Goal: Task Accomplishment & Management: Use online tool/utility

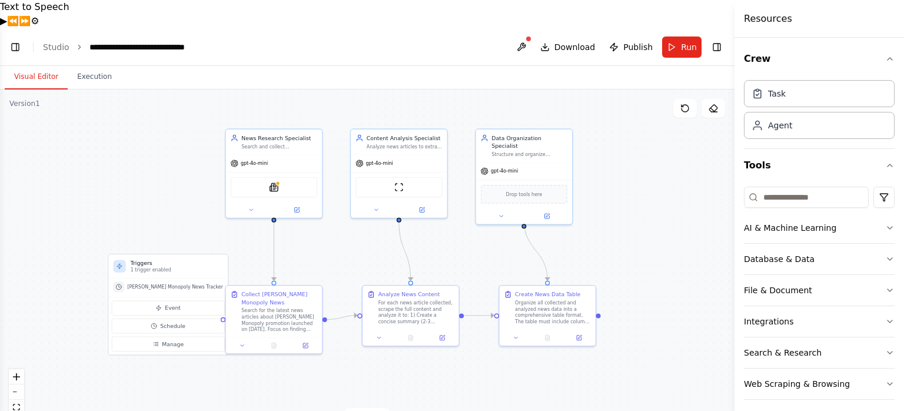
scroll to position [1400, 0]
click at [19, 39] on button "Toggle Left Sidebar" at bounding box center [15, 47] width 16 height 16
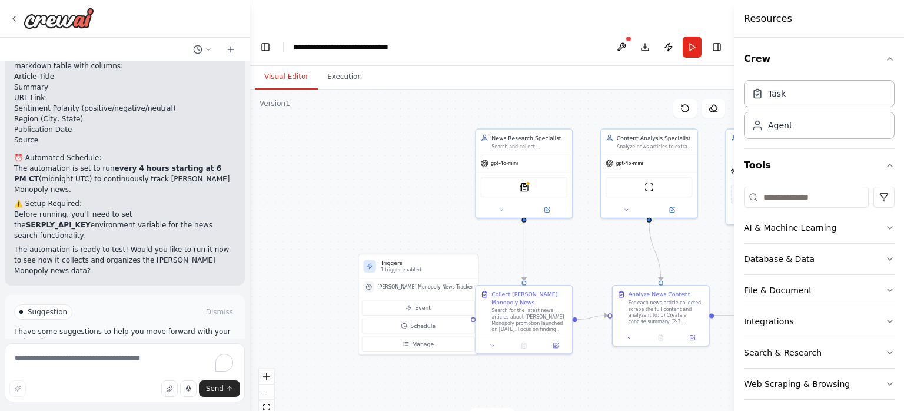
click at [72, 191] on div "Perfect! I've created your McDonald's Monopoly News Tracker automation with the…" at bounding box center [124, 76] width 221 height 399
drag, startPoint x: 115, startPoint y: 174, endPoint x: 199, endPoint y: 188, distance: 85.4
click at [199, 209] on p "Before running, you'll need to set the SERPLY_API_KEY environment variable for …" at bounding box center [124, 225] width 221 height 32
copy p "set the SERPLY_API_KEY environment variable for the news search functionality."
click at [82, 357] on textarea "To enrich screen reader interactions, please activate Accessibility in Grammarl…" at bounding box center [125, 372] width 240 height 59
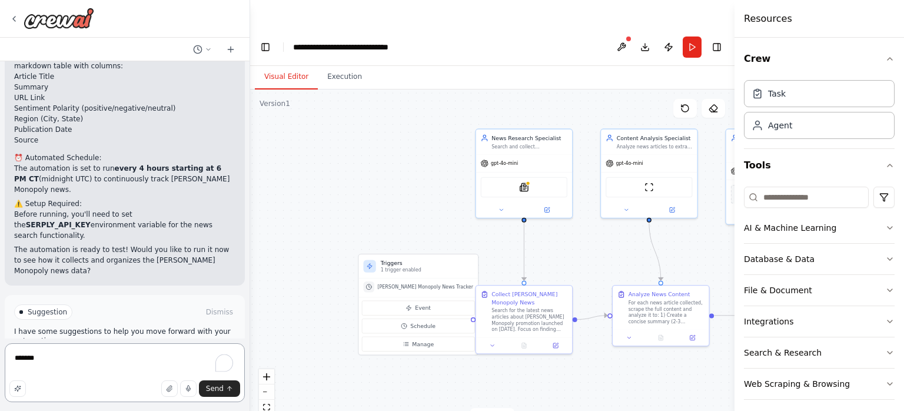
paste textarea "**********"
type textarea "**********"
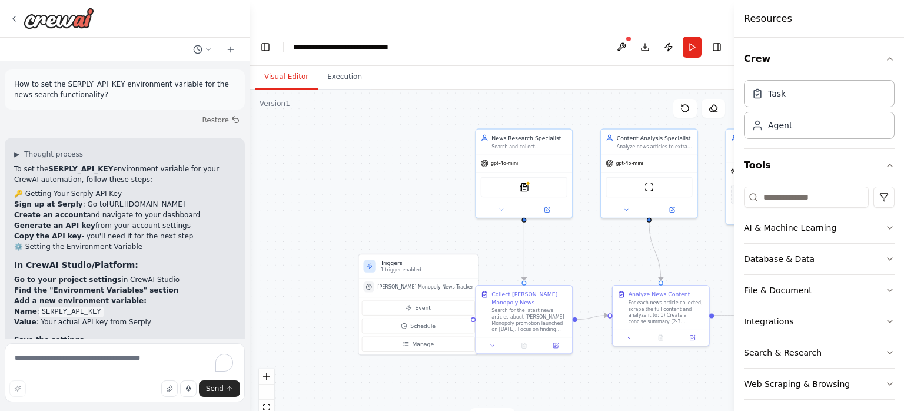
scroll to position [1623, 0]
click at [112, 203] on link "https://serply.io/" at bounding box center [146, 207] width 78 height 8
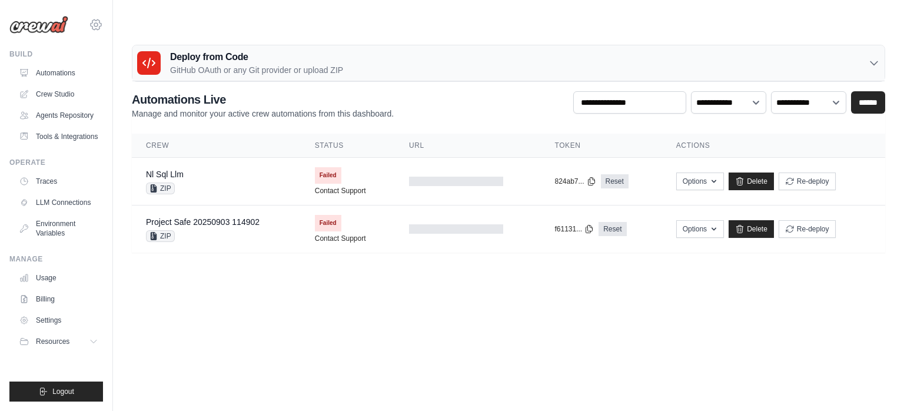
click at [96, 24] on icon at bounding box center [96, 25] width 4 height 4
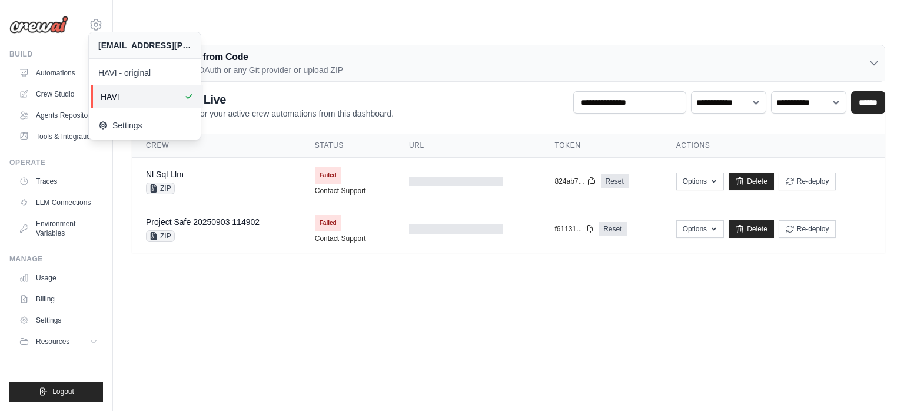
click at [130, 97] on span "HAVI" at bounding box center [147, 97] width 93 height 12
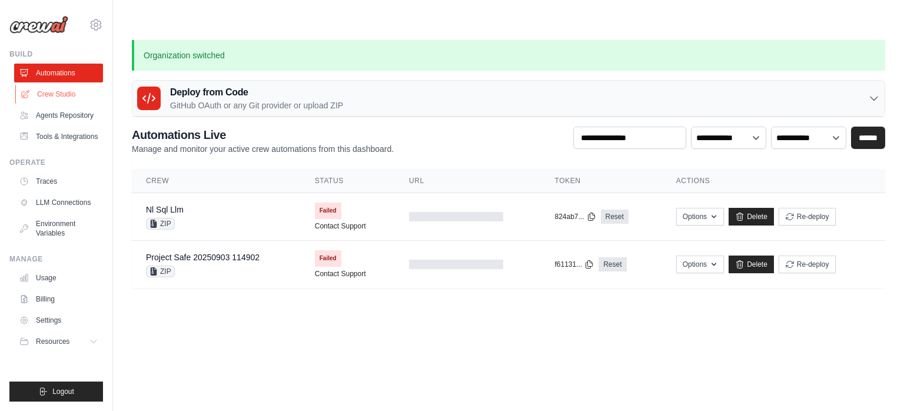
click at [58, 93] on link "Crew Studio" at bounding box center [59, 94] width 89 height 19
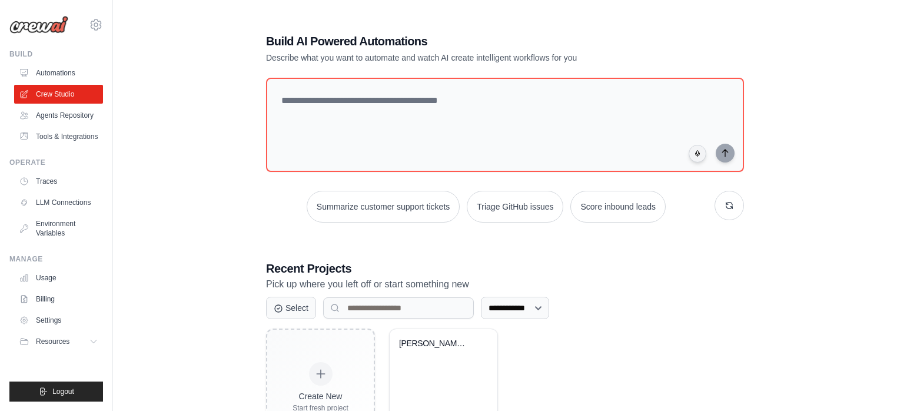
scroll to position [58, 0]
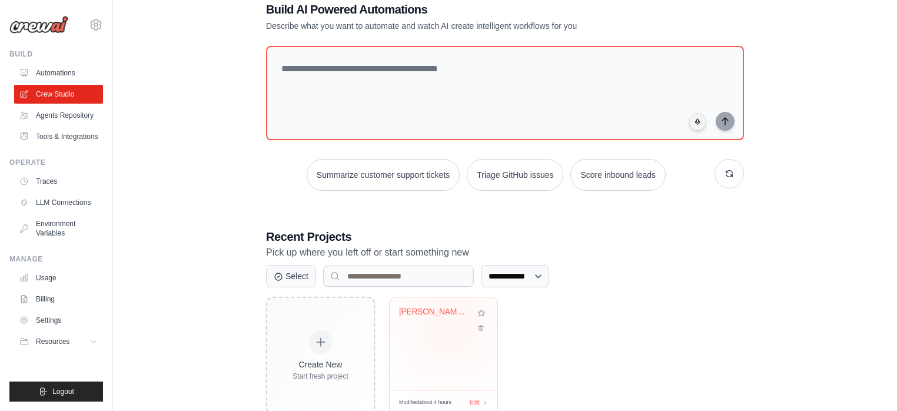
click at [450, 307] on div "McDonald's Monopoly News Tracker" at bounding box center [443, 320] width 89 height 27
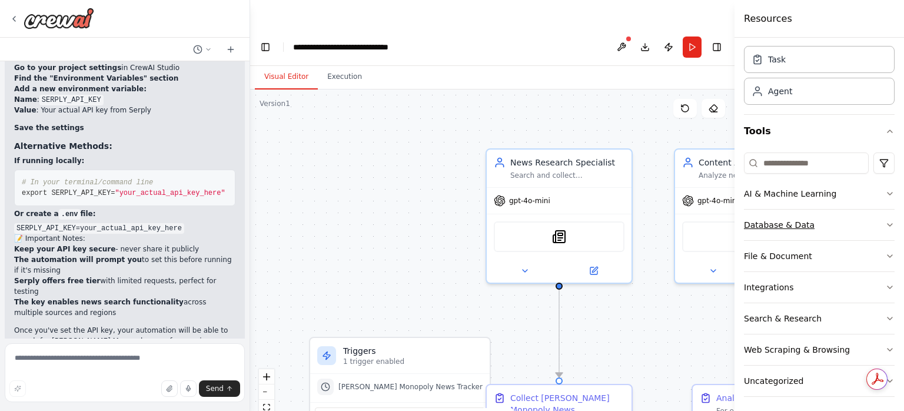
scroll to position [37, 0]
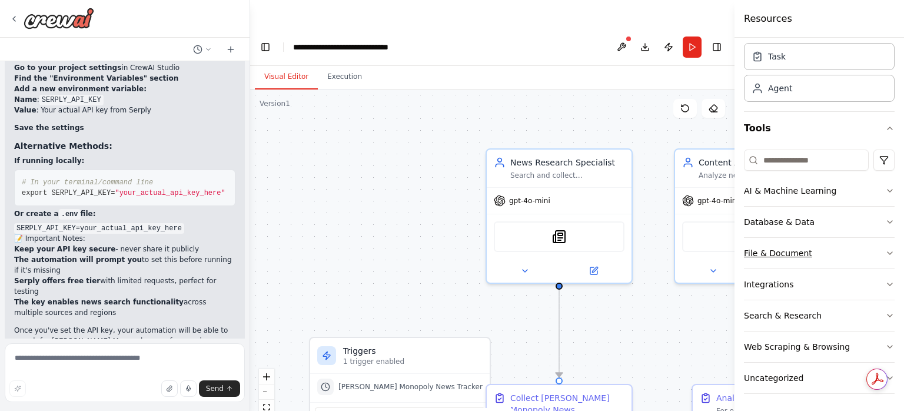
click at [886, 252] on icon "button" at bounding box center [890, 252] width 9 height 9
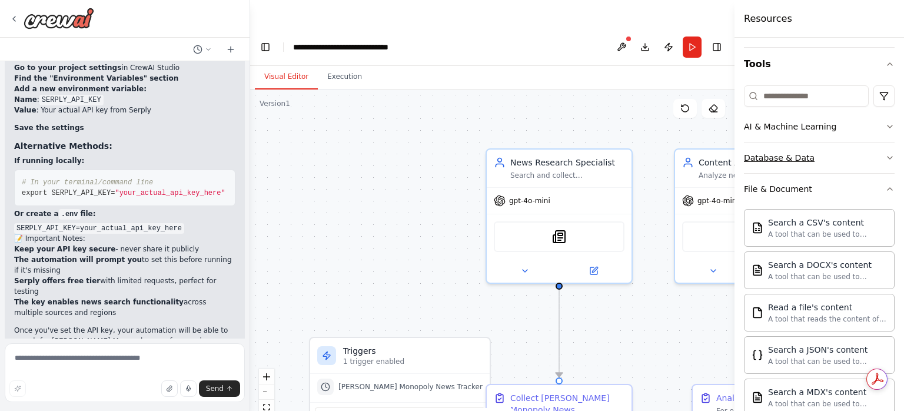
scroll to position [0, 0]
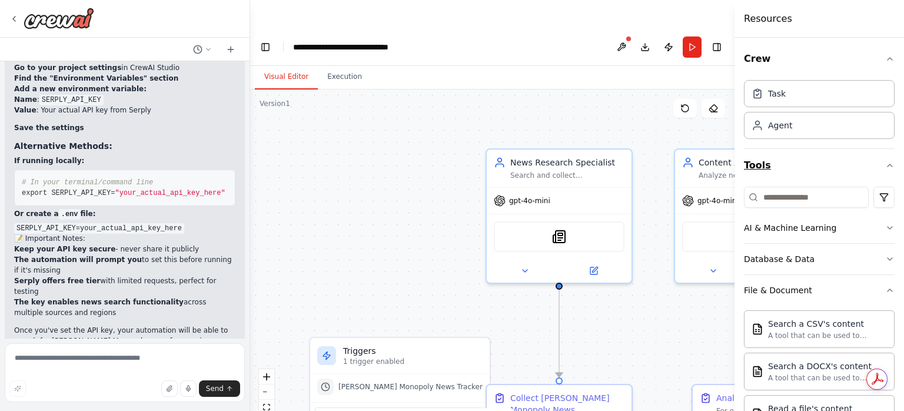
click at [886, 163] on icon "button" at bounding box center [890, 165] width 9 height 9
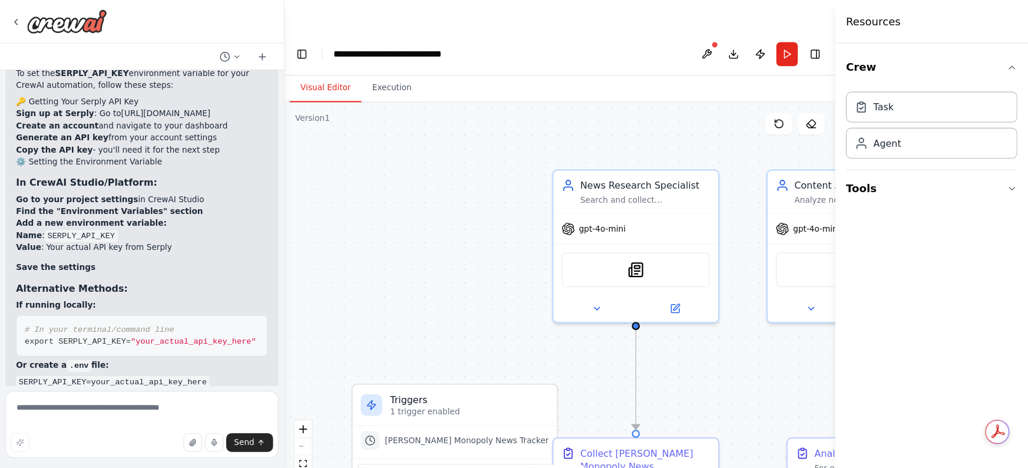
scroll to position [1728, 0]
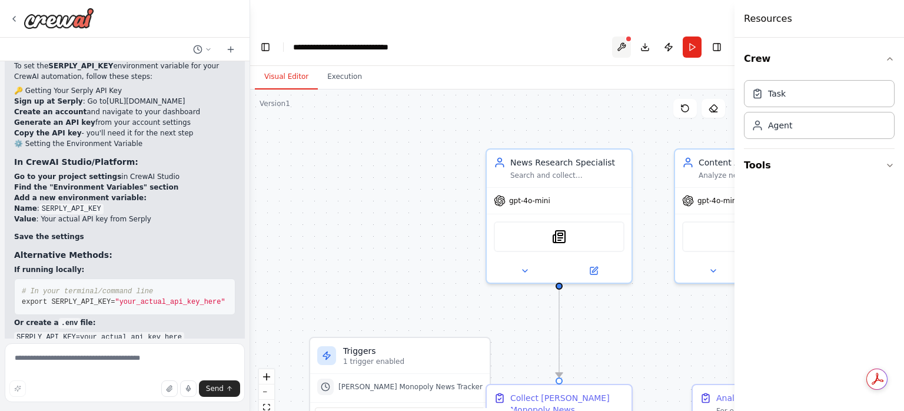
click at [619, 37] on button at bounding box center [621, 47] width 19 height 21
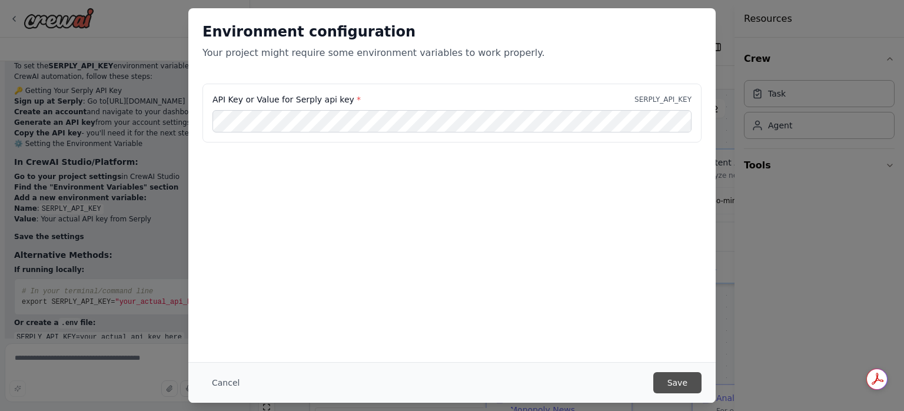
click at [676, 377] on button "Save" at bounding box center [678, 382] width 48 height 21
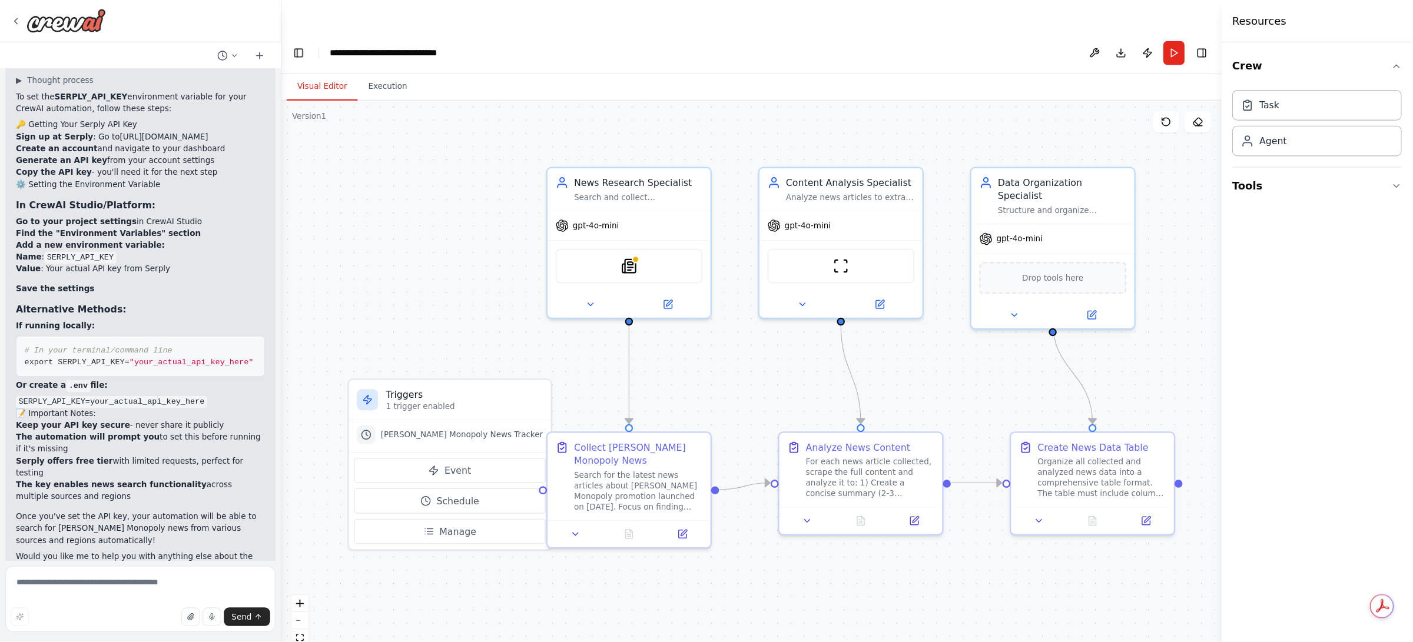
scroll to position [1637, 0]
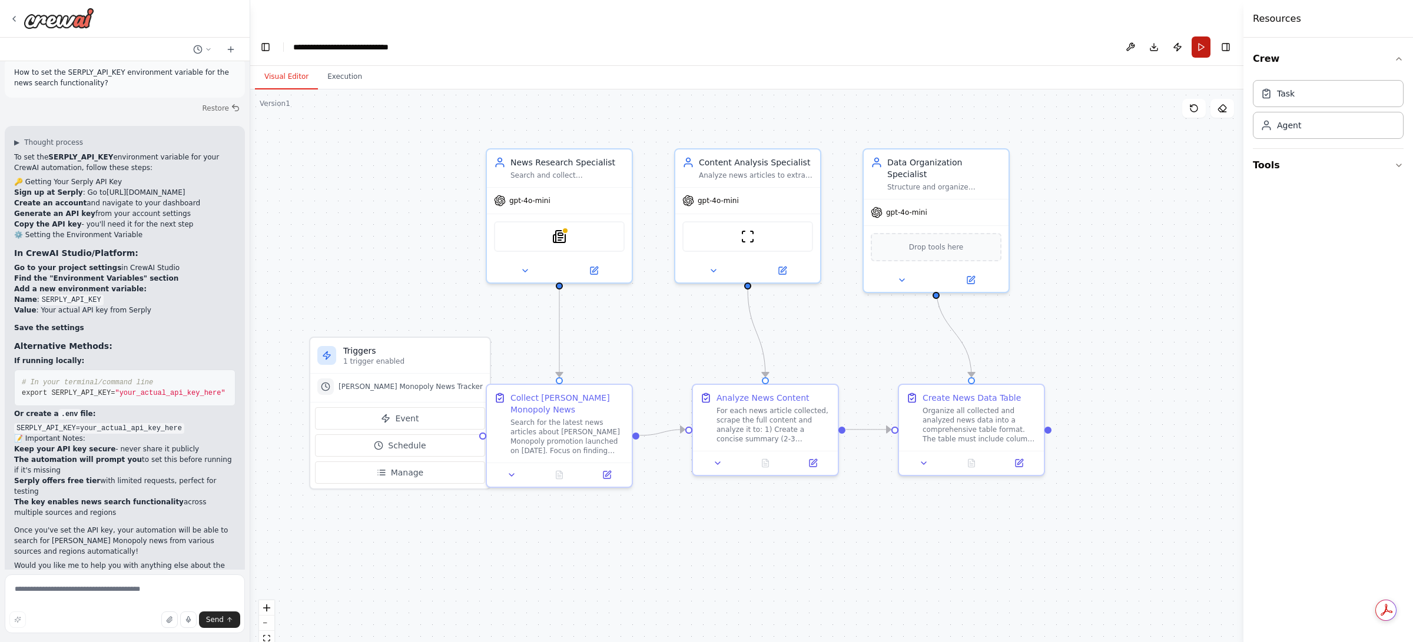
click at [904, 37] on button "Run" at bounding box center [1201, 47] width 19 height 21
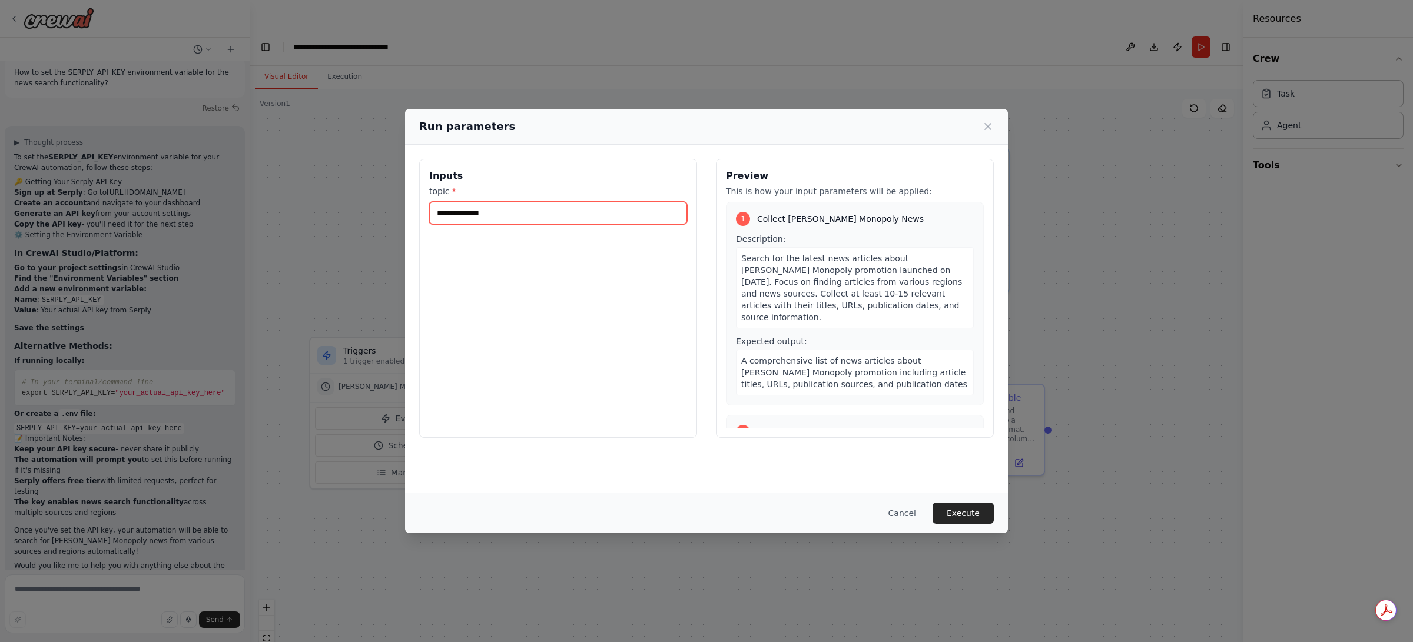
click at [486, 221] on input "topic *" at bounding box center [558, 213] width 258 height 22
click at [435, 214] on input "**********" at bounding box center [558, 213] width 258 height 22
type input "**********"
click at [904, 410] on button "Execute" at bounding box center [963, 513] width 61 height 21
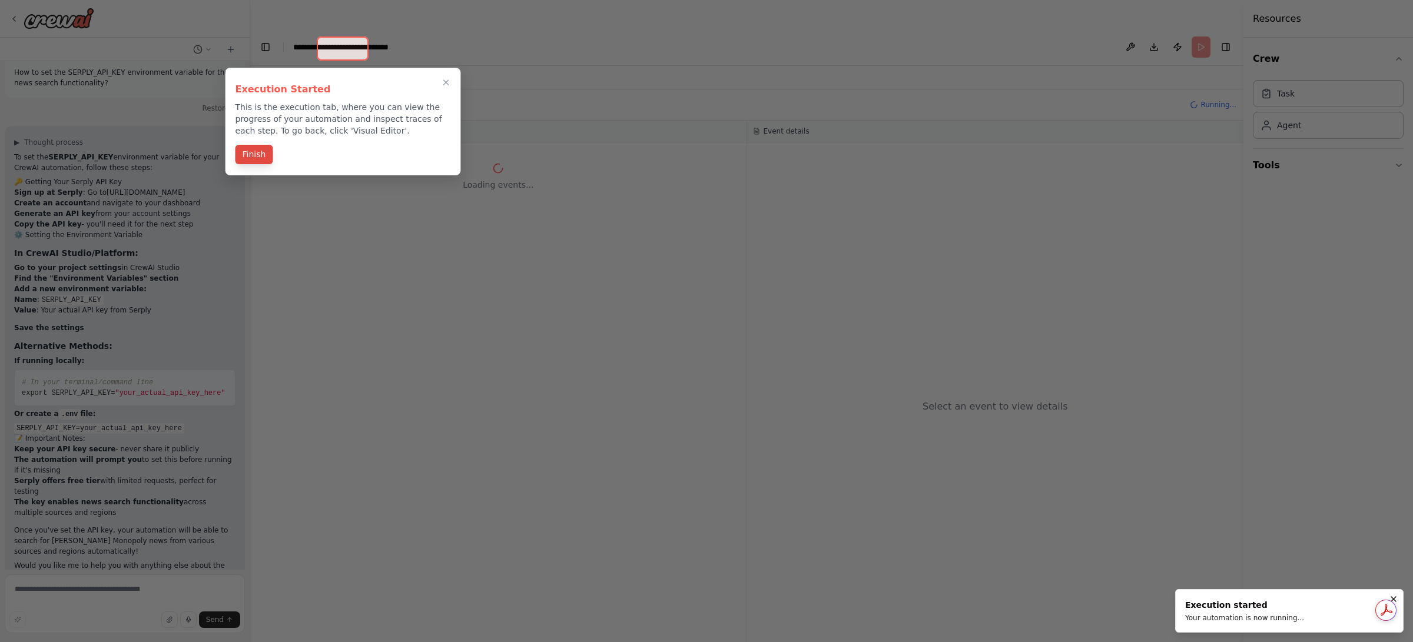
click at [253, 157] on button "Finish" at bounding box center [255, 154] width 38 height 19
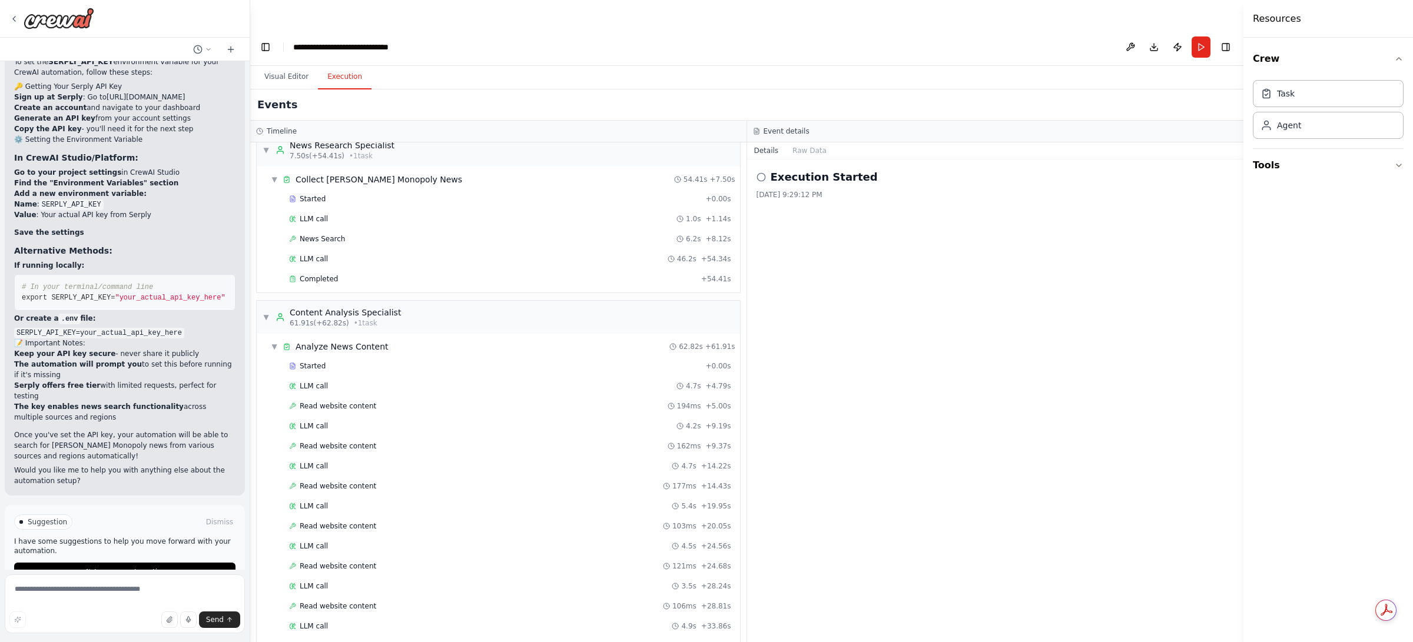
scroll to position [0, 0]
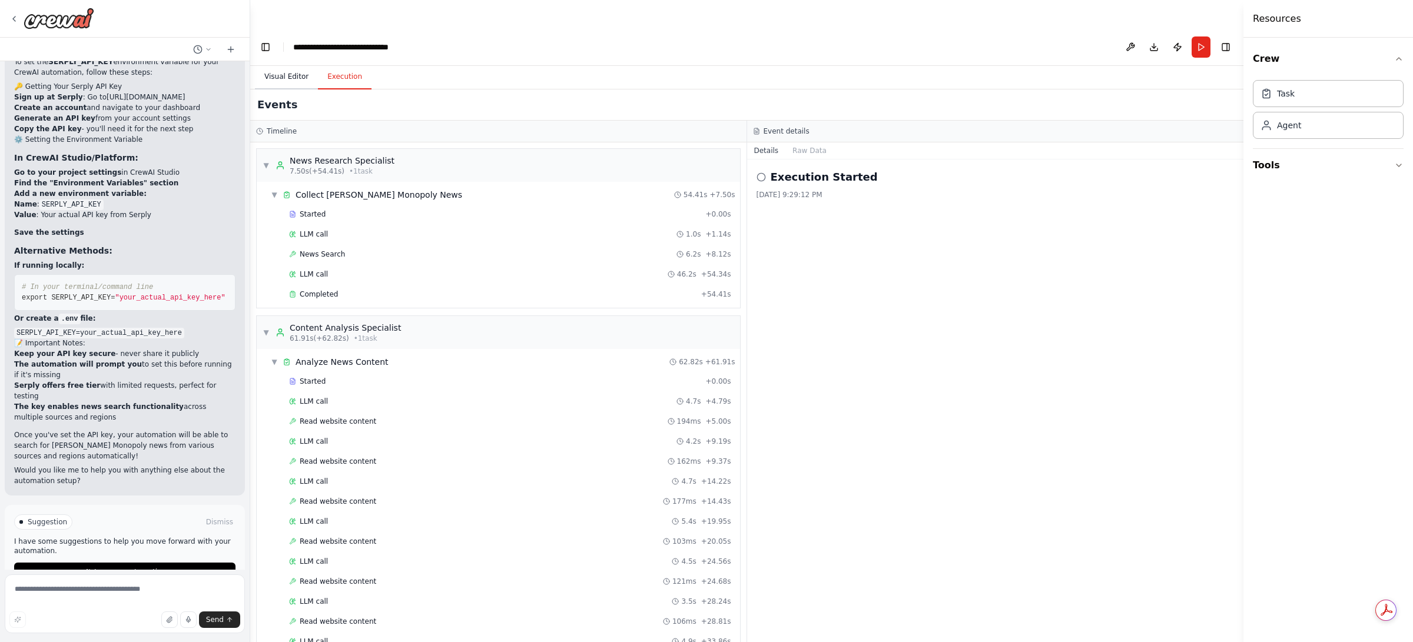
click at [293, 65] on button "Visual Editor" at bounding box center [286, 77] width 63 height 25
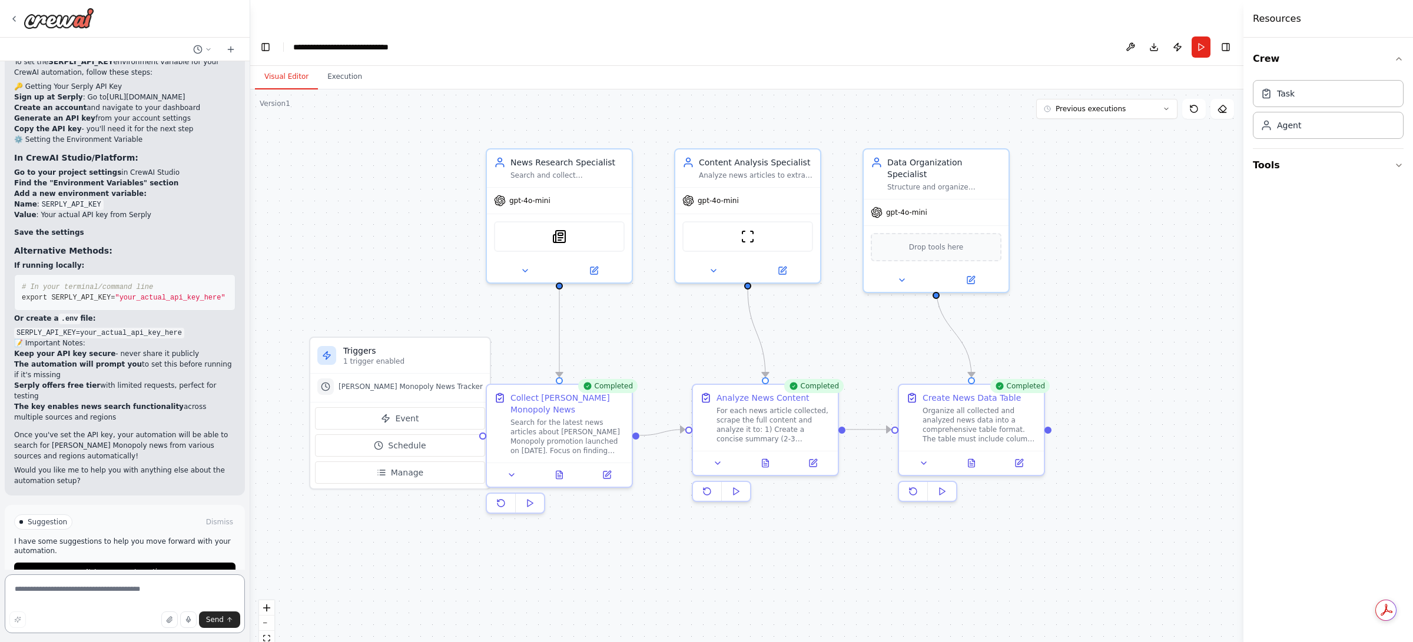
click at [127, 410] on textarea at bounding box center [125, 604] width 240 height 59
type textarea "**********"
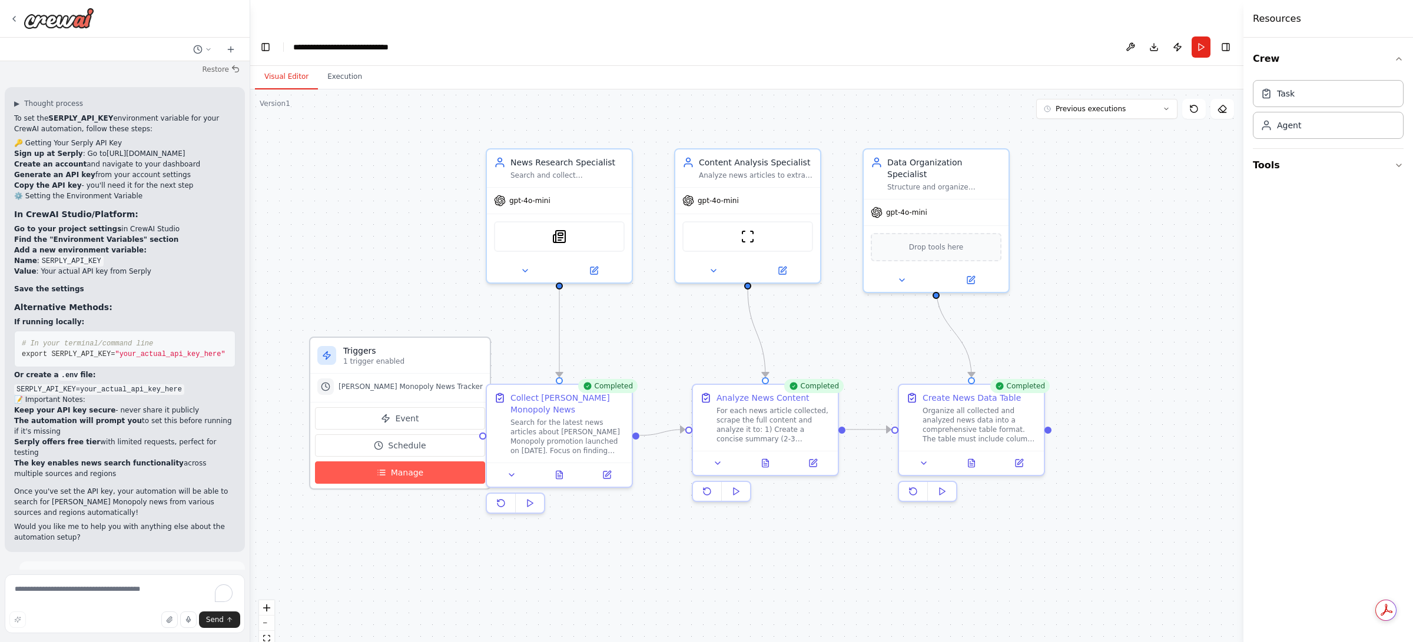
click at [397, 410] on span "Manage" at bounding box center [407, 473] width 33 height 12
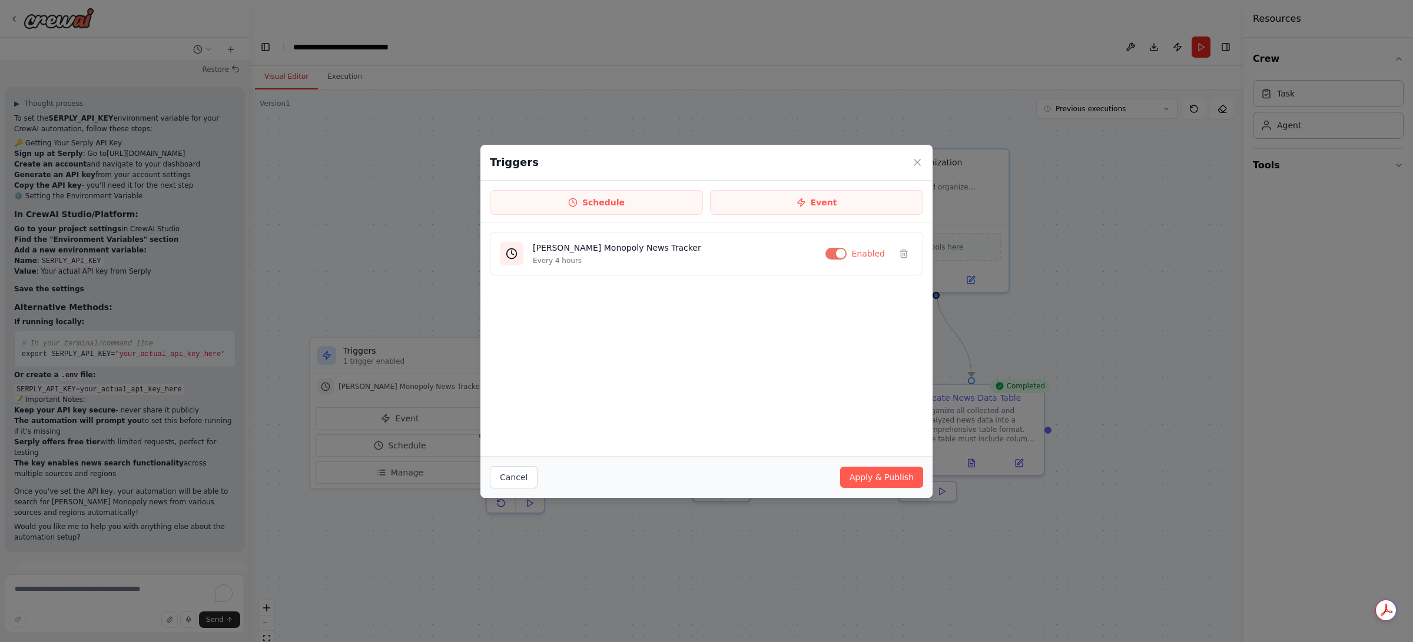
scroll to position [1741, 0]
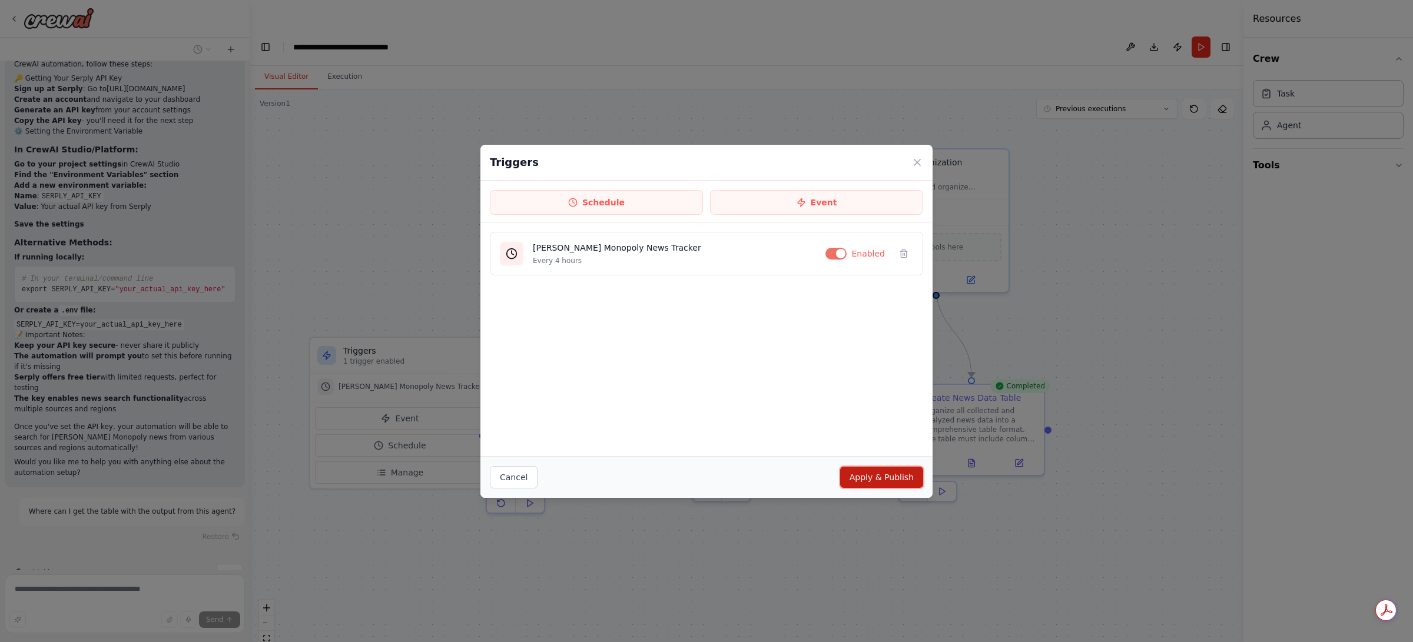
click at [892, 410] on button "Apply & Publish" at bounding box center [881, 477] width 83 height 21
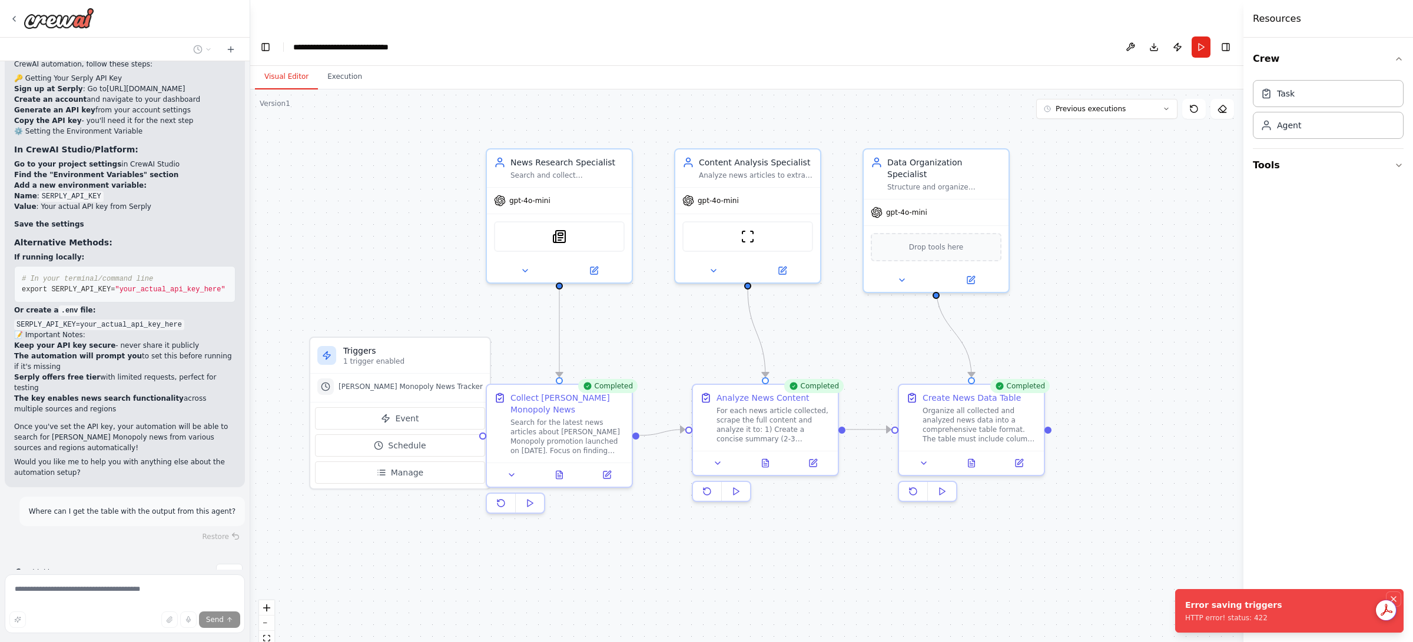
click at [904, 410] on icon "Notifications (F8)" at bounding box center [1393, 599] width 9 height 9
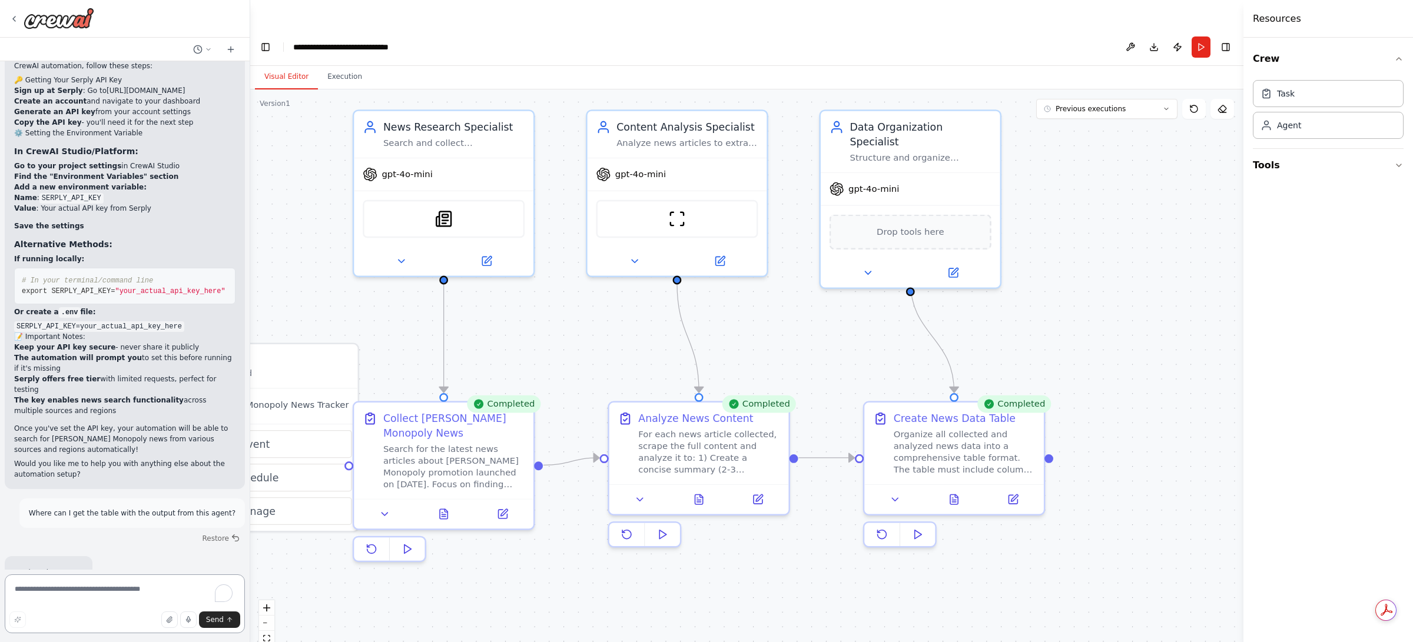
drag, startPoint x: 1007, startPoint y: 286, endPoint x: 1032, endPoint y: 279, distance: 26.3
click at [904, 265] on div ".deletable-edge-delete-btn { width: 20px; height: 20px; border: 0px solid #ffff…" at bounding box center [746, 380] width 993 height 581
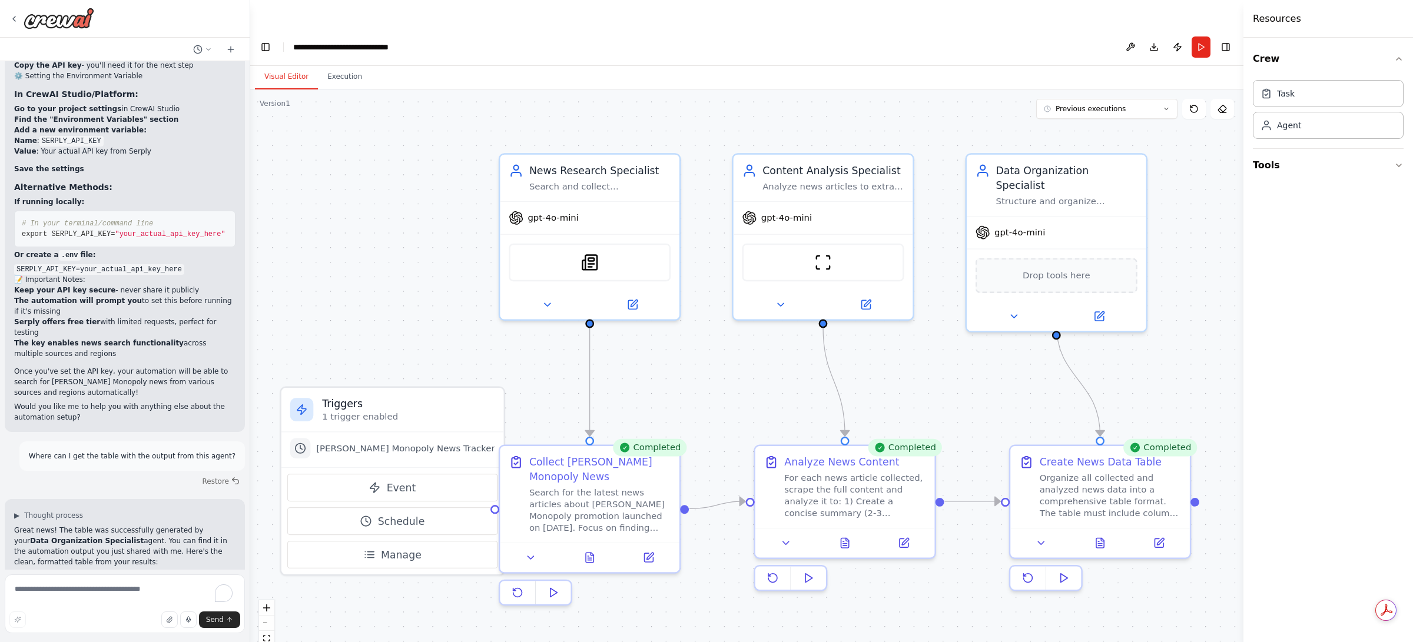
drag, startPoint x: 1028, startPoint y: 281, endPoint x: 1174, endPoint y: 325, distance: 152.4
click at [904, 325] on div ".deletable-edge-delete-btn { width: 20px; height: 20px; border: 0px solid #ffff…" at bounding box center [746, 380] width 993 height 581
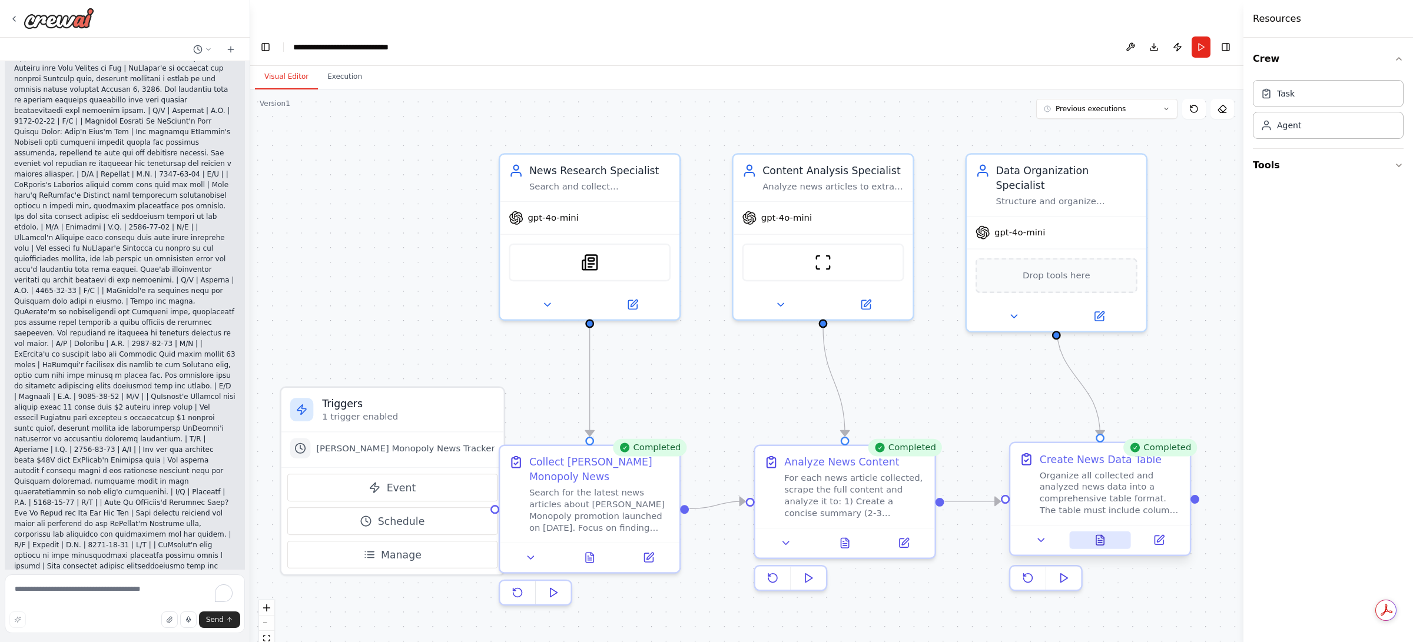
click at [904, 410] on icon at bounding box center [1101, 541] width 12 height 12
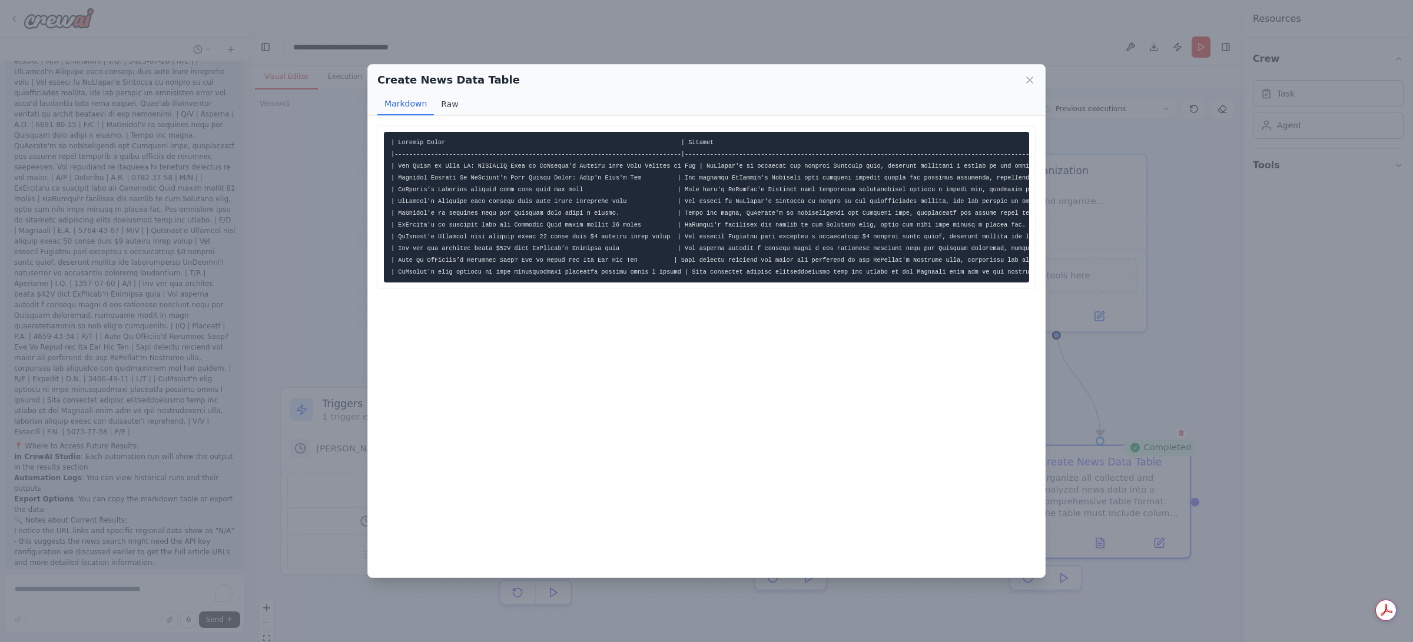
scroll to position [2533, 0]
click at [446, 107] on button "Raw" at bounding box center [449, 104] width 31 height 22
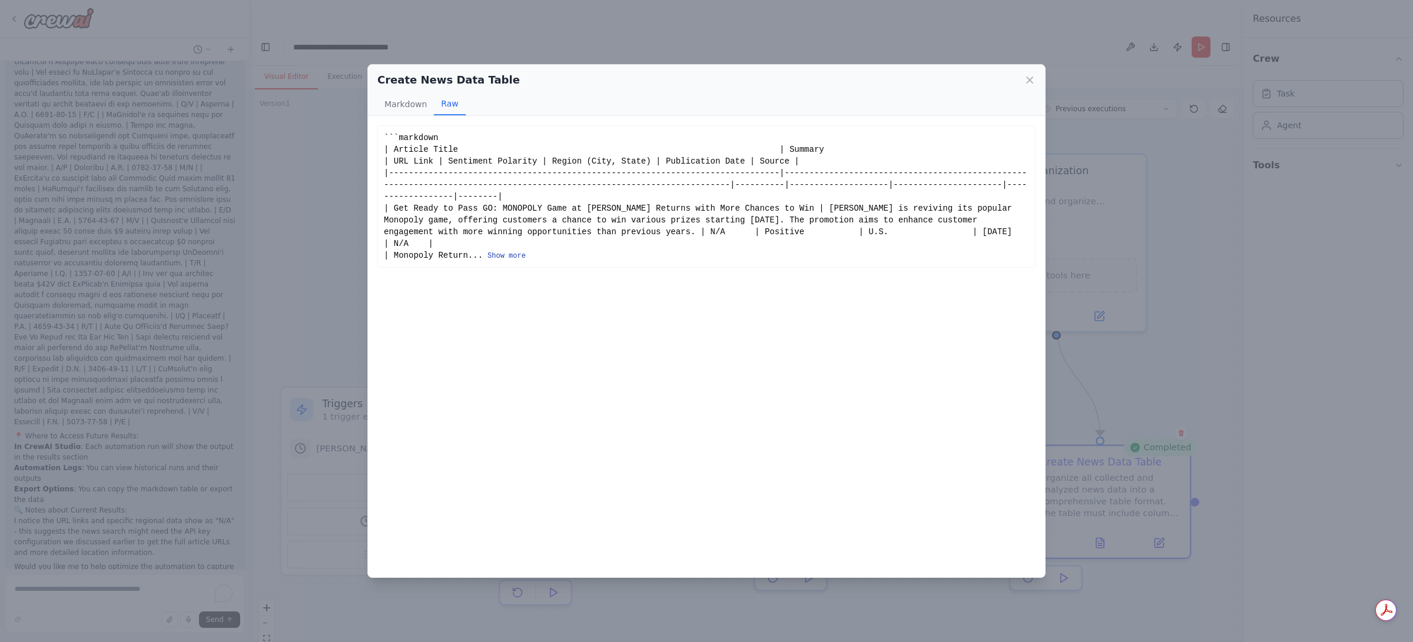
click at [508, 254] on button "Show more" at bounding box center [507, 255] width 38 height 9
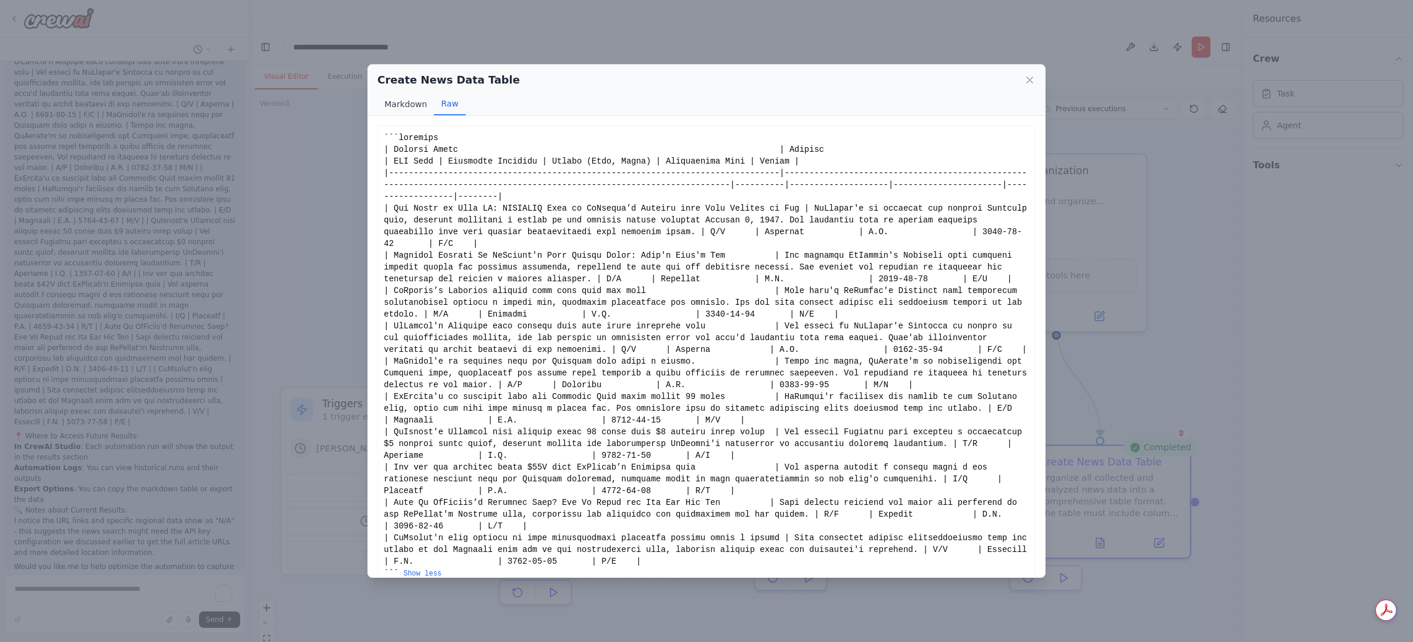
click at [406, 108] on button "Markdown" at bounding box center [405, 104] width 57 height 22
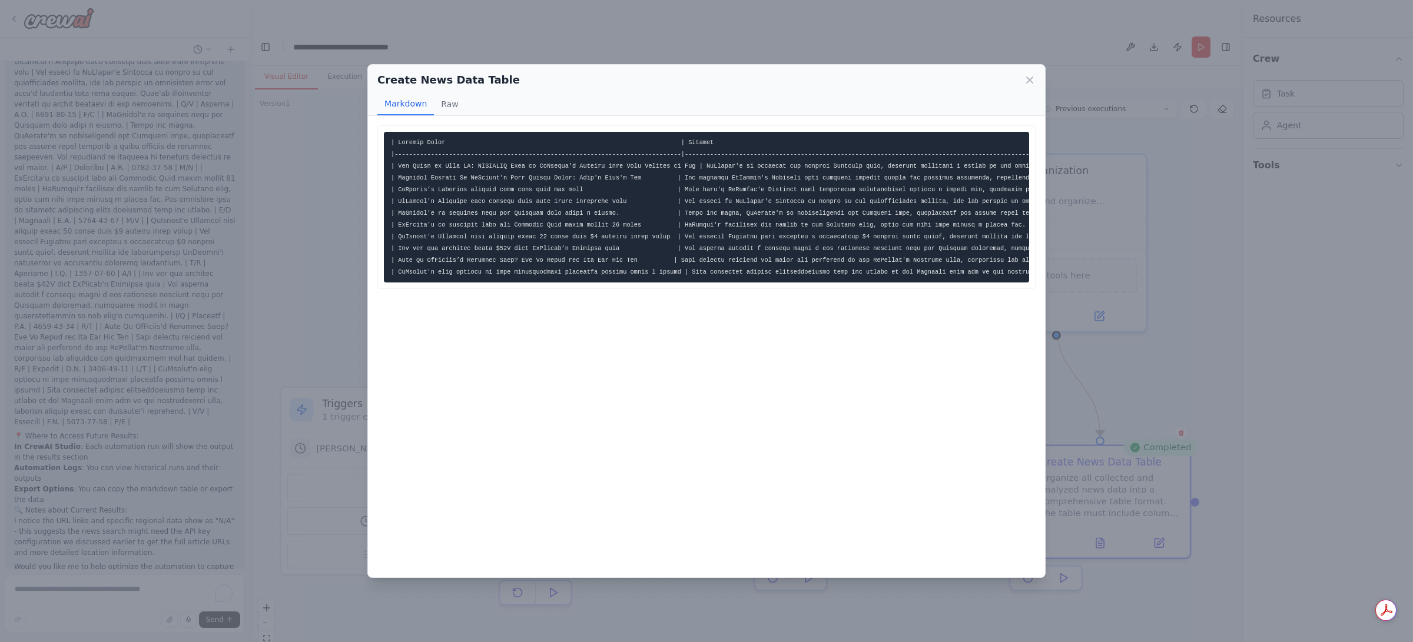
drag, startPoint x: 393, startPoint y: 144, endPoint x: 486, endPoint y: 197, distance: 107.4
click at [486, 197] on code at bounding box center [1116, 207] width 1451 height 137
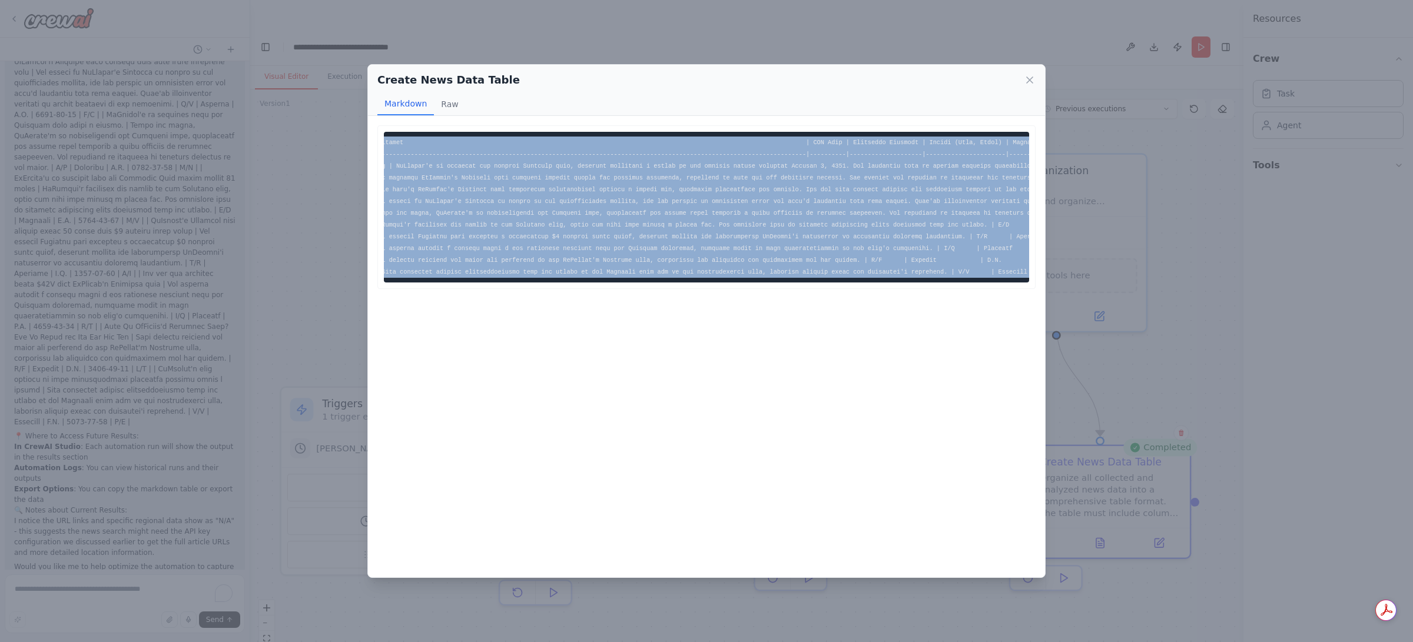
scroll to position [0, 826]
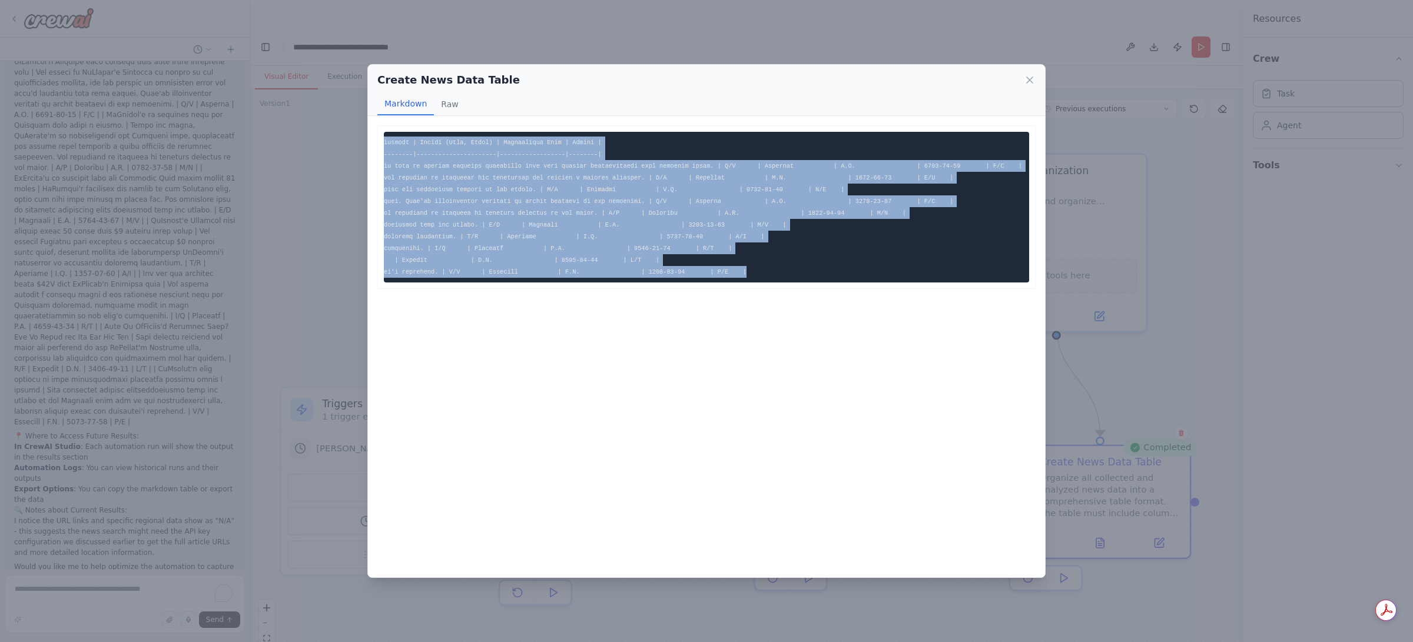
drag, startPoint x: 392, startPoint y: 142, endPoint x: 1232, endPoint y: 443, distance: 892.5
click at [904, 410] on div "Create News Data Table Markdown Raw ... Show more Not valid JSON" at bounding box center [706, 321] width 1413 height 642
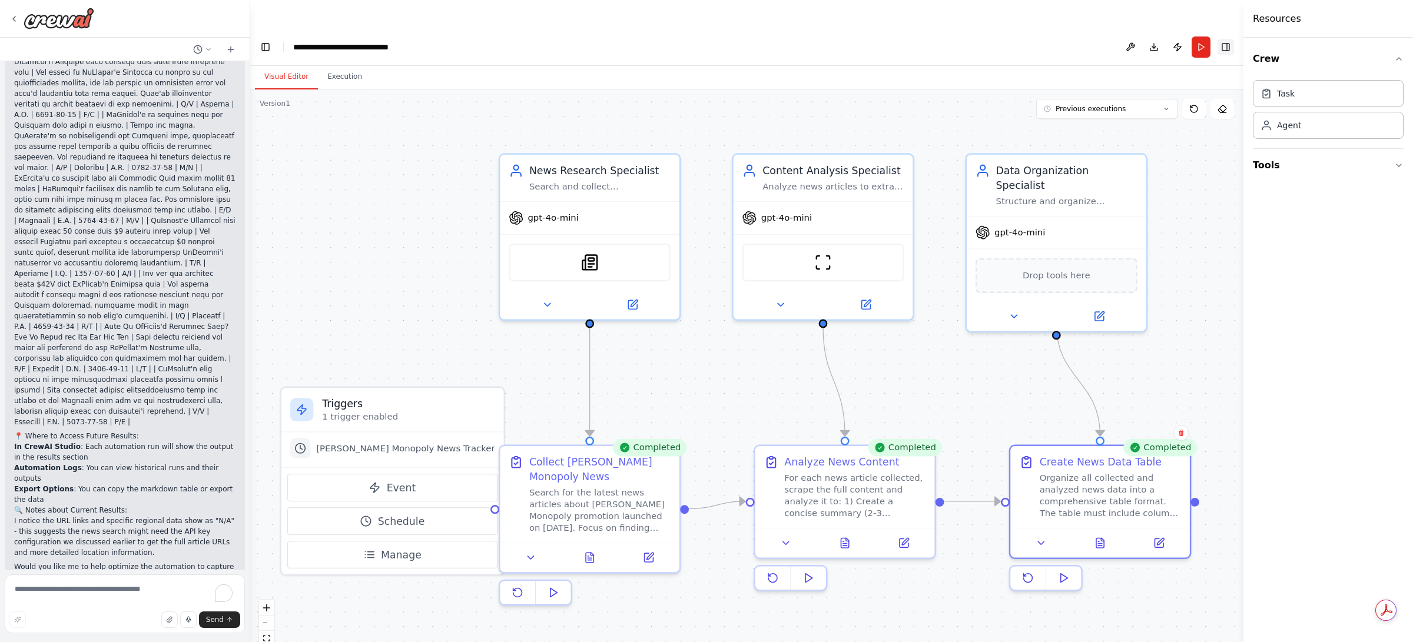
click at [904, 39] on button "Toggle Right Sidebar" at bounding box center [1226, 47] width 16 height 16
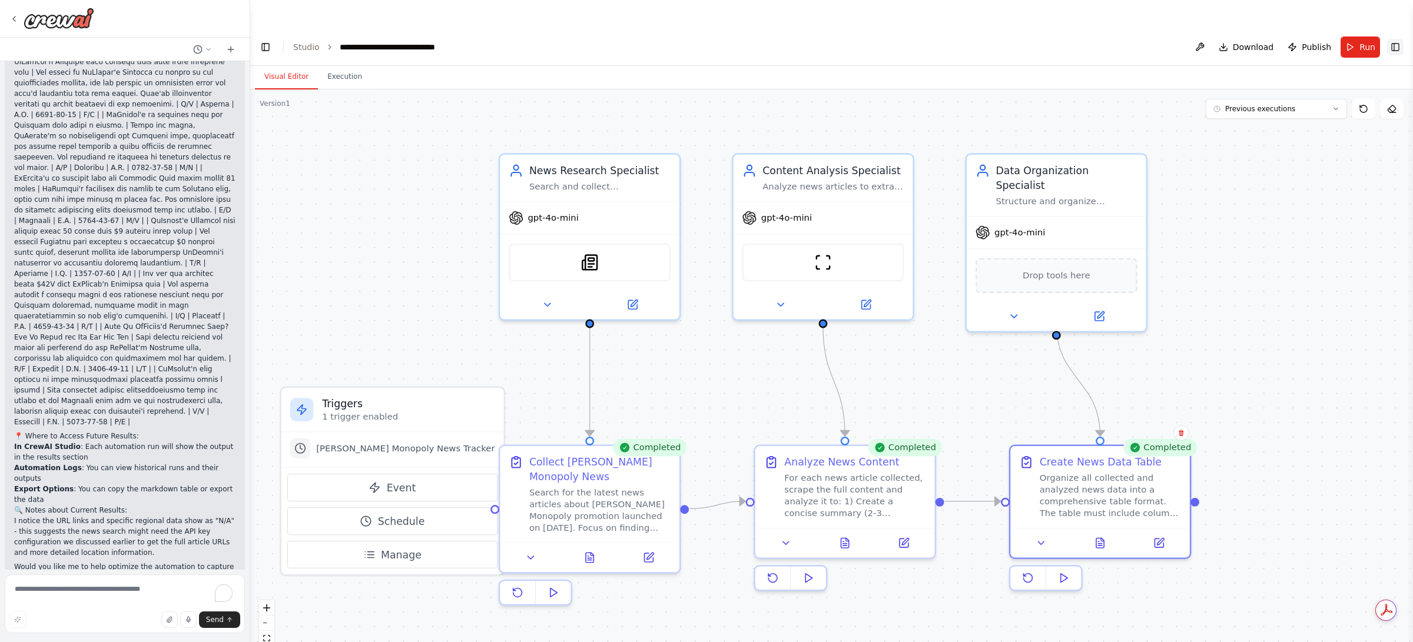
click at [904, 39] on button "Toggle Right Sidebar" at bounding box center [1395, 47] width 16 height 16
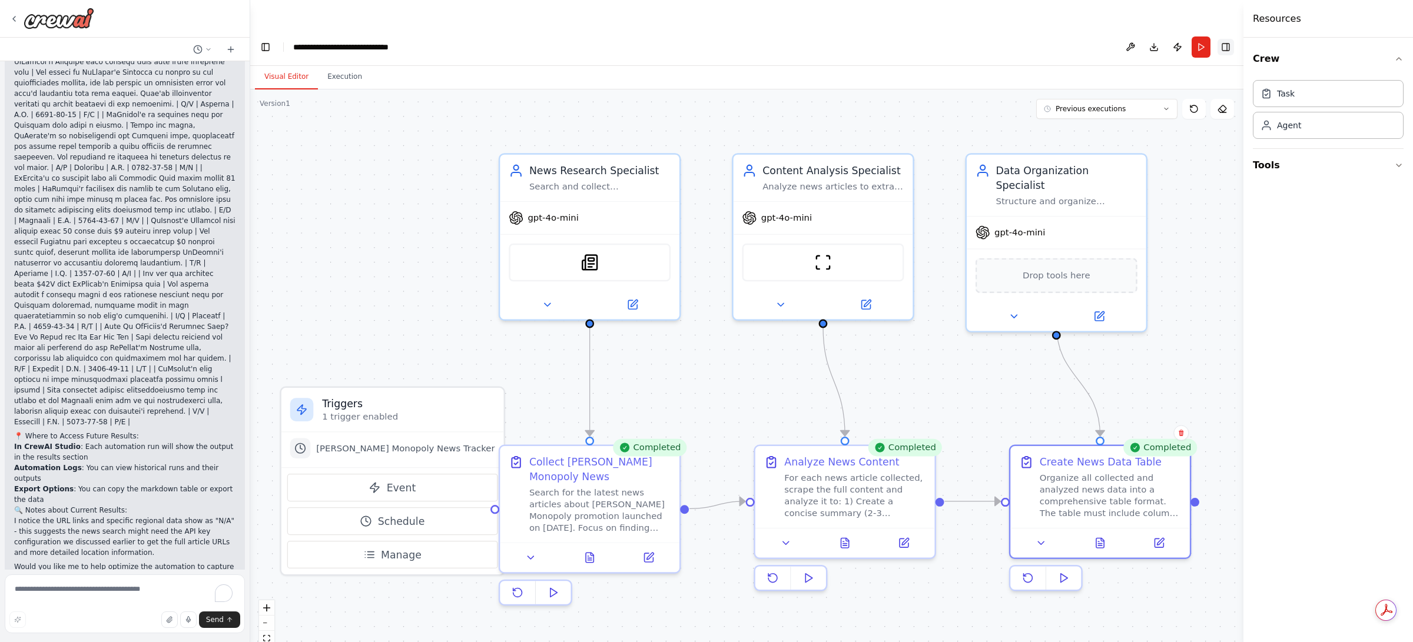
click at [904, 39] on button "Toggle Right Sidebar" at bounding box center [1226, 47] width 16 height 16
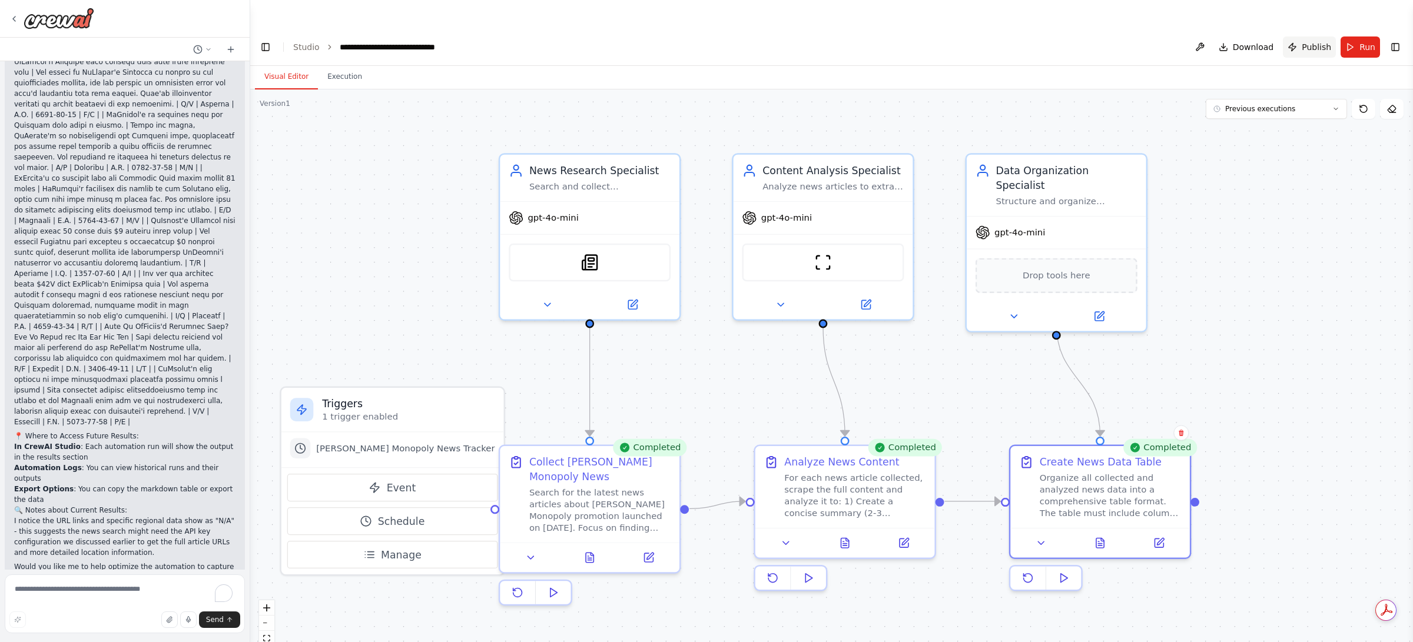
click at [904, 41] on span "Publish" at bounding box center [1316, 47] width 29 height 12
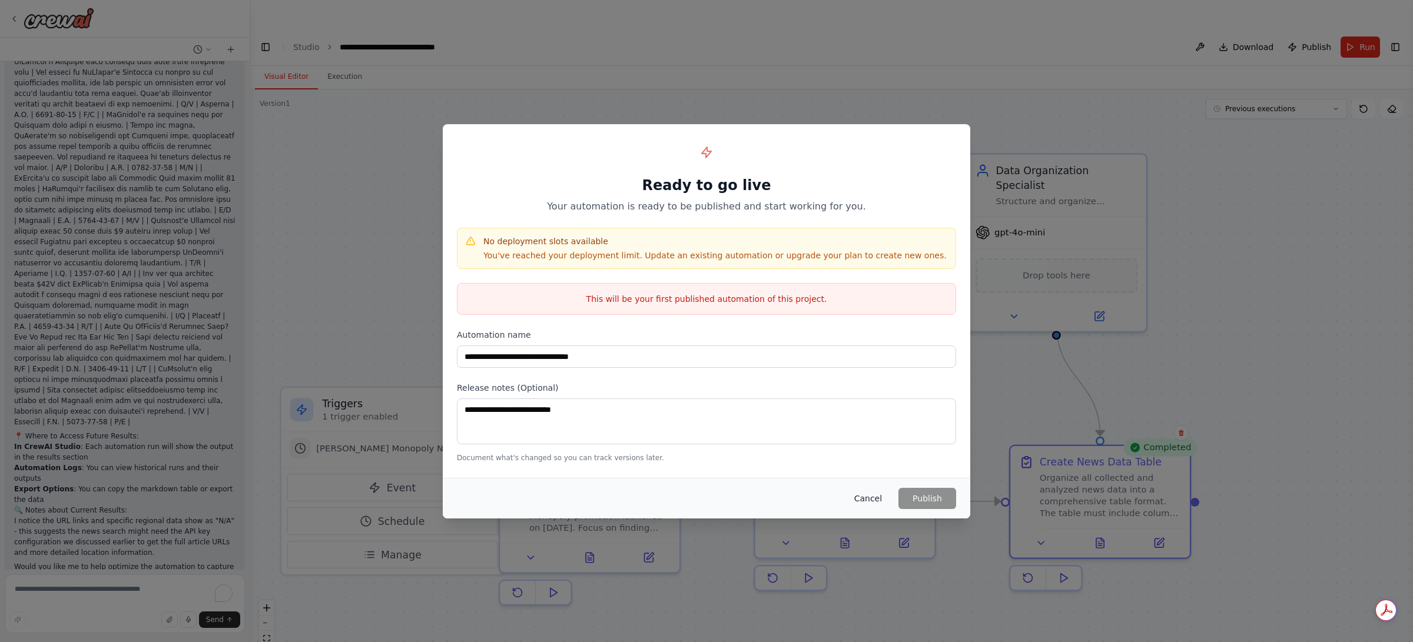
click at [865, 410] on button "Cancel" at bounding box center [868, 498] width 47 height 21
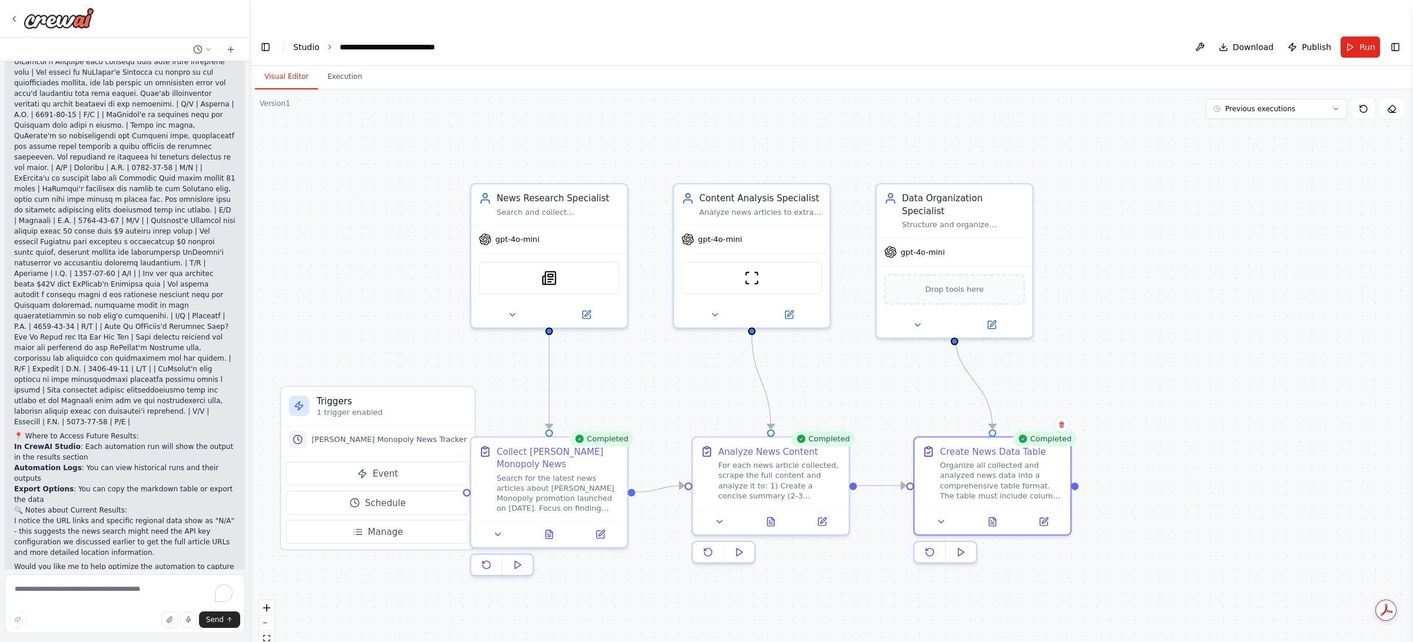
click at [306, 42] on link "Studio" at bounding box center [306, 46] width 26 height 9
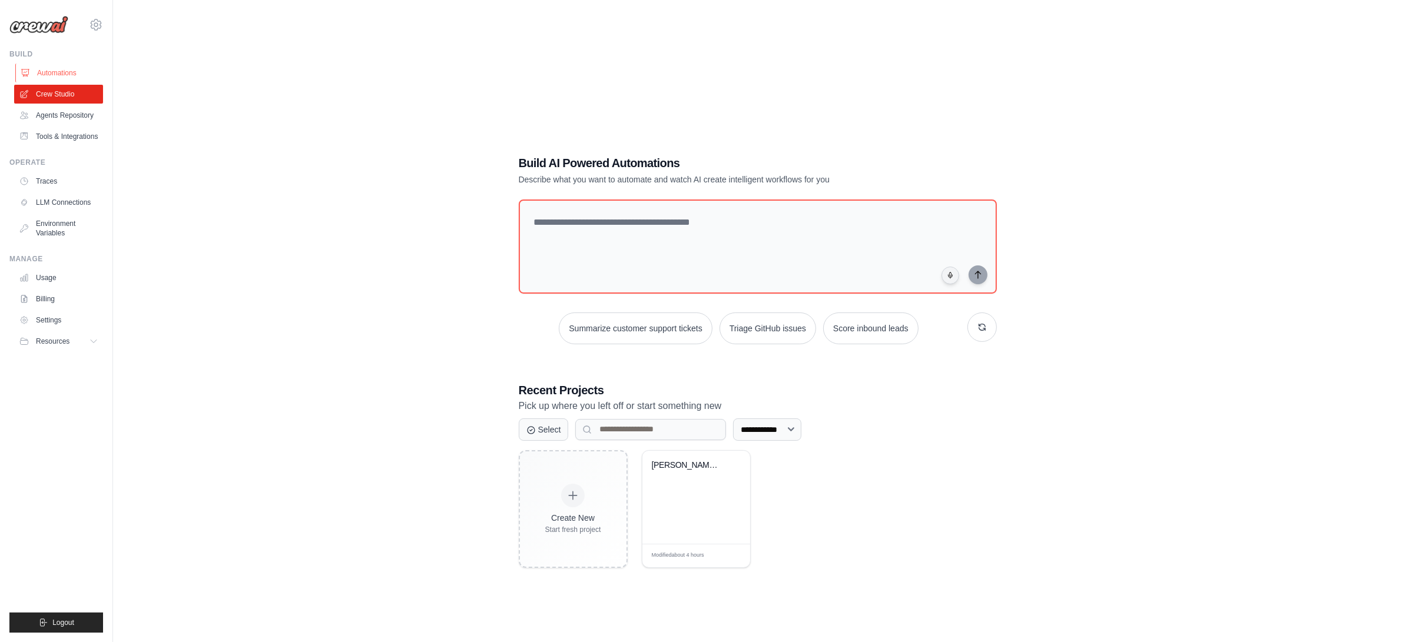
click at [67, 75] on link "Automations" at bounding box center [59, 73] width 89 height 19
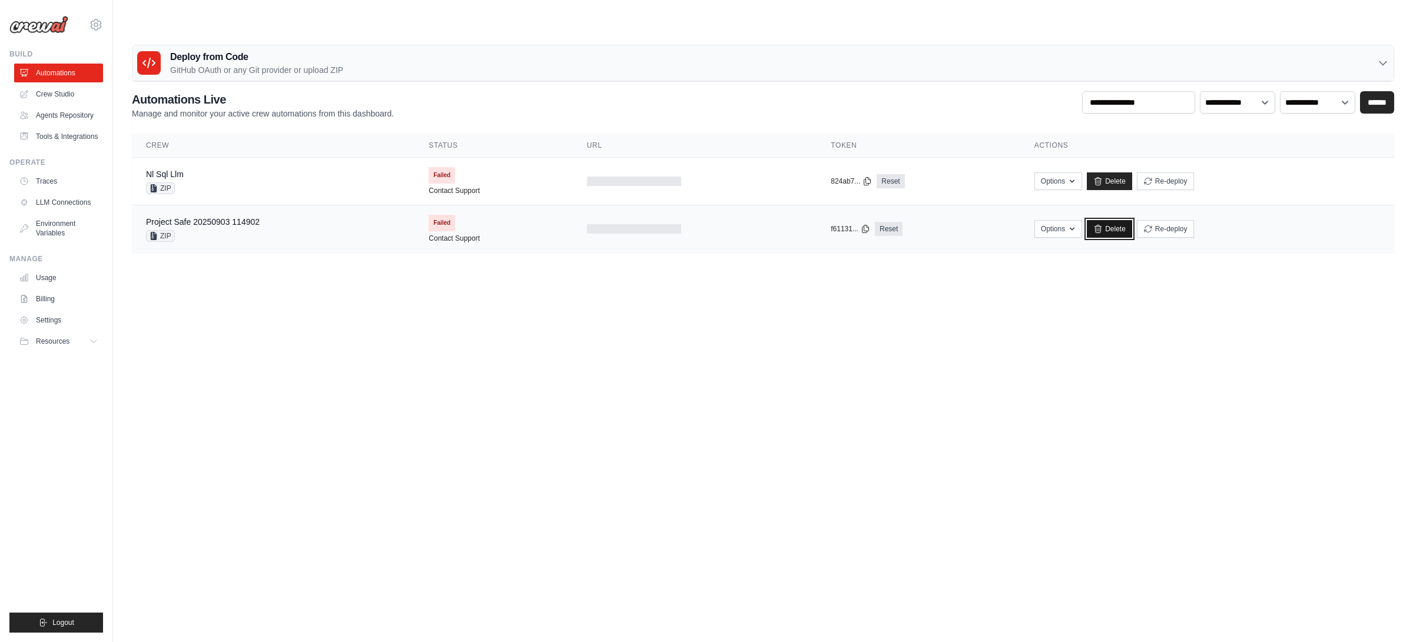
click at [1115, 220] on link "Delete" at bounding box center [1109, 229] width 45 height 18
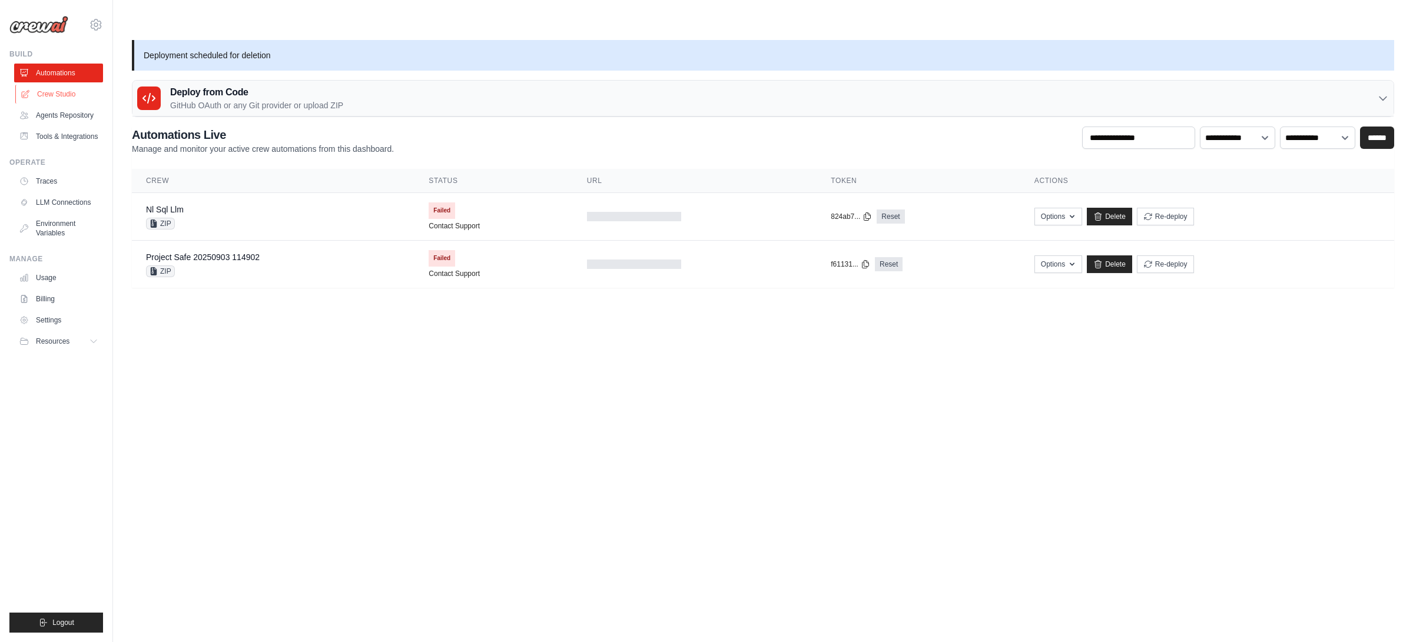
click at [63, 92] on link "Crew Studio" at bounding box center [59, 94] width 89 height 19
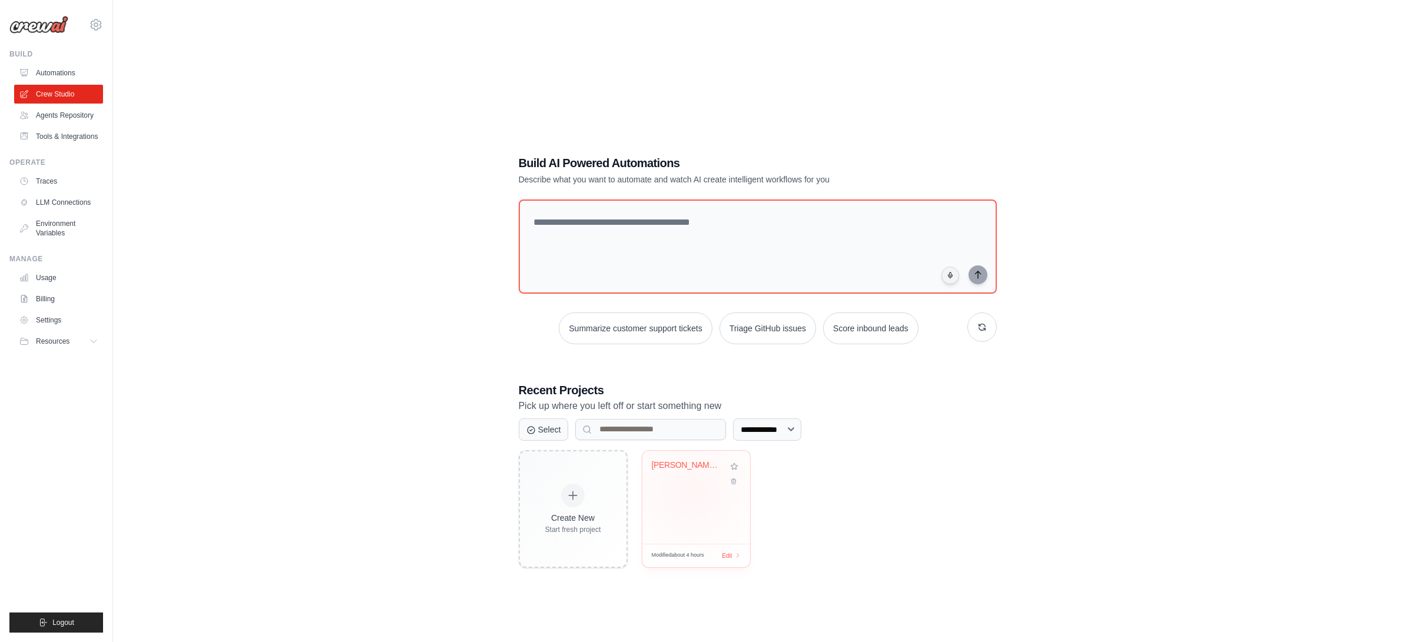
click at [691, 462] on div "[PERSON_NAME] Monopoly News Tracker" at bounding box center [696, 497] width 108 height 93
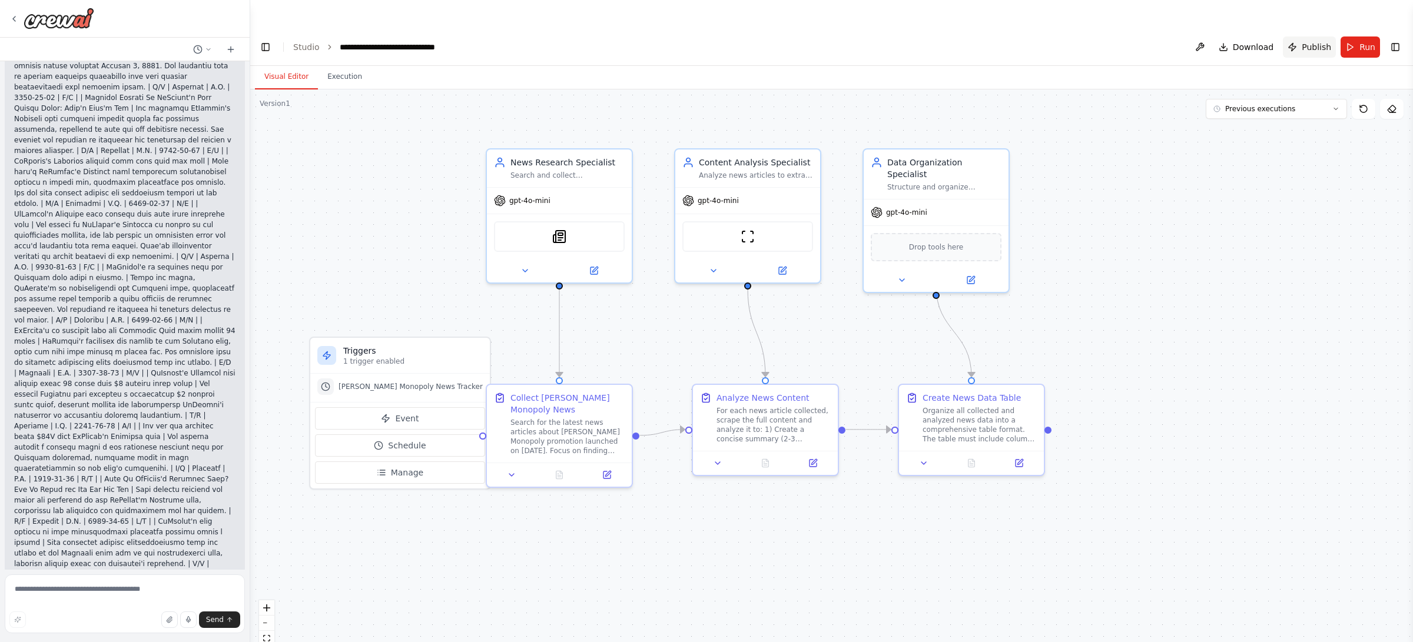
scroll to position [2522, 0]
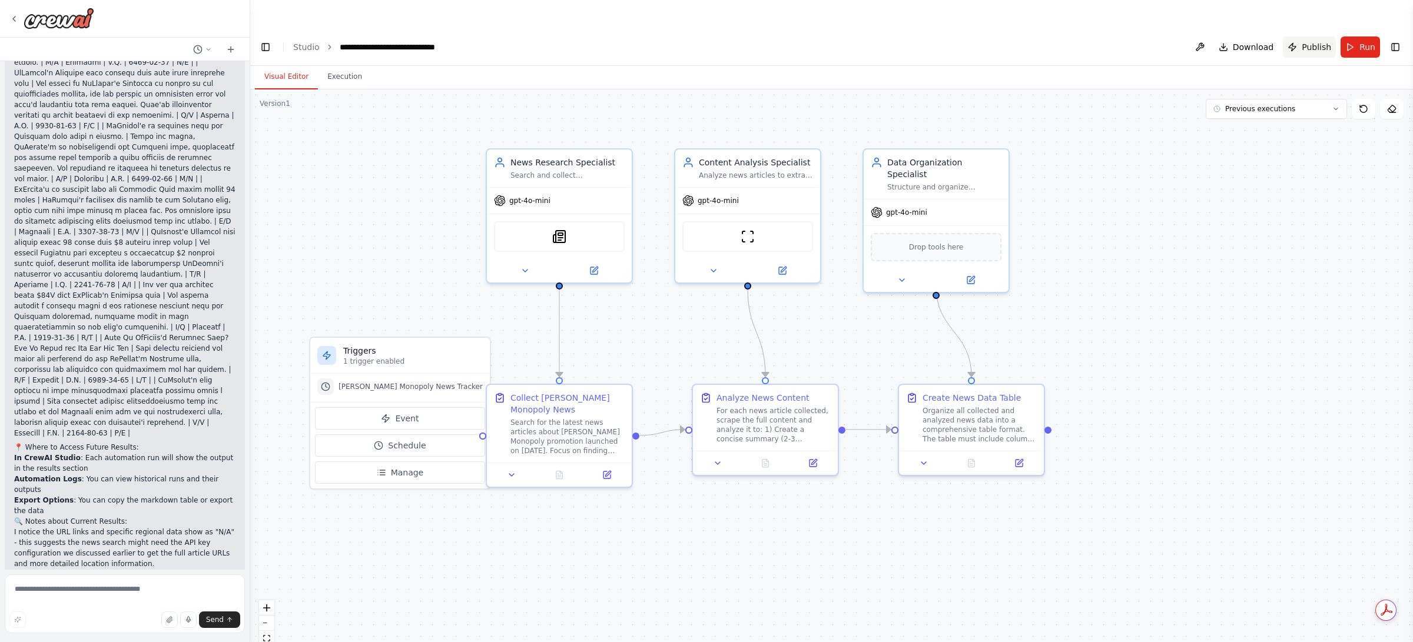
click at [1312, 41] on span "Publish" at bounding box center [1316, 47] width 29 height 12
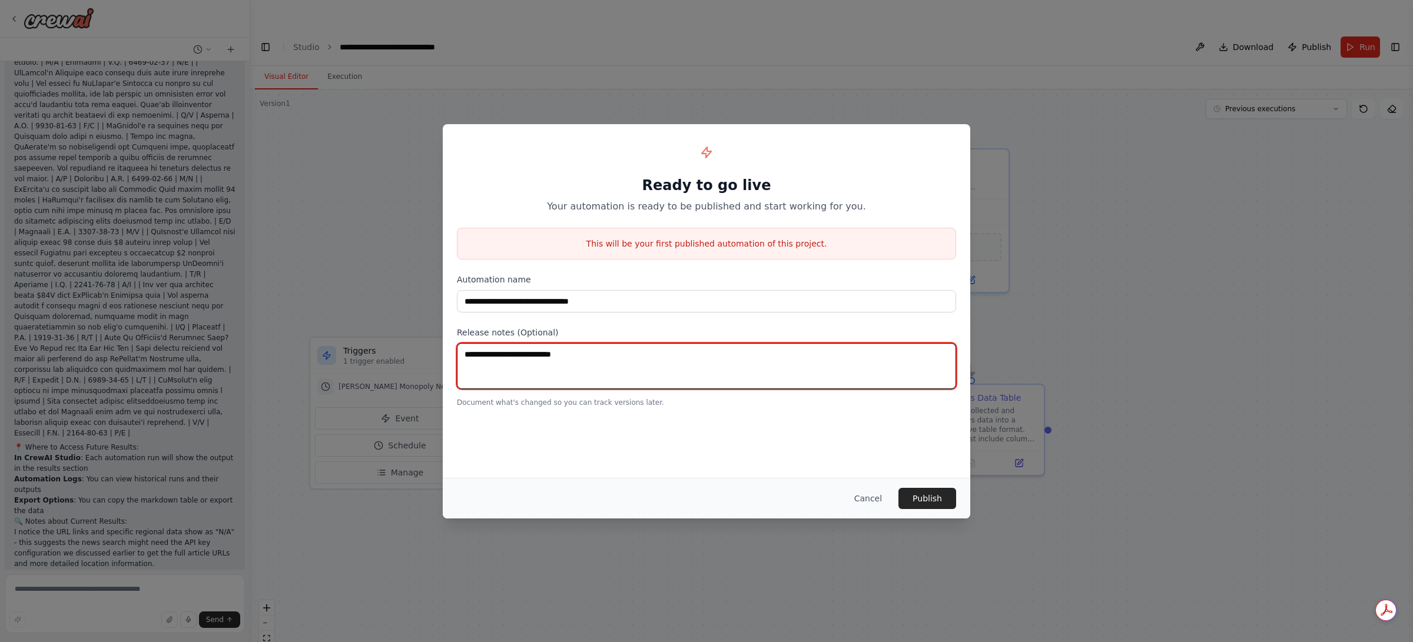
click at [569, 358] on textarea at bounding box center [706, 366] width 499 height 46
click at [657, 356] on textarea "**********" at bounding box center [706, 366] width 499 height 46
click at [810, 364] on textarea "**********" at bounding box center [706, 366] width 499 height 46
type textarea "**********"
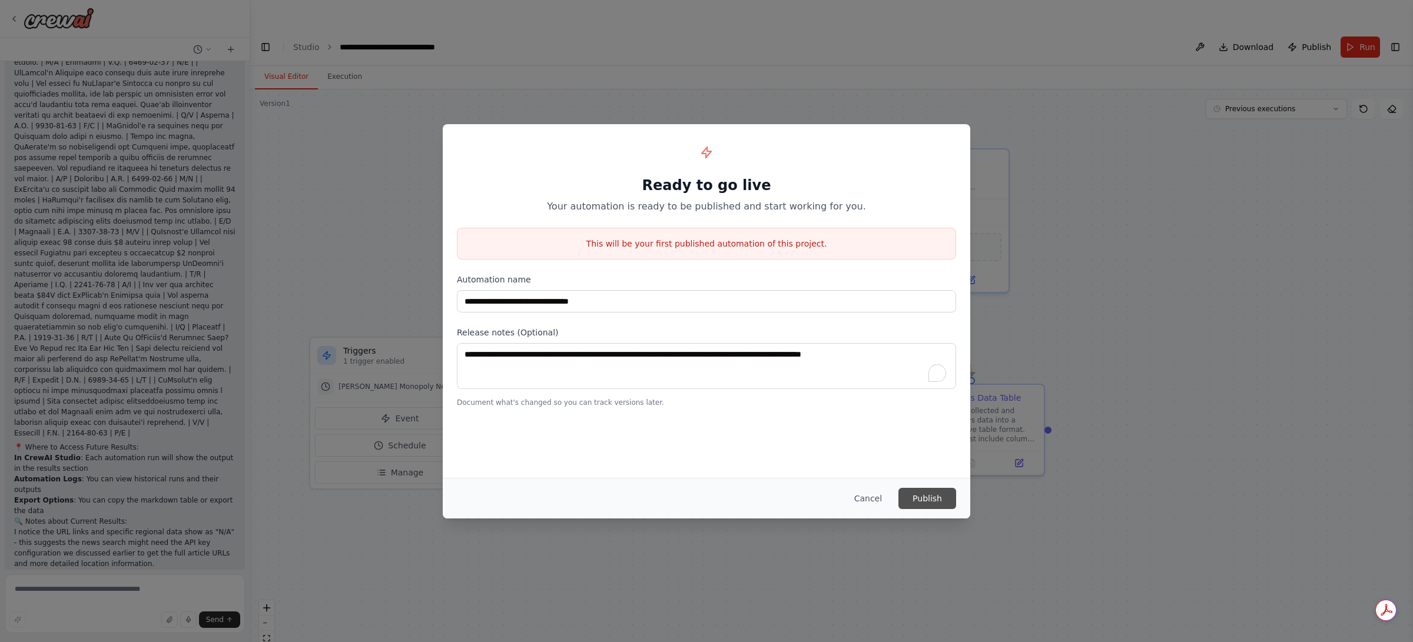
click at [939, 495] on button "Publish" at bounding box center [928, 498] width 58 height 21
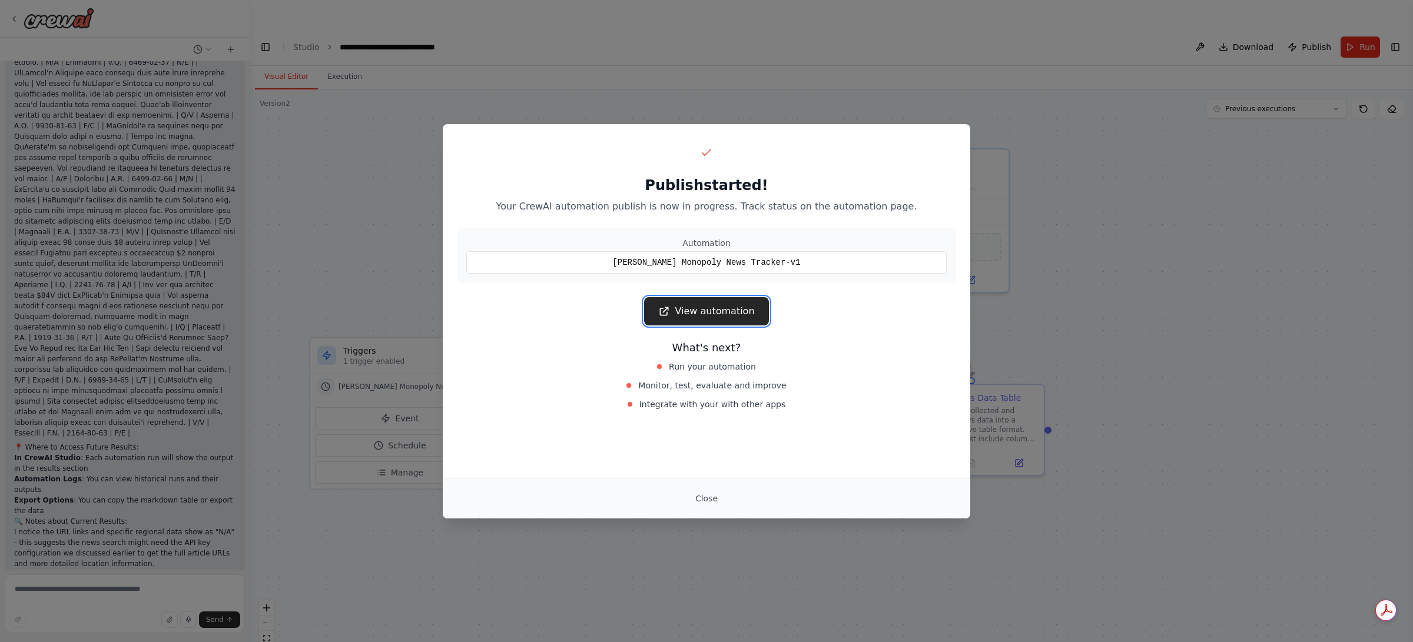
click at [734, 309] on link "View automation" at bounding box center [706, 311] width 124 height 28
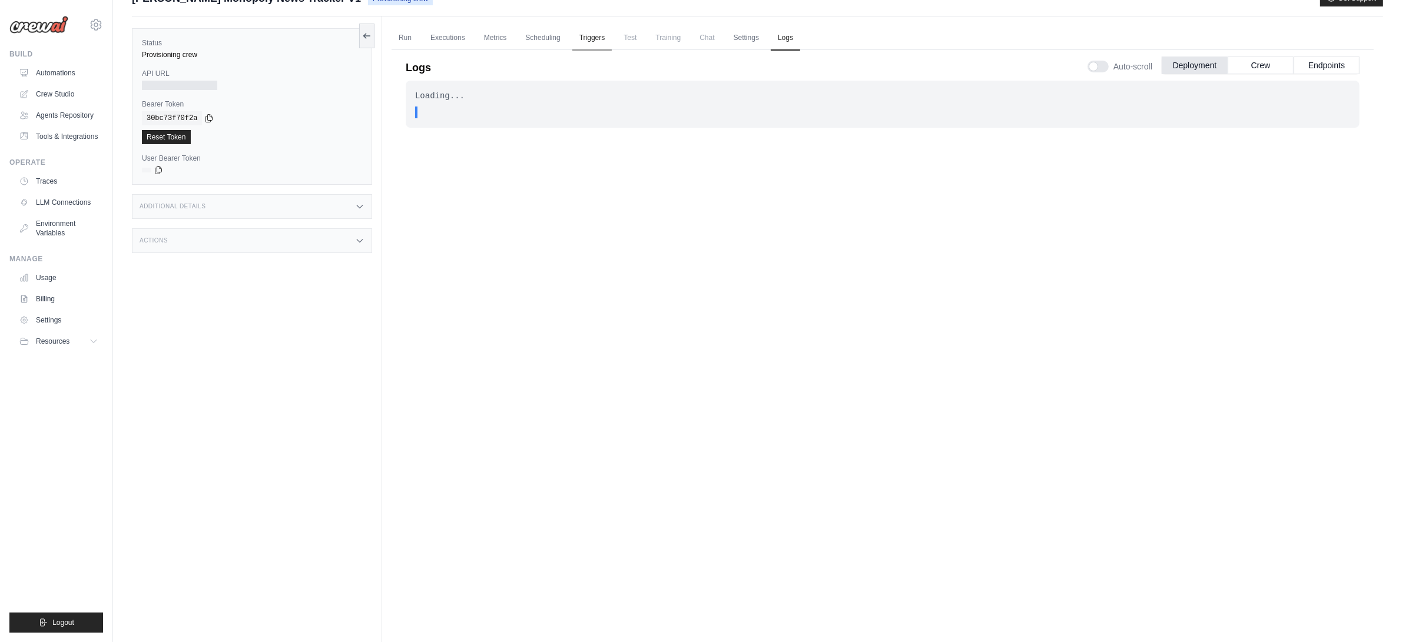
click at [602, 26] on link "Triggers" at bounding box center [592, 38] width 40 height 25
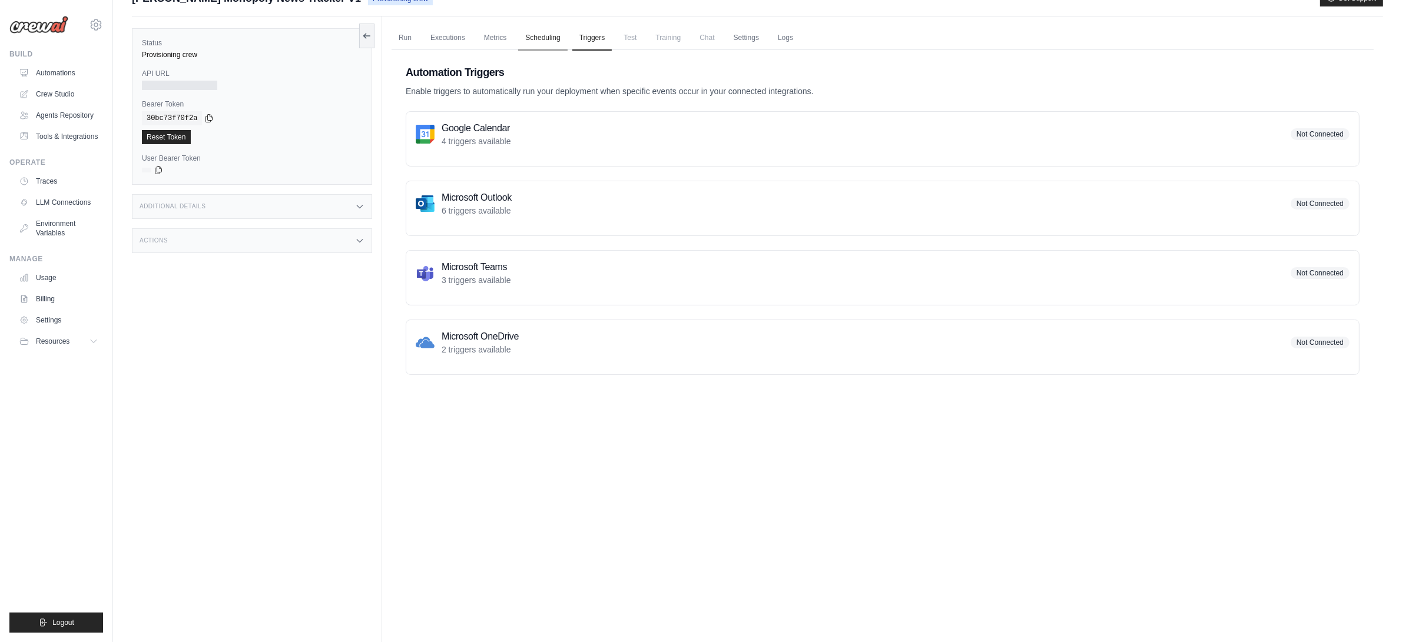
click at [548, 26] on link "Scheduling" at bounding box center [542, 38] width 49 height 25
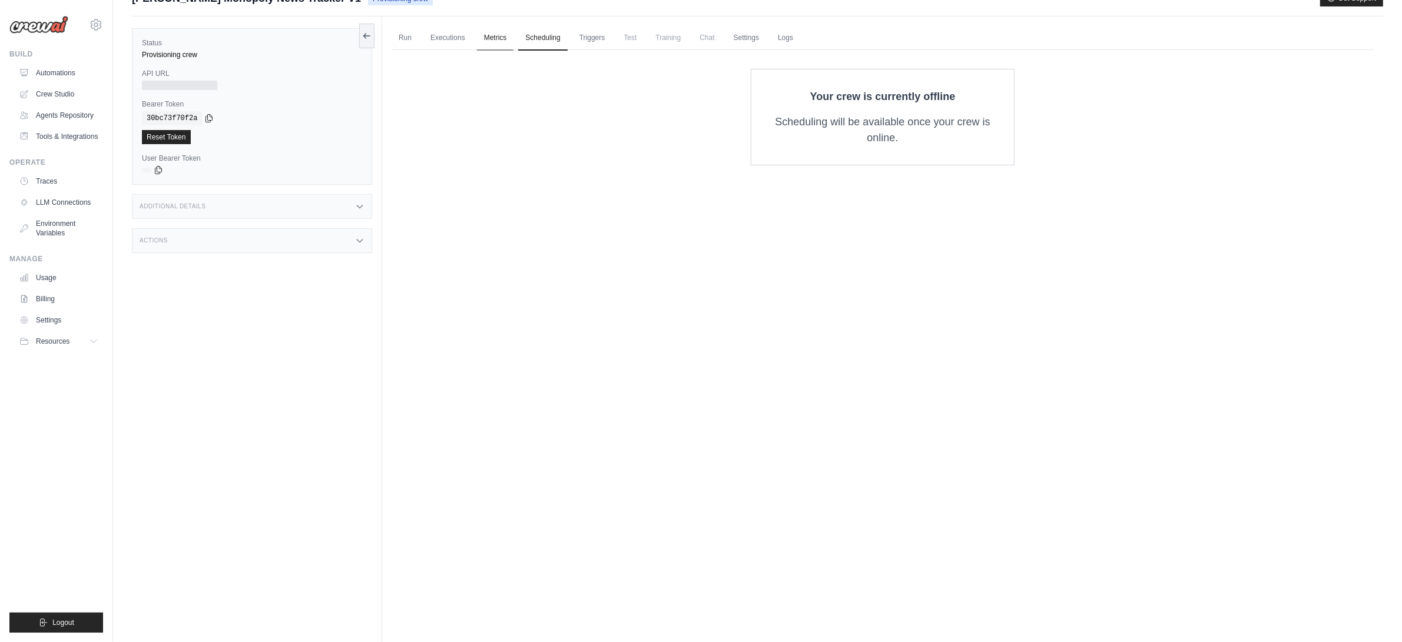
click at [510, 26] on link "Metrics" at bounding box center [495, 38] width 37 height 25
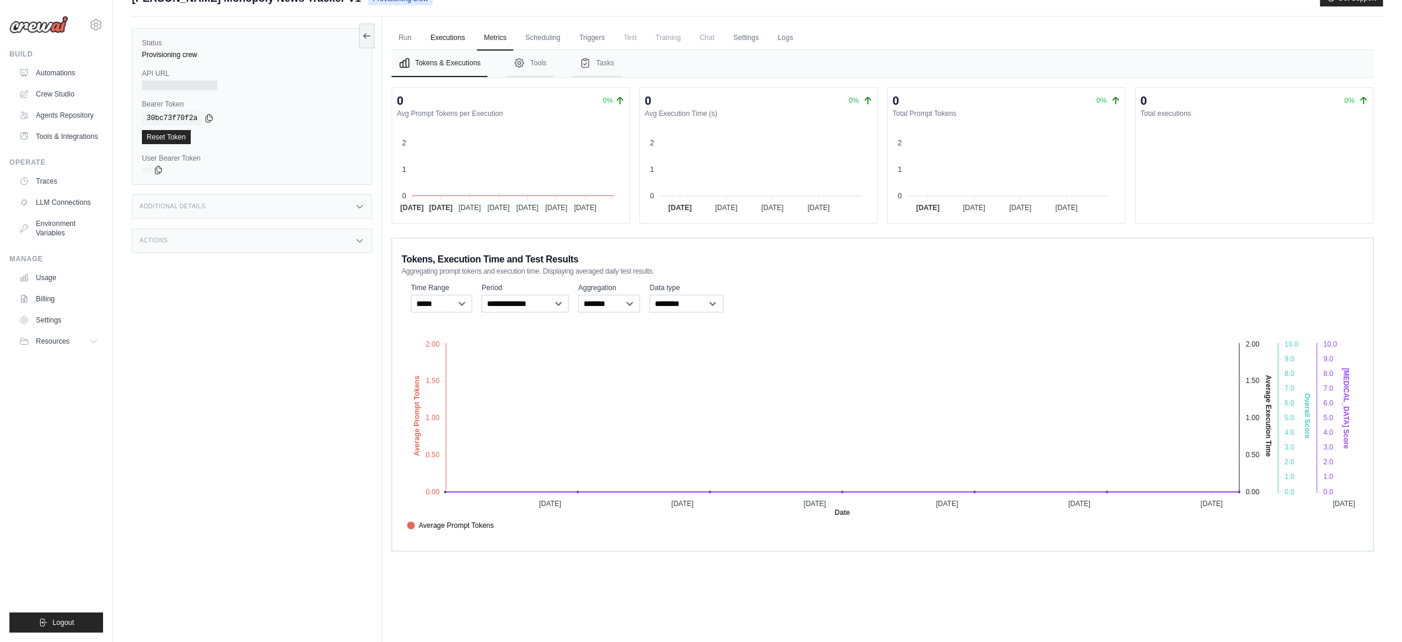
click at [458, 26] on link "Executions" at bounding box center [447, 38] width 49 height 25
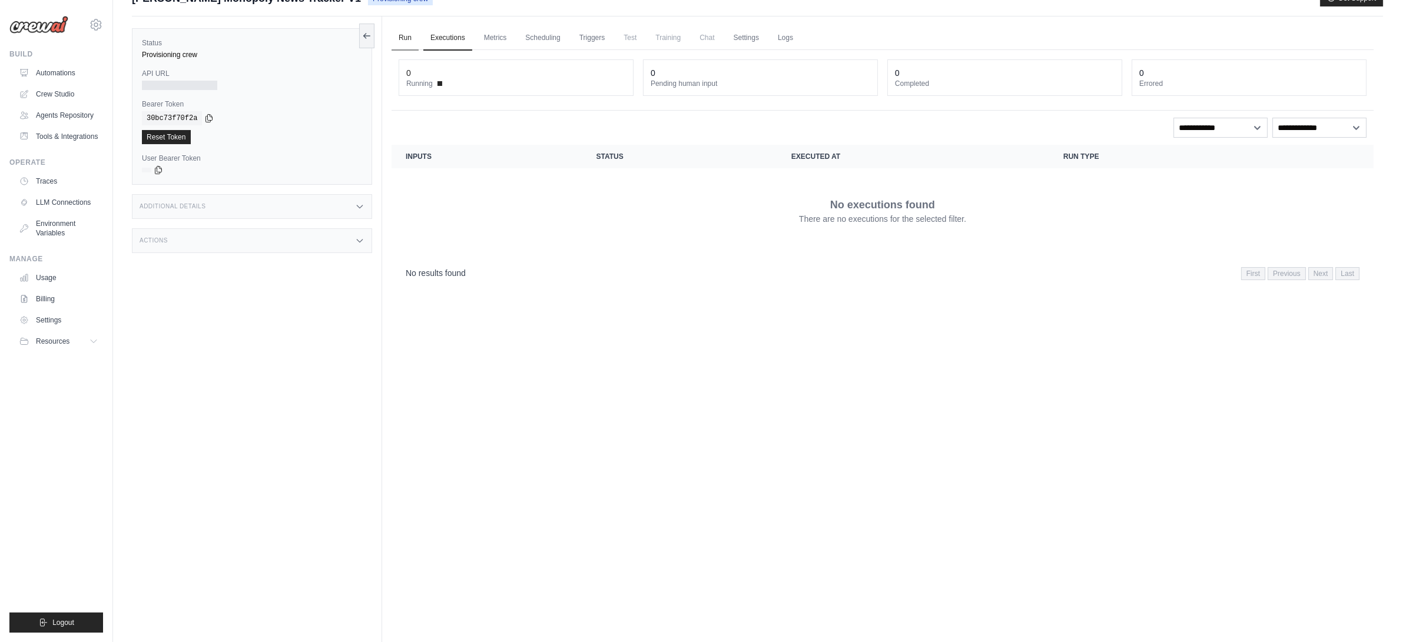
click at [412, 26] on link "Run" at bounding box center [405, 38] width 27 height 25
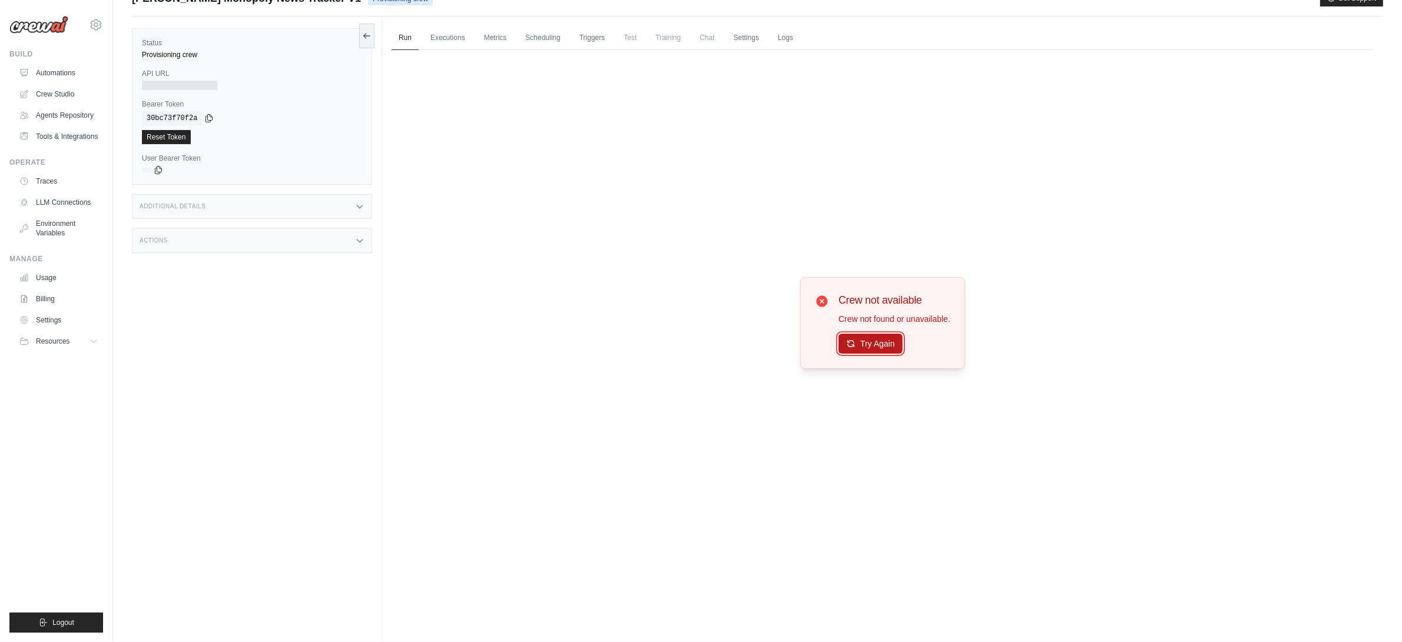
click at [890, 334] on button "Try Again" at bounding box center [870, 344] width 64 height 20
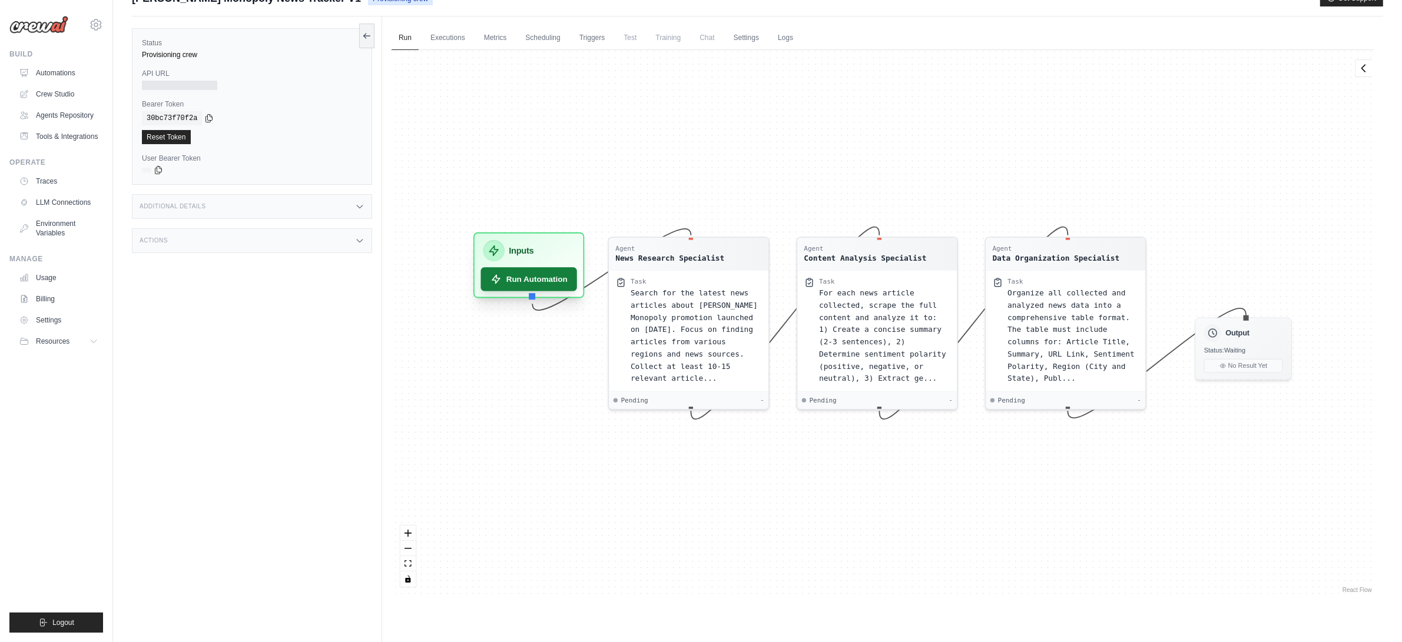
click at [542, 267] on button "Run Automation" at bounding box center [529, 279] width 97 height 24
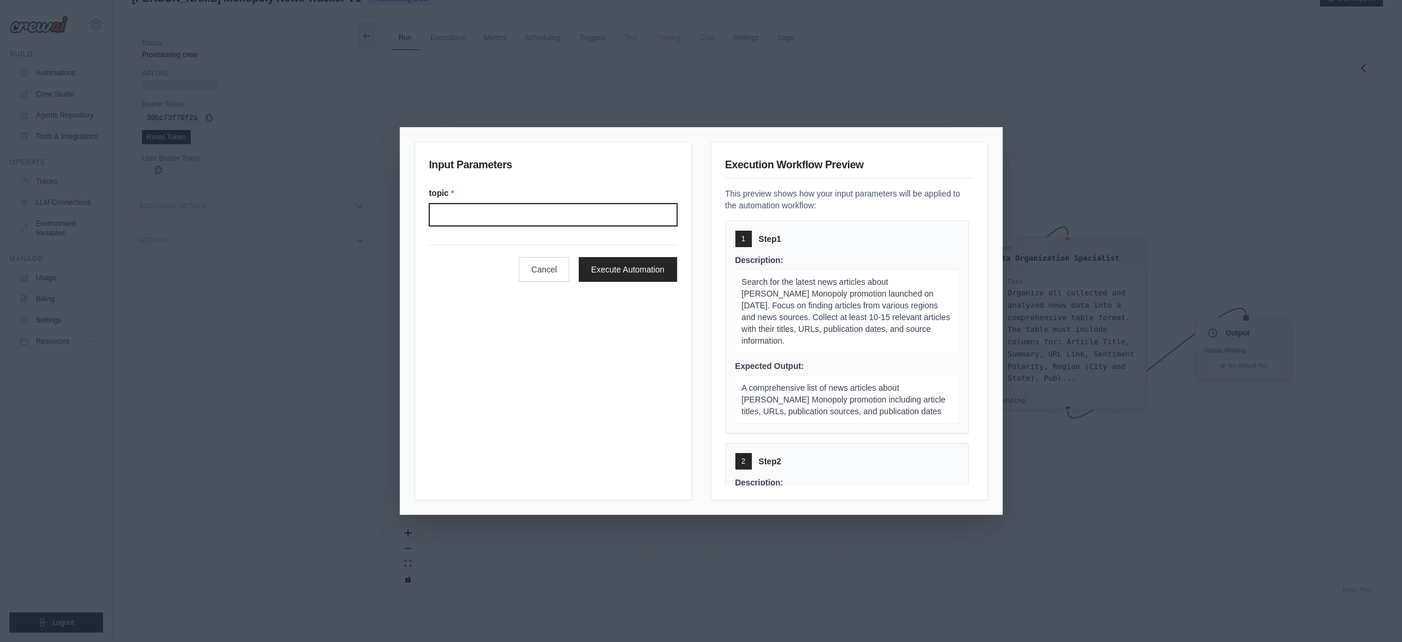
click at [490, 219] on input "topic *" at bounding box center [553, 215] width 248 height 22
type input "**********"
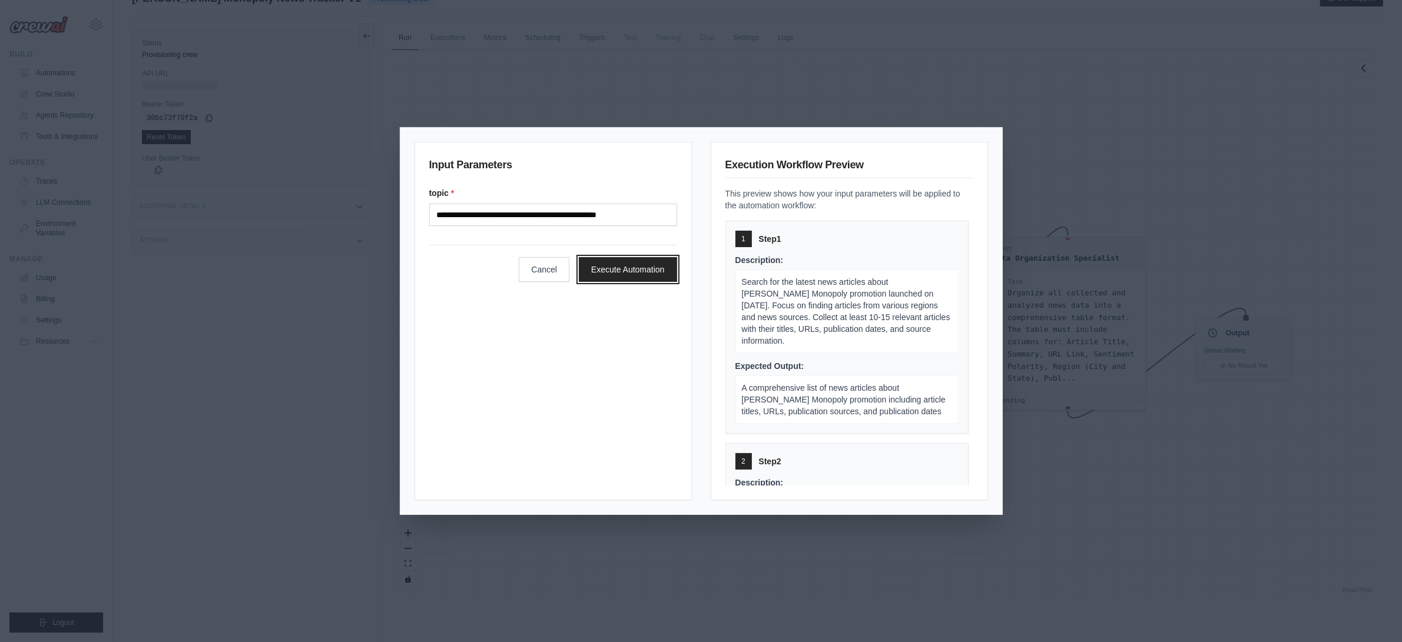
click at [625, 273] on button "Execute Automation" at bounding box center [628, 269] width 98 height 25
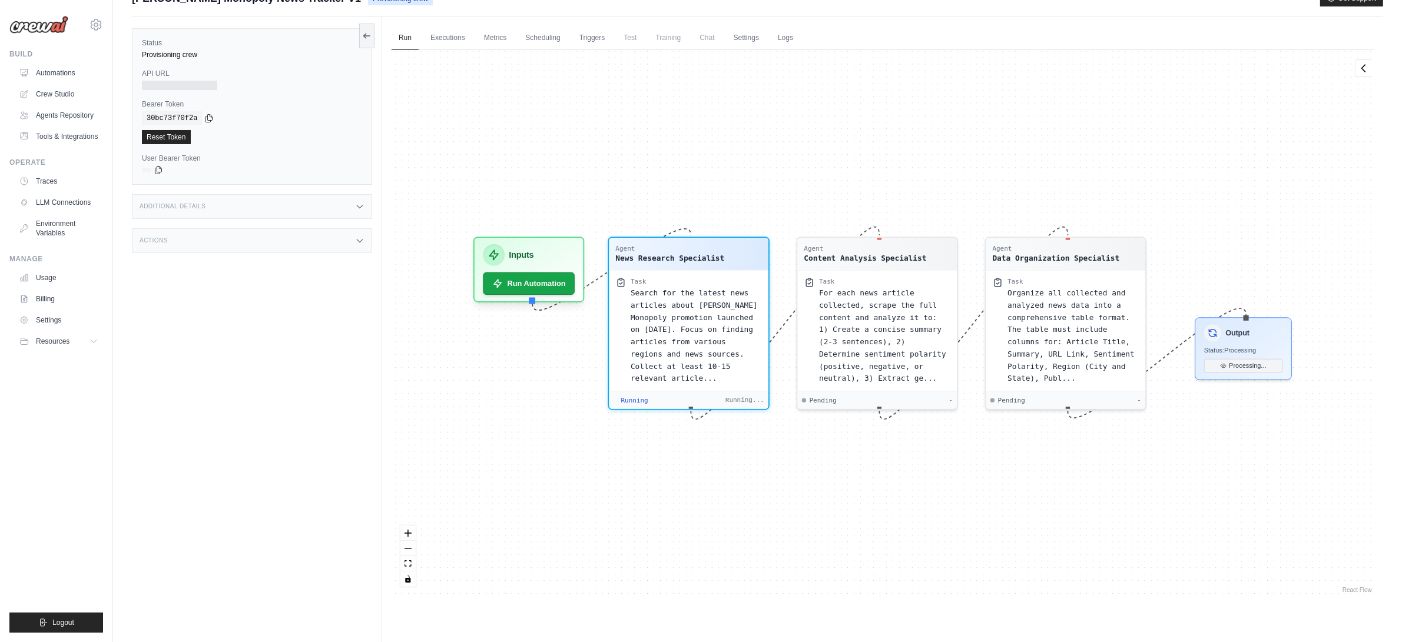
scroll to position [42, 0]
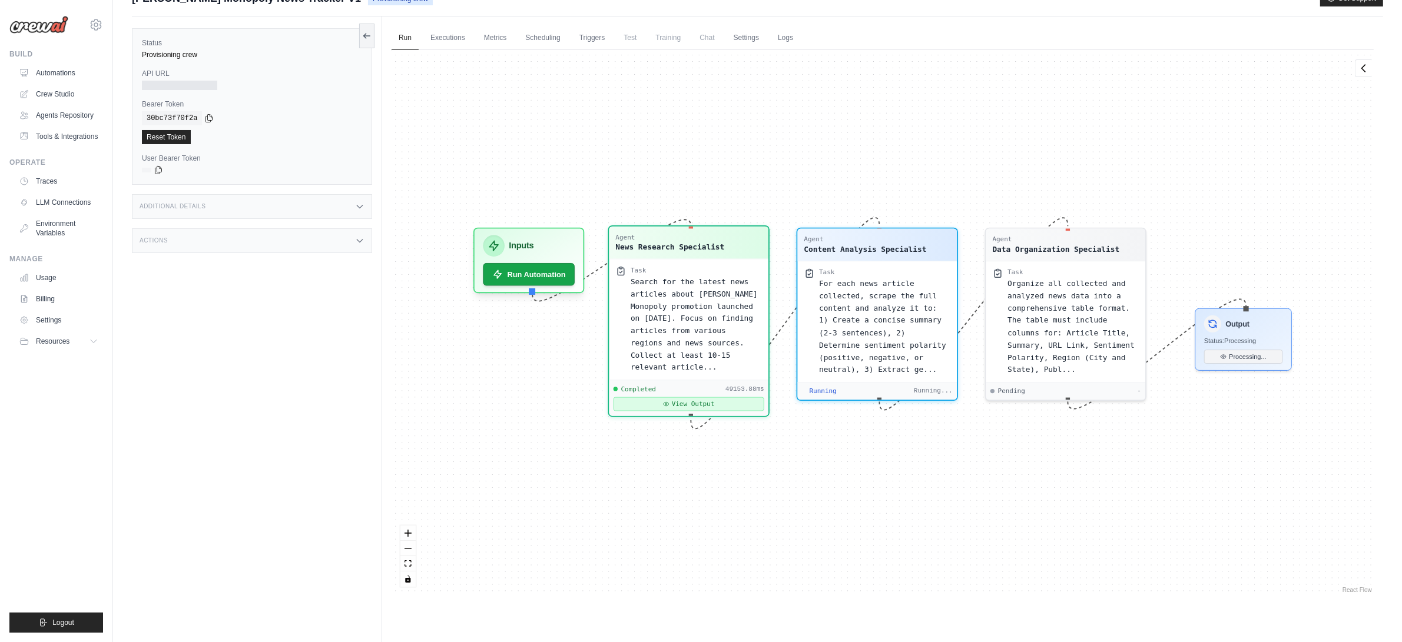
click at [715, 397] on button "View Output" at bounding box center [689, 404] width 151 height 14
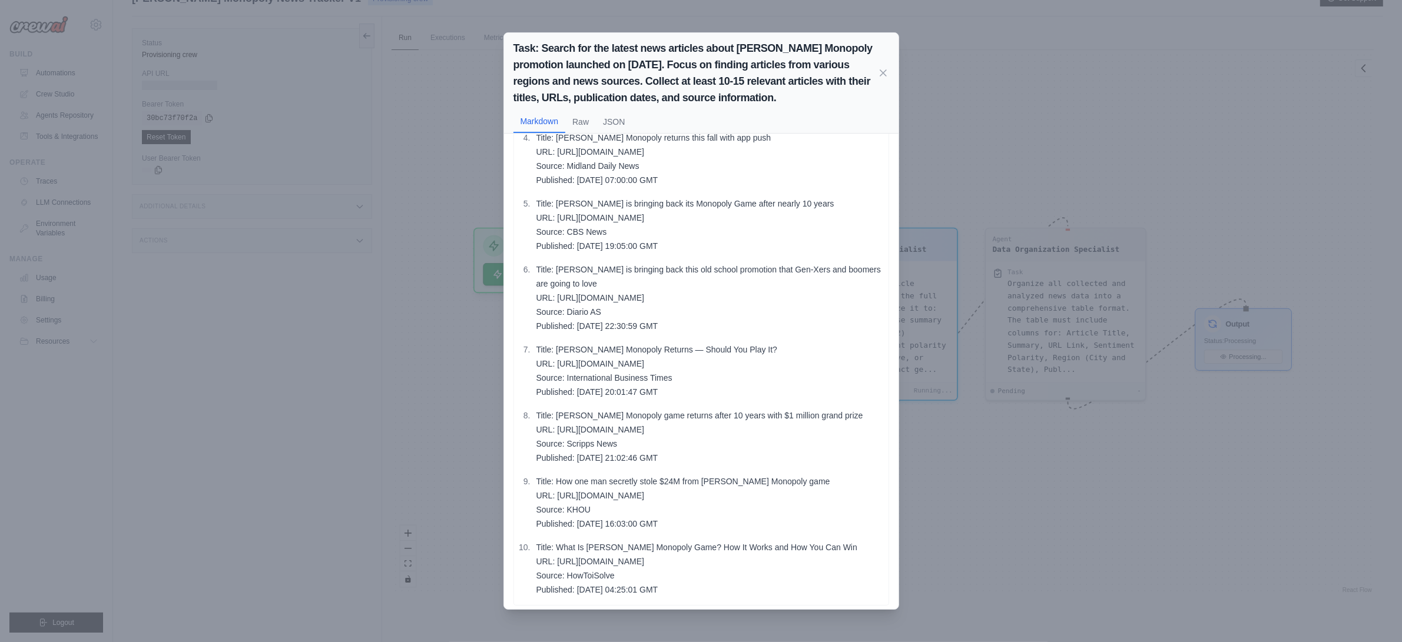
scroll to position [0, 0]
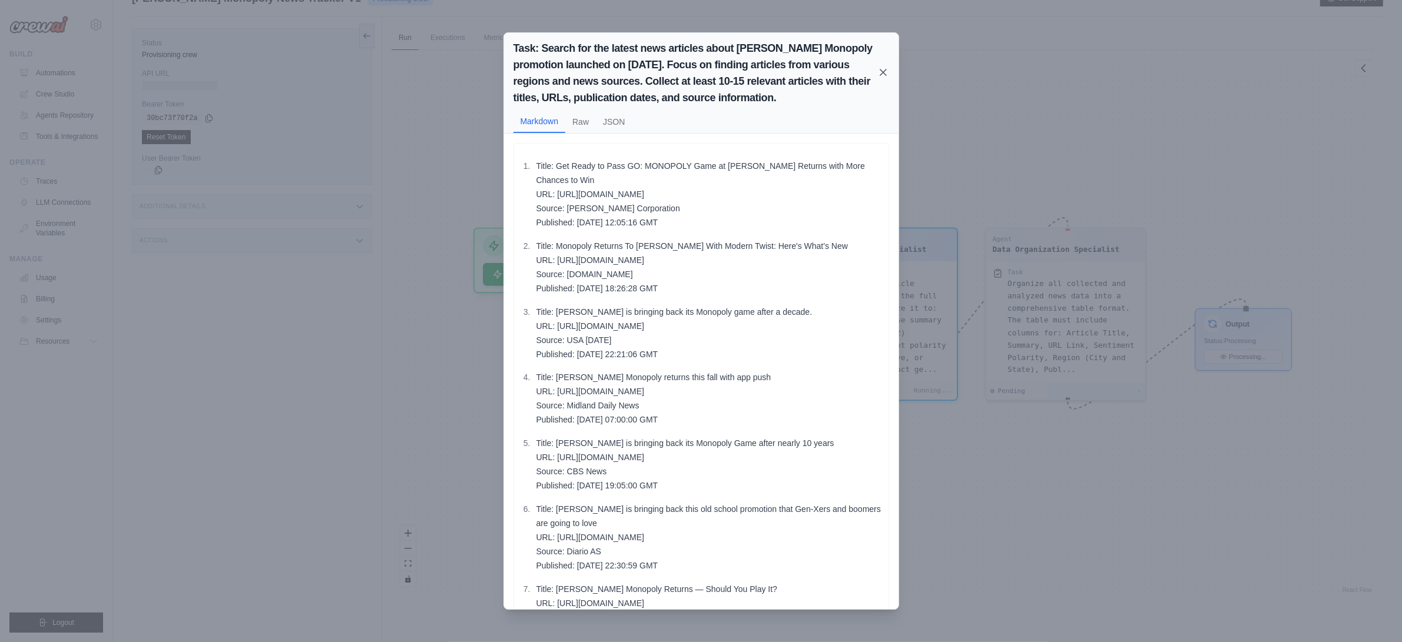
click at [883, 71] on icon at bounding box center [883, 73] width 12 height 12
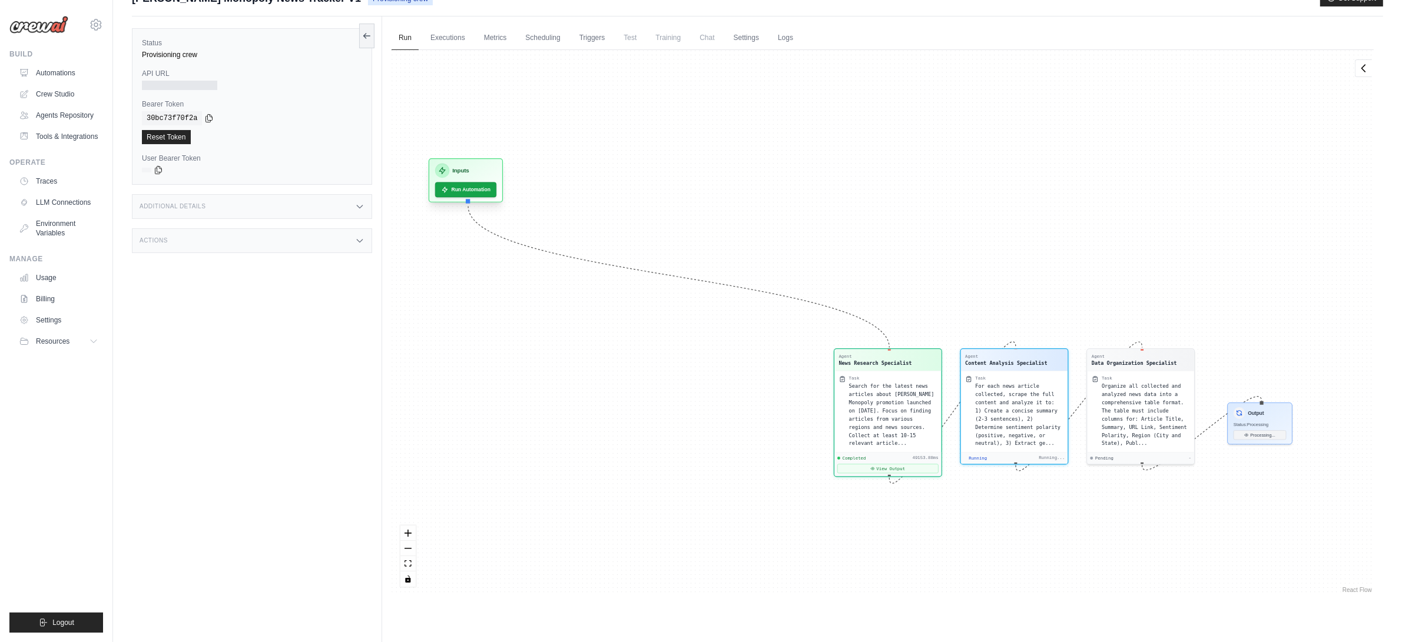
drag, startPoint x: 563, startPoint y: 215, endPoint x: 483, endPoint y: 141, distance: 109.2
click at [483, 164] on div "Inputs" at bounding box center [465, 171] width 61 height 15
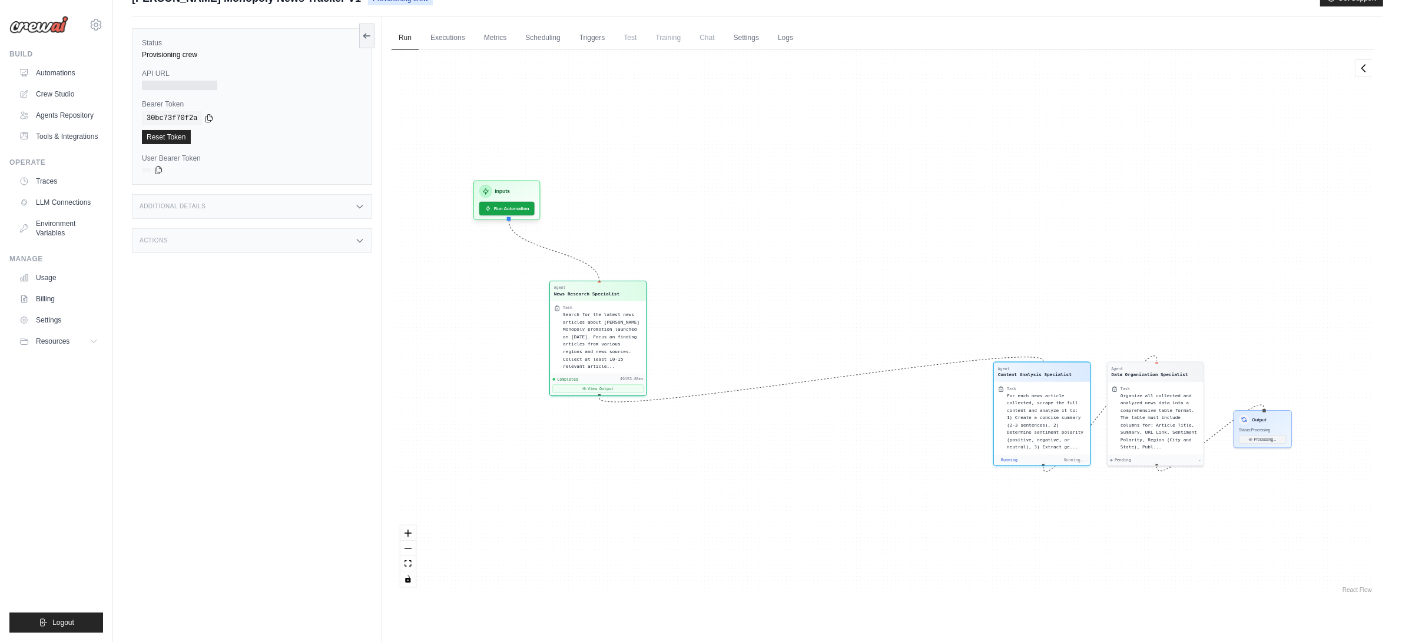
drag, startPoint x: 954, startPoint y: 336, endPoint x: 622, endPoint y: 260, distance: 340.5
click at [622, 286] on div "Agent News Research Specialist" at bounding box center [598, 292] width 88 height 12
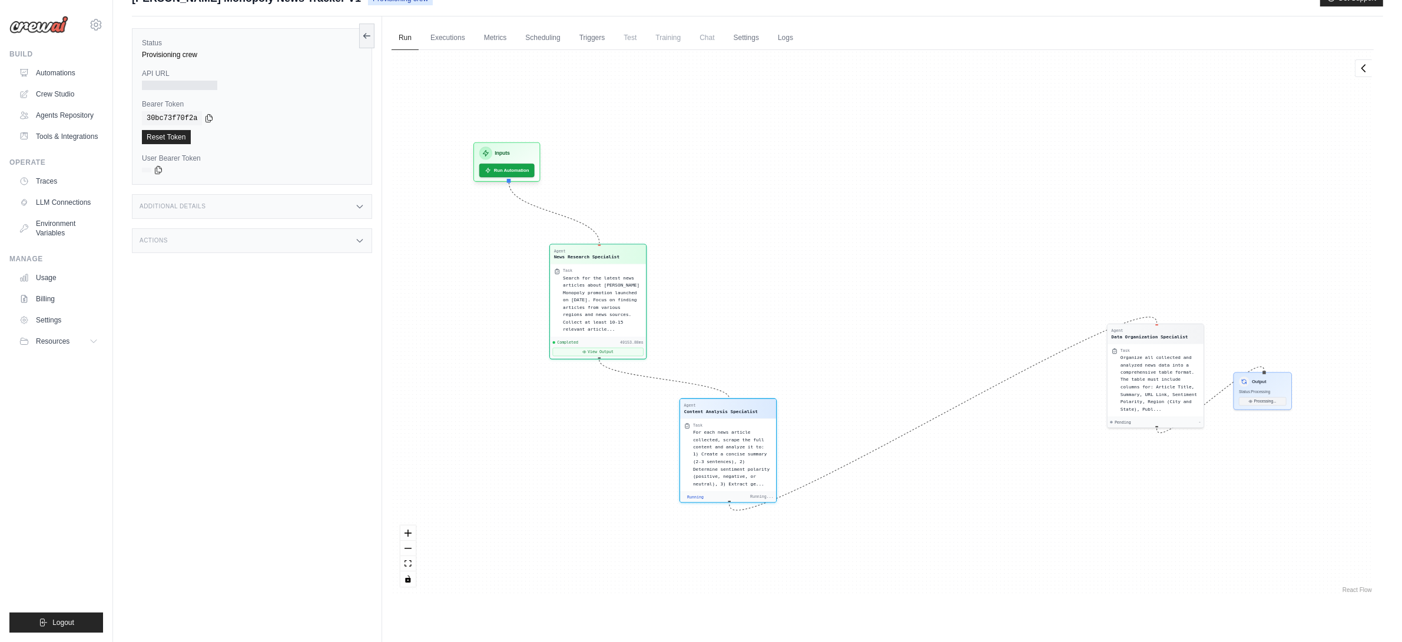
drag, startPoint x: 1073, startPoint y: 336, endPoint x: 758, endPoint y: 373, distance: 316.6
click at [758, 403] on div "Agent Content Analysis Specialist" at bounding box center [728, 409] width 88 height 12
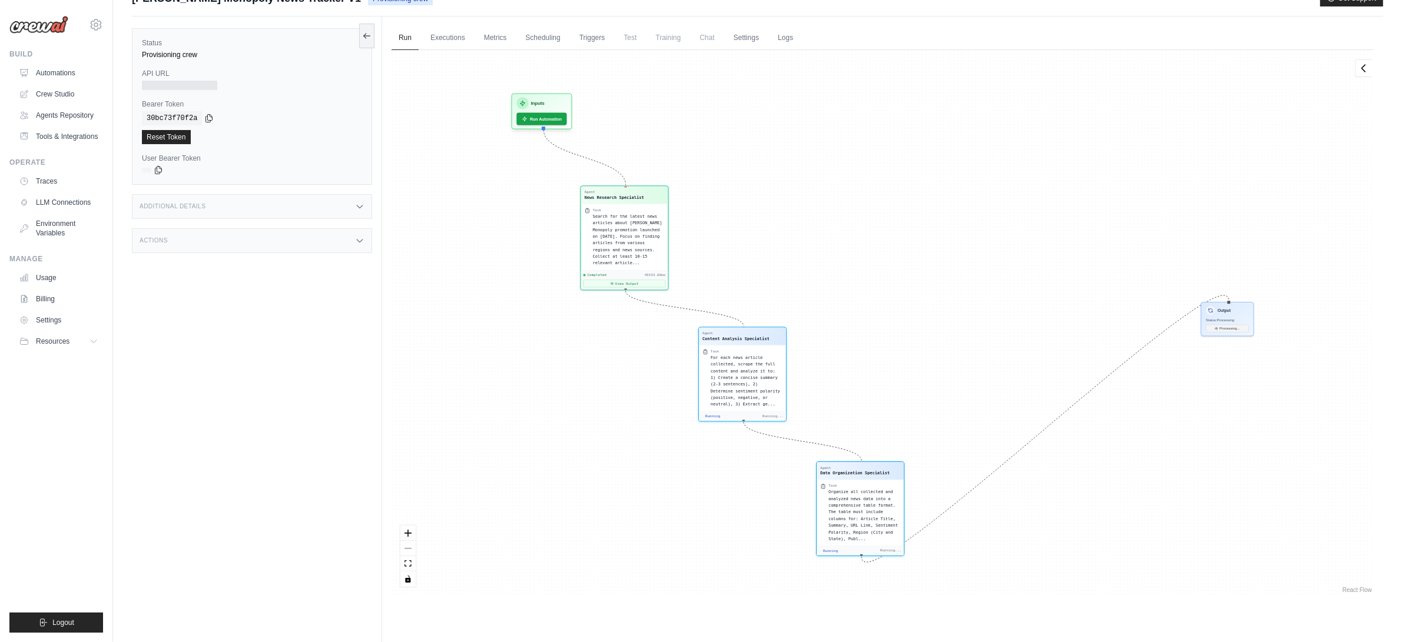
scroll to position [101, 0]
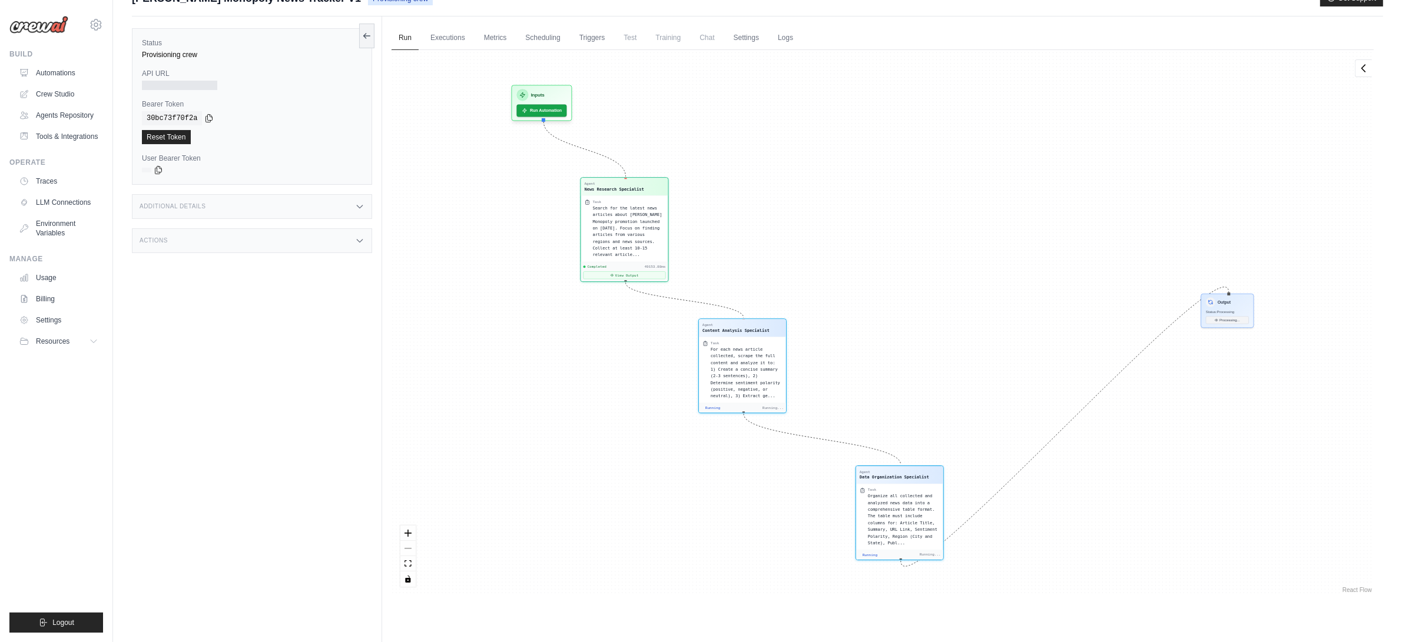
drag, startPoint x: 1164, startPoint y: 308, endPoint x: 907, endPoint y: 432, distance: 284.7
click at [907, 432] on div "Agent News Research Specialist Task Search for the latest news articles about M…" at bounding box center [883, 323] width 982 height 546
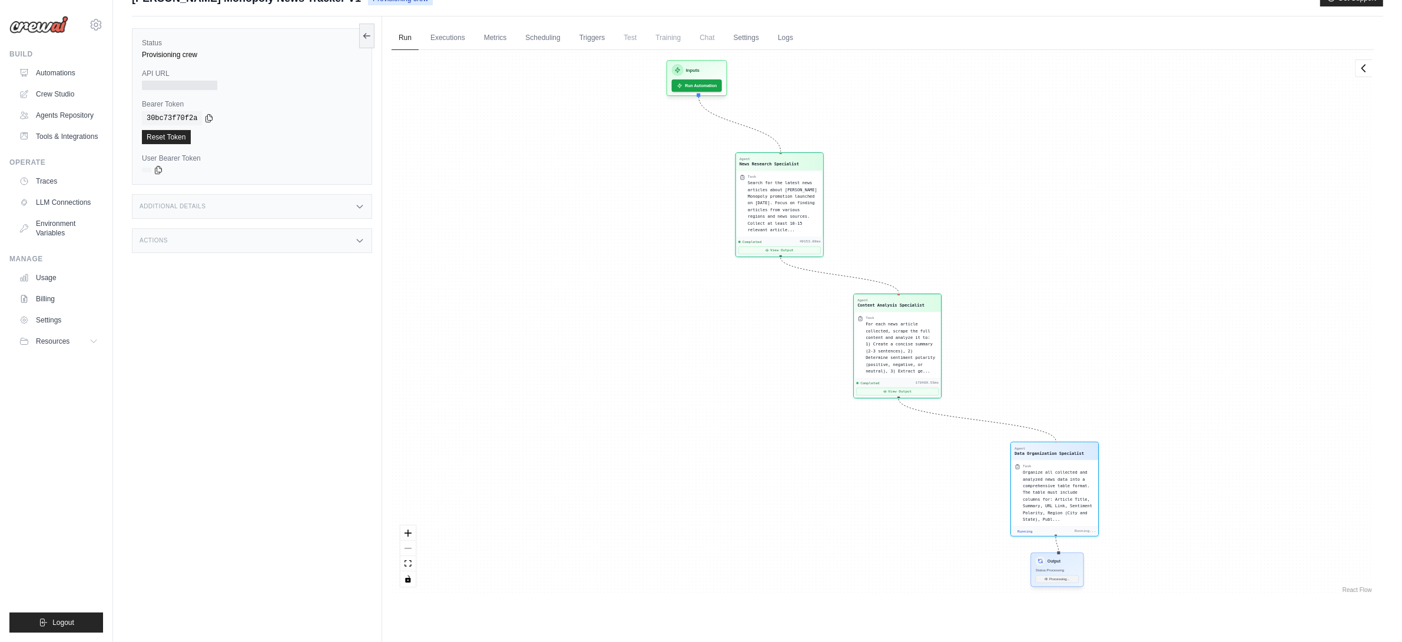
click at [1070, 553] on div "Output Status: Processing Processing..." at bounding box center [1057, 570] width 53 height 34
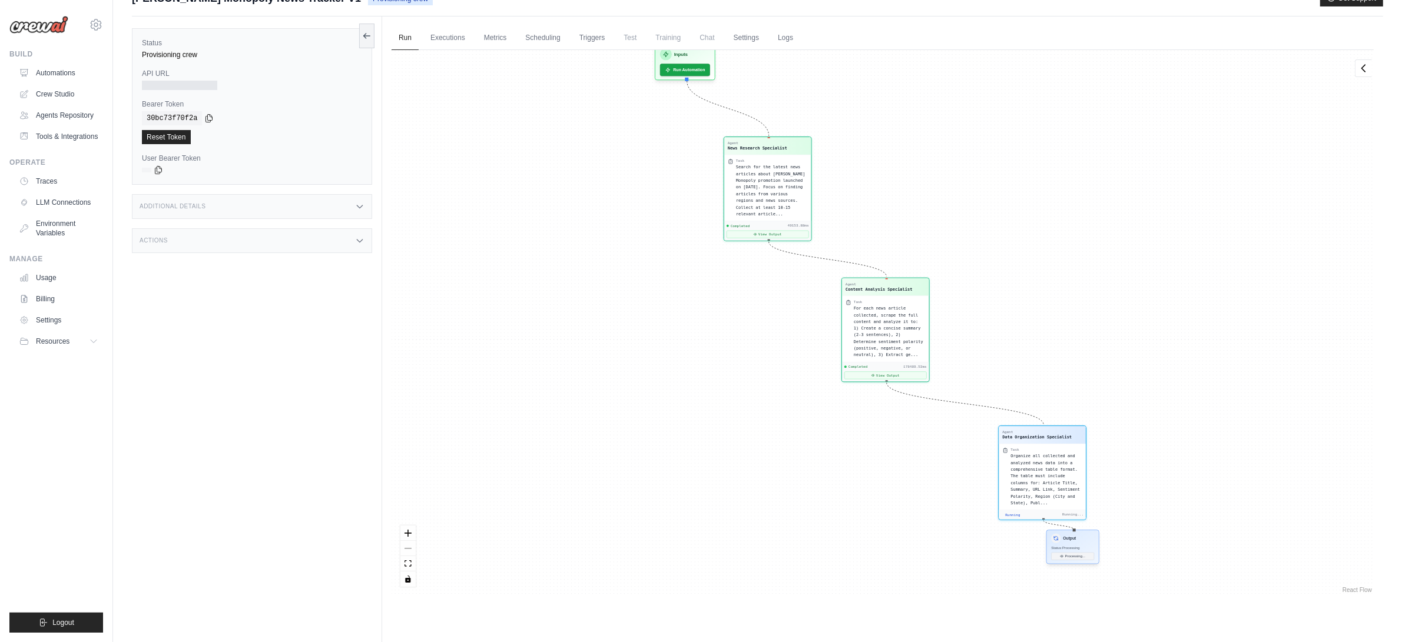
click at [1082, 530] on div "Output Status: Processing Processing..." at bounding box center [1072, 547] width 53 height 34
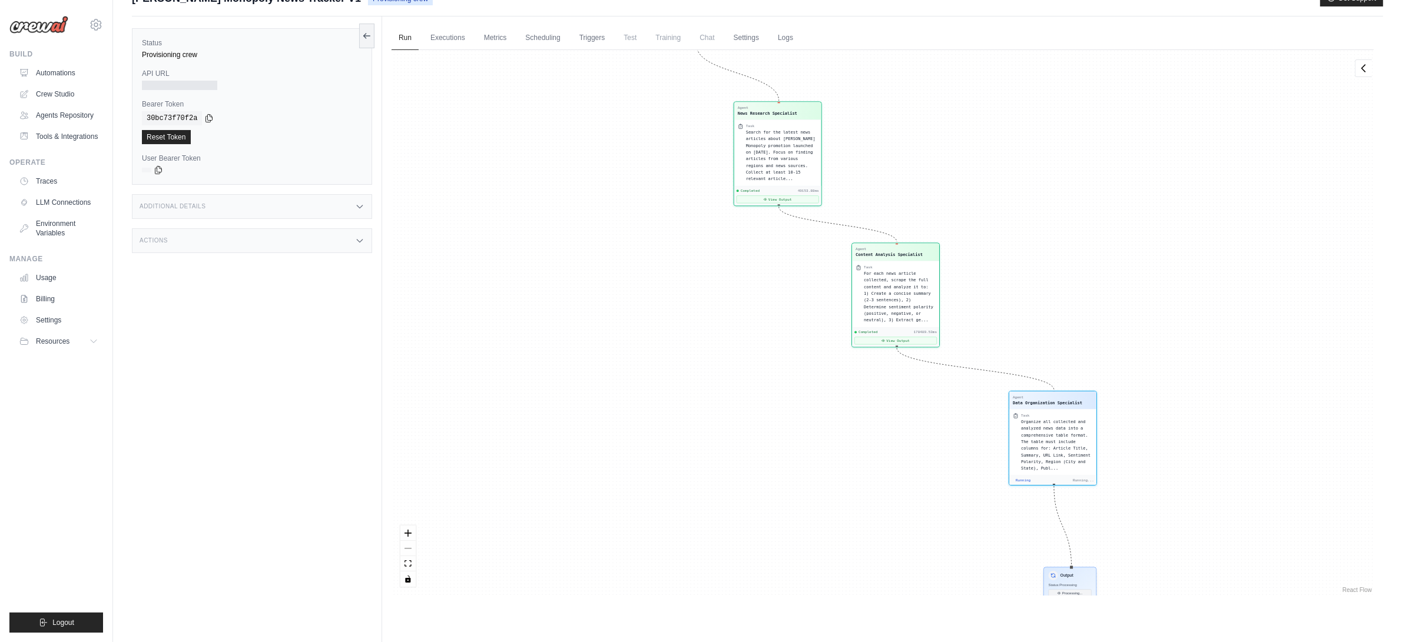
click at [1079, 568] on div "Output Status: Processing Processing..." at bounding box center [1069, 585] width 53 height 34
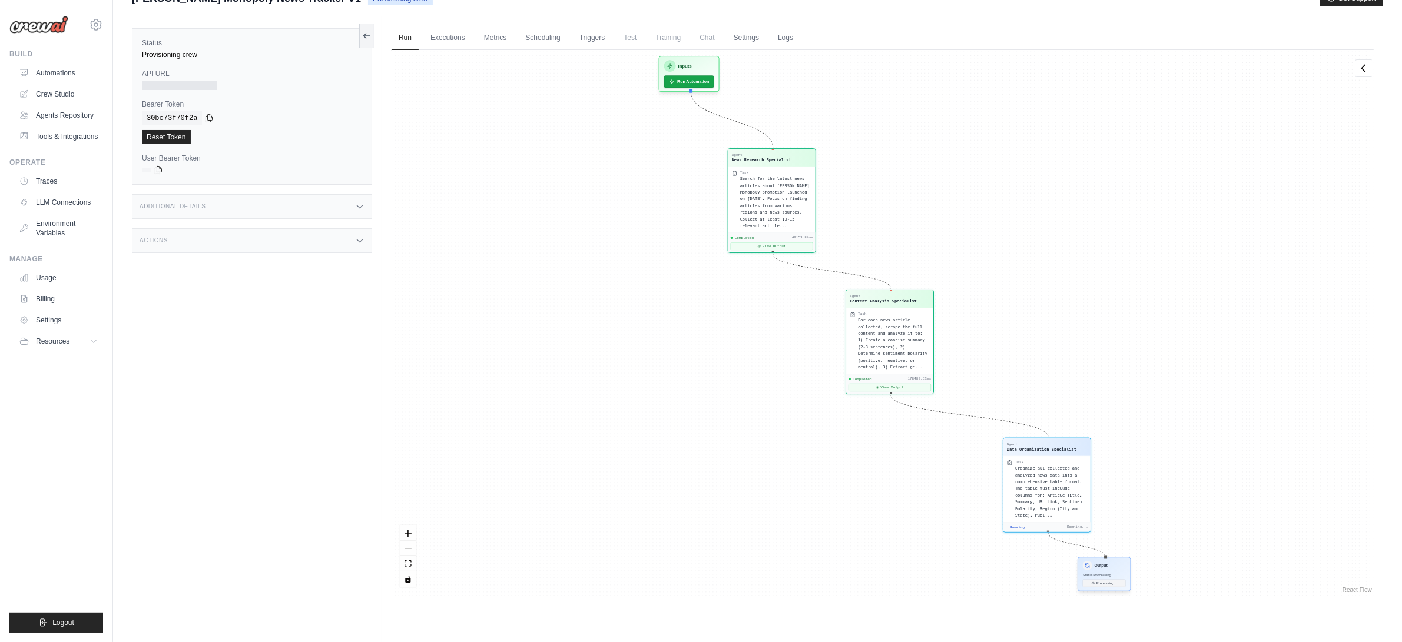
drag, startPoint x: 1083, startPoint y: 534, endPoint x: 1113, endPoint y: 548, distance: 32.9
click at [1113, 558] on div "Output Status: Processing Processing..." at bounding box center [1104, 575] width 53 height 34
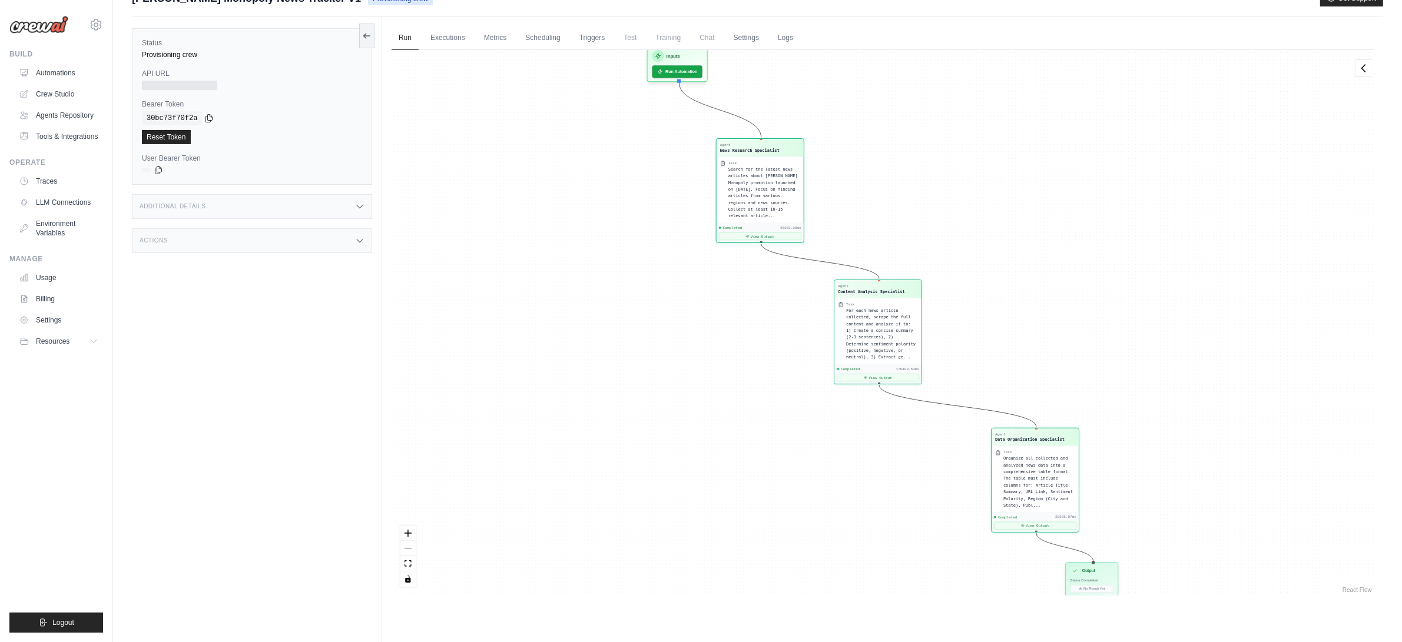
scroll to position [231, 0]
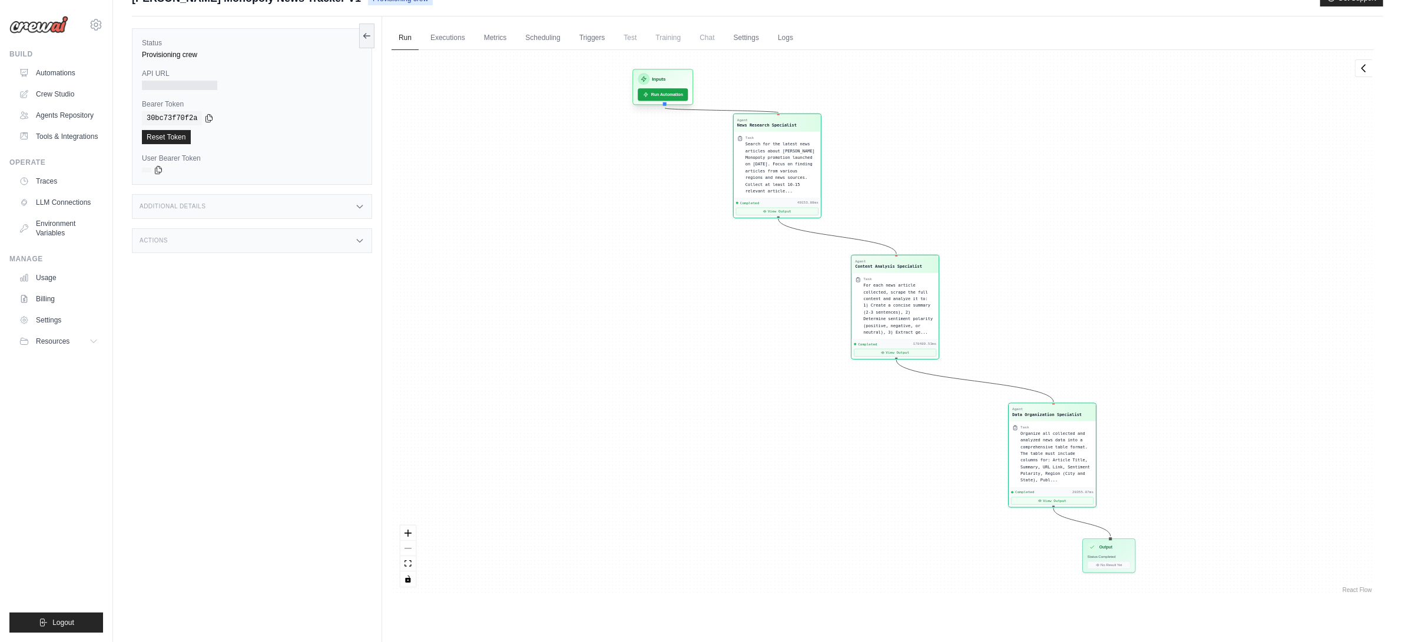
drag, startPoint x: 694, startPoint y: 24, endPoint x: 679, endPoint y: 49, distance: 29.1
click at [679, 73] on div "Inputs" at bounding box center [663, 79] width 50 height 12
drag, startPoint x: 796, startPoint y: 140, endPoint x: 792, endPoint y: 156, distance: 17.0
click at [792, 160] on span "Search for the latest news articles about McDonald's Monopoly promotion launche…" at bounding box center [772, 186] width 69 height 52
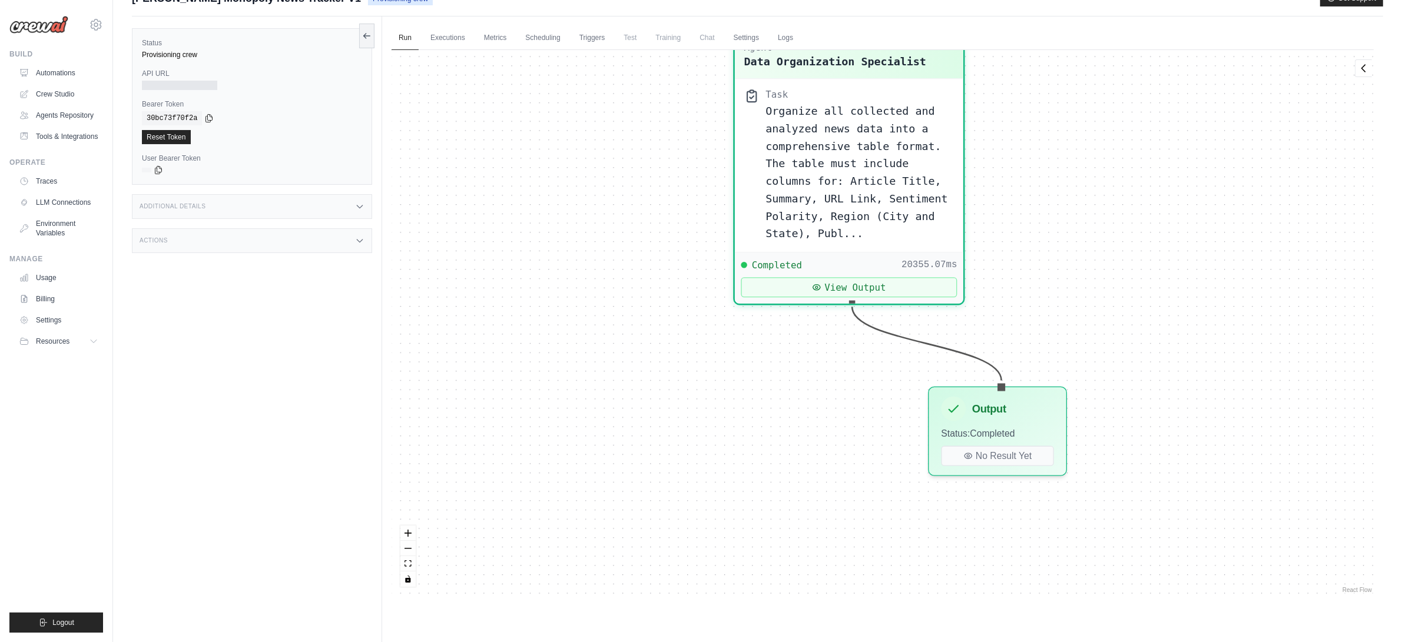
drag, startPoint x: 1112, startPoint y: 350, endPoint x: 1112, endPoint y: 109, distance: 241.4
click at [1112, 109] on div "Agent News Research Specialist Task Search for the latest news articles about M…" at bounding box center [883, 323] width 982 height 546
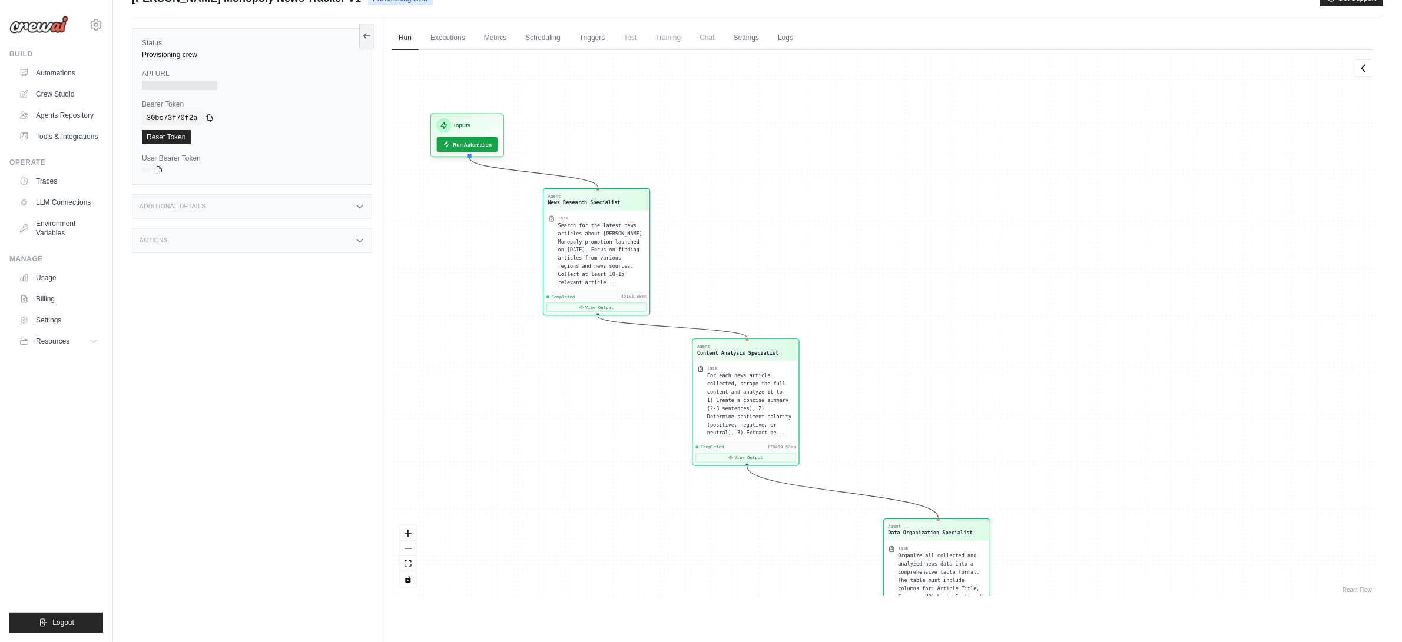
drag, startPoint x: 720, startPoint y: 224, endPoint x: 668, endPoint y: 556, distance: 336.8
click at [668, 556] on div "Agent News Research Specialist Task Search for the latest news articles about M…" at bounding box center [883, 323] width 982 height 546
click at [433, 26] on link "Executions" at bounding box center [447, 38] width 49 height 25
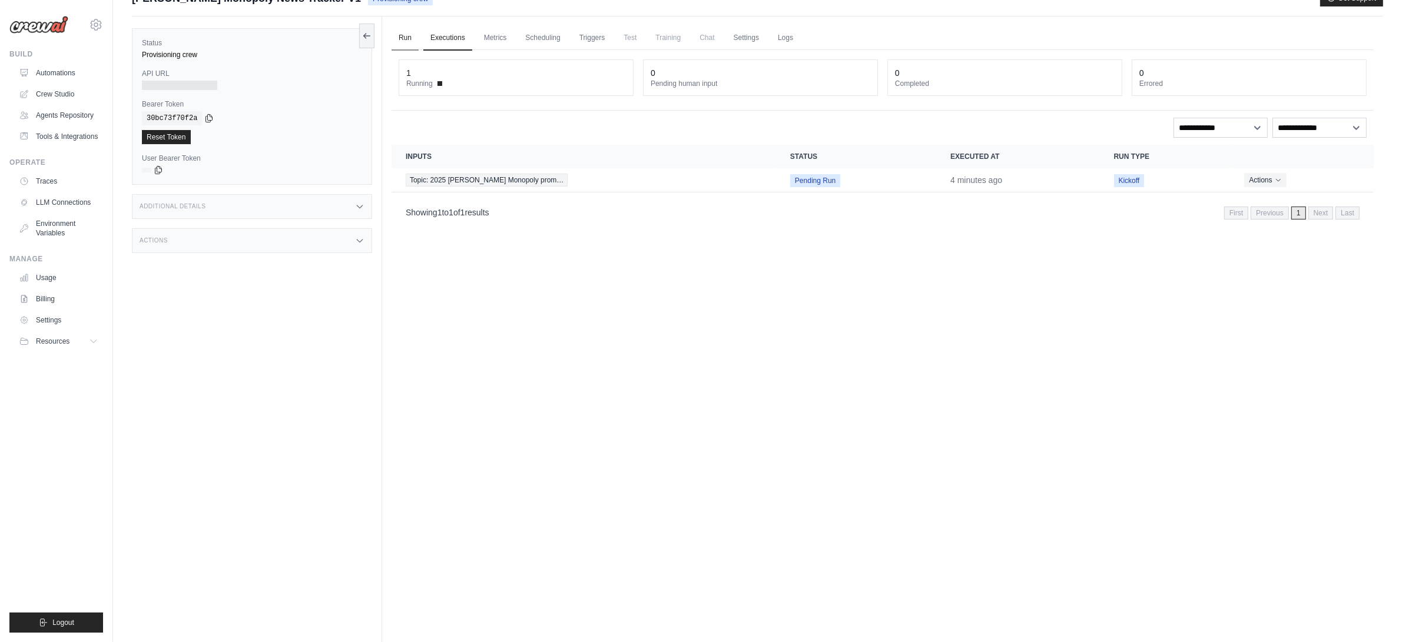
click at [407, 26] on link "Run" at bounding box center [405, 38] width 27 height 25
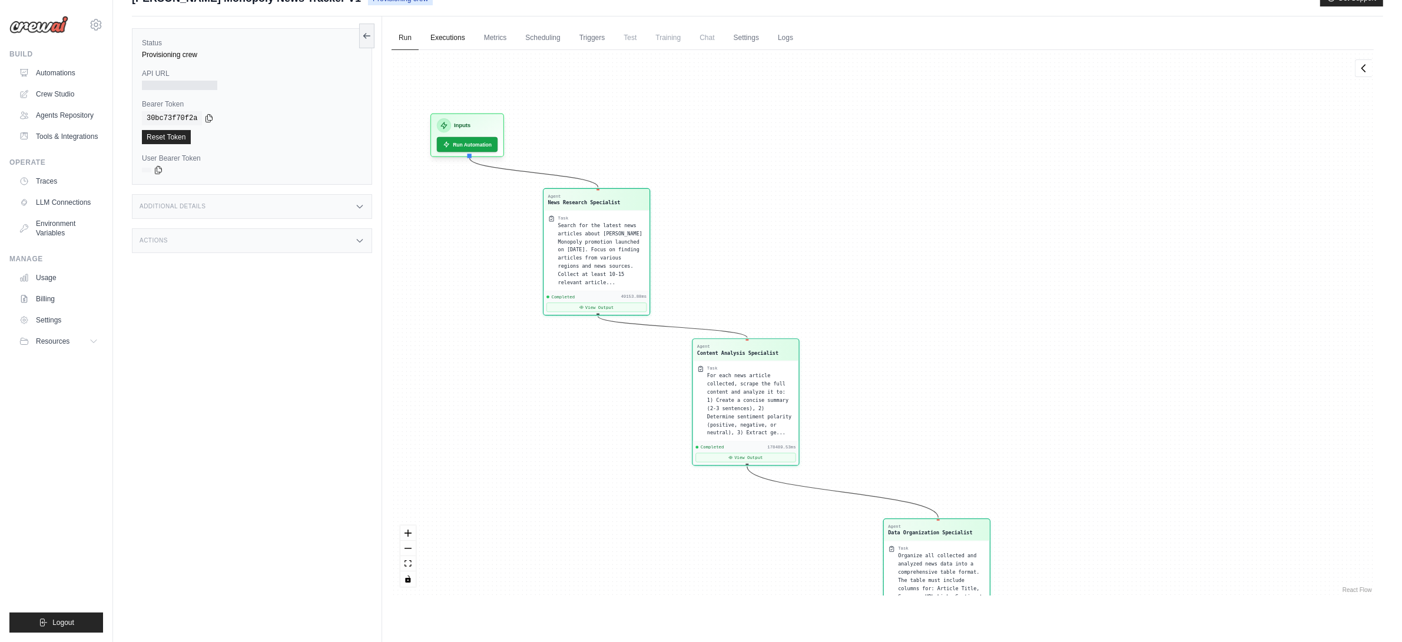
click at [460, 26] on link "Executions" at bounding box center [447, 38] width 49 height 25
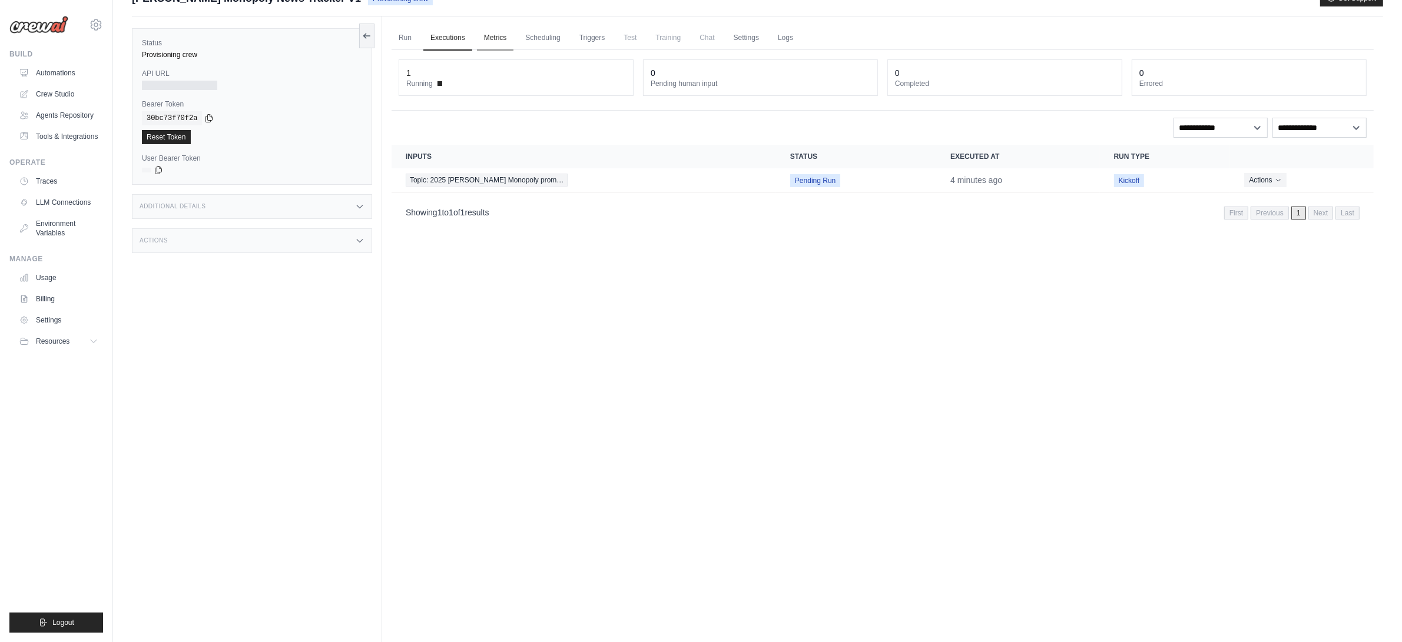
click at [503, 26] on link "Metrics" at bounding box center [495, 38] width 37 height 25
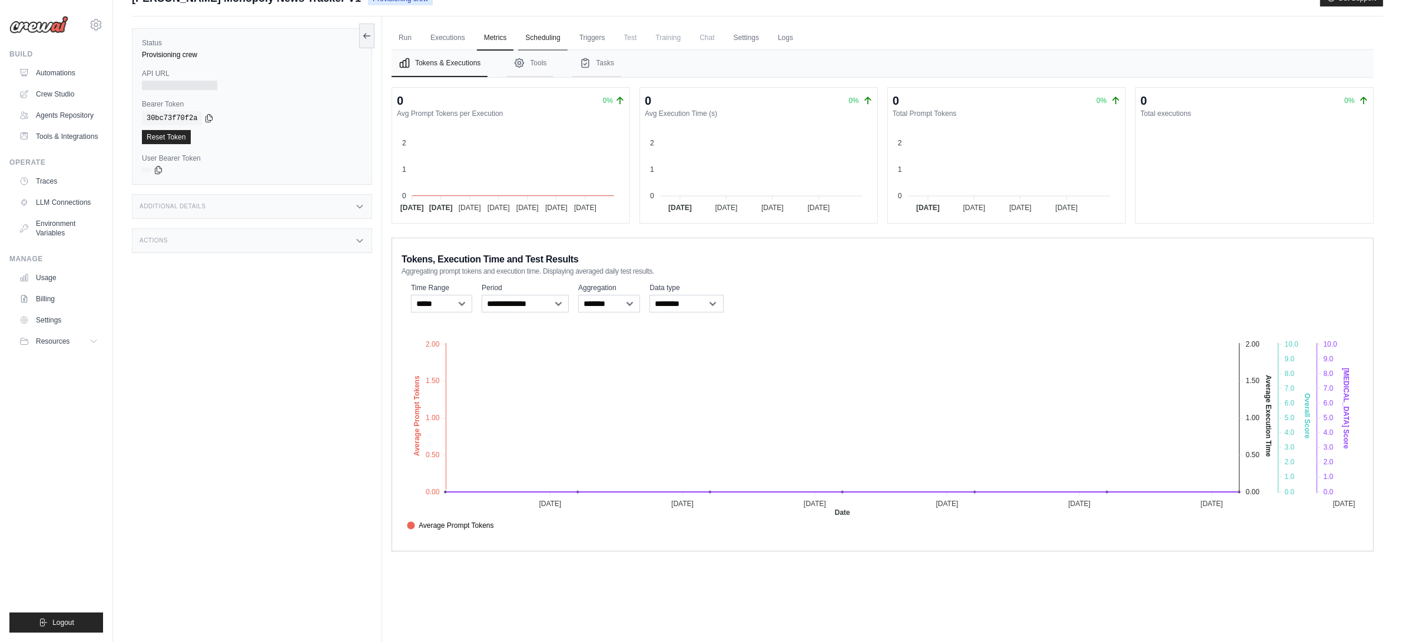
click at [567, 26] on link "Scheduling" at bounding box center [542, 38] width 49 height 25
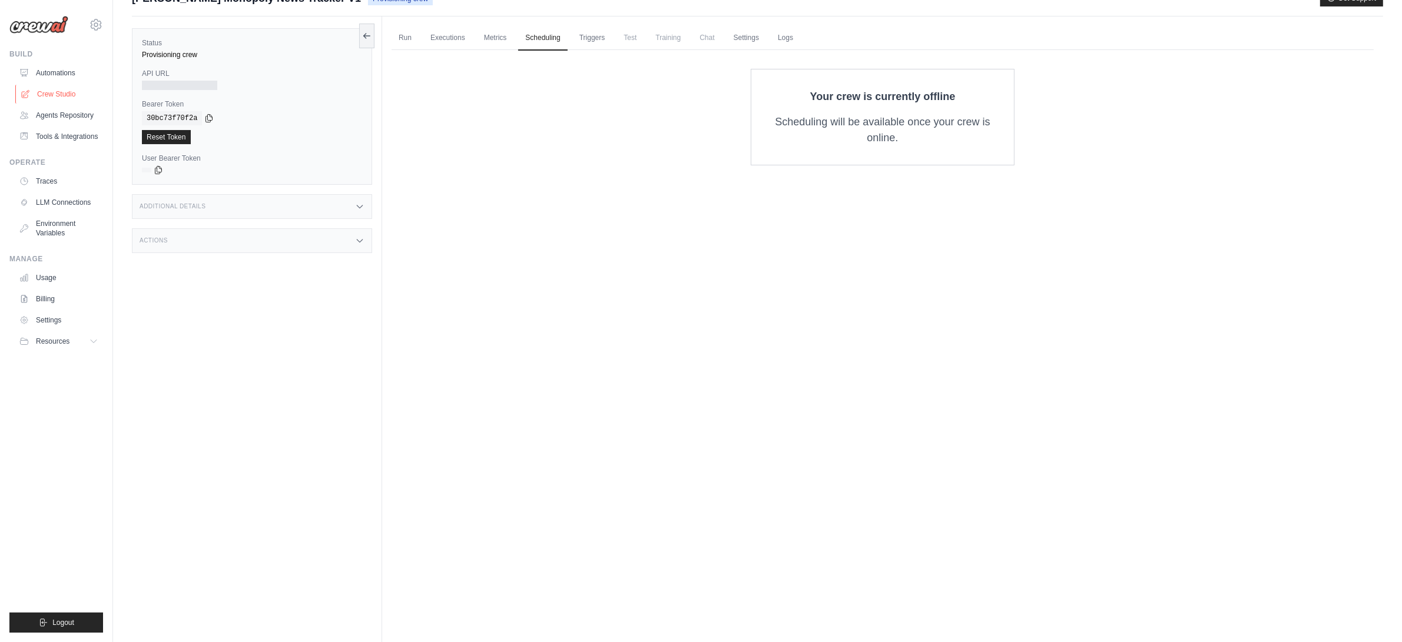
click at [74, 92] on link "Crew Studio" at bounding box center [59, 94] width 89 height 19
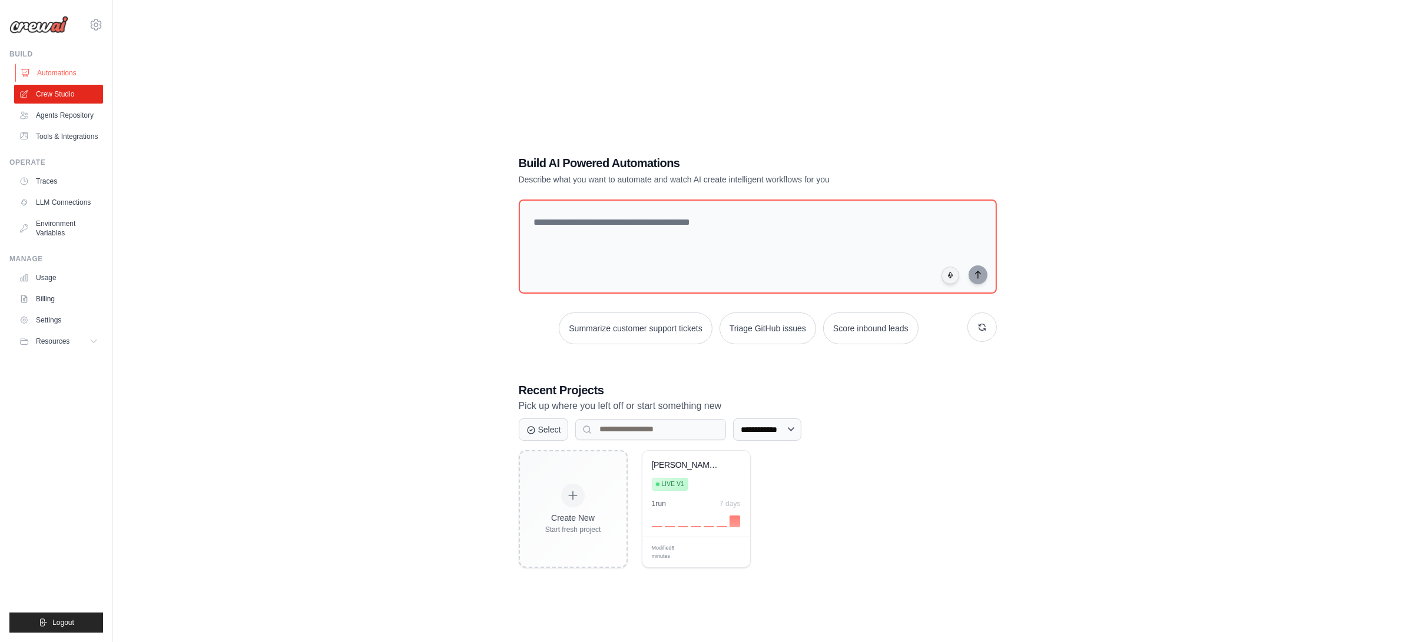
click at [57, 71] on link "Automations" at bounding box center [59, 73] width 89 height 19
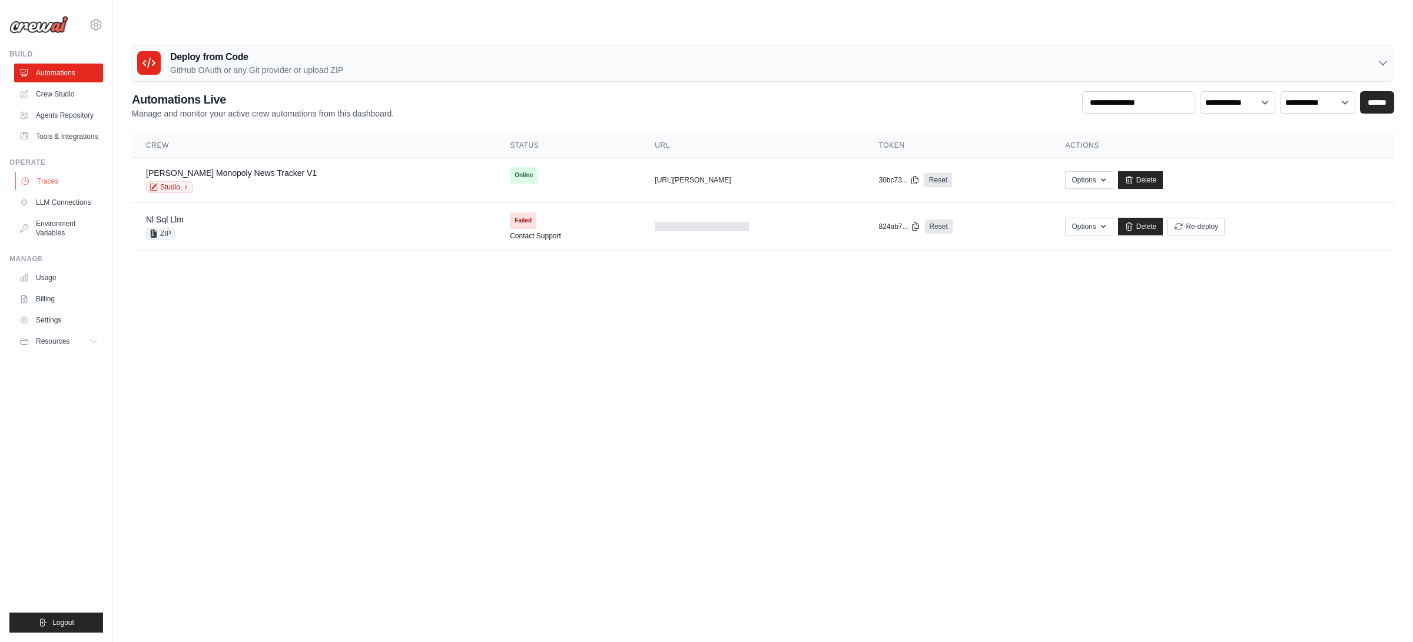
click at [61, 191] on link "Traces" at bounding box center [59, 181] width 89 height 19
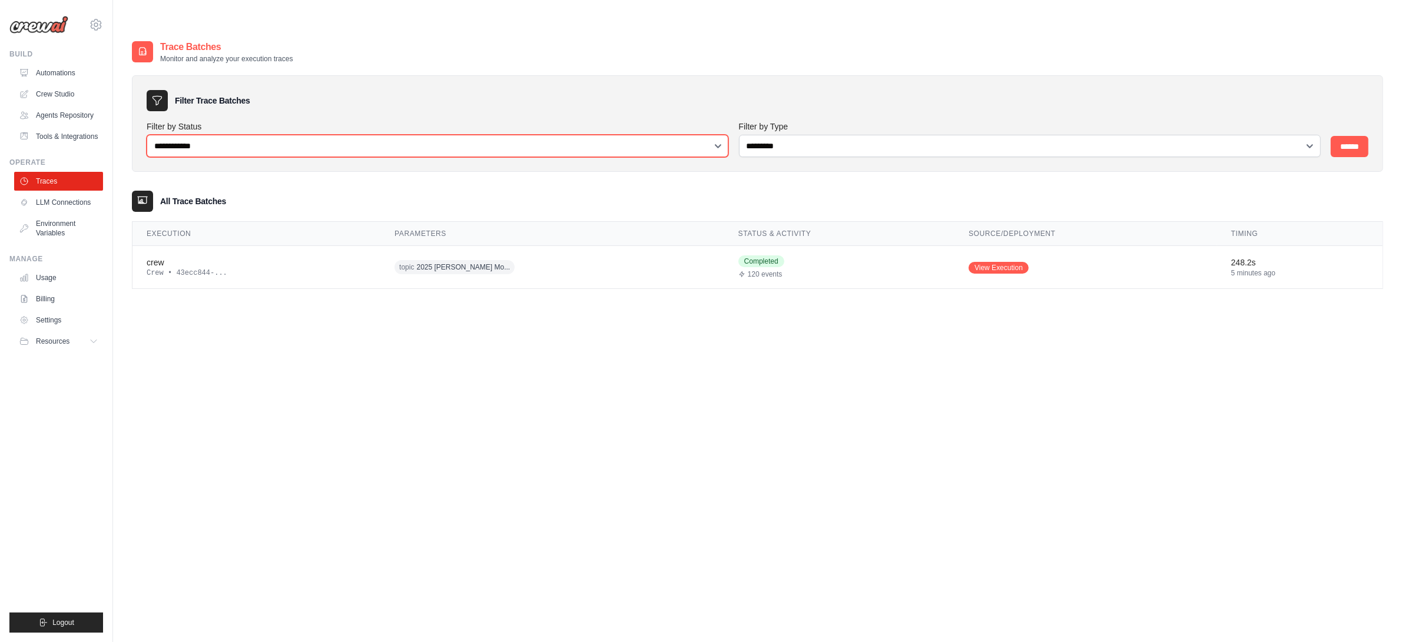
click at [535, 135] on select "**********" at bounding box center [438, 146] width 582 height 22
click at [329, 135] on select "**********" at bounding box center [438, 146] width 582 height 22
select select "*********"
click at [1347, 136] on input "******" at bounding box center [1350, 146] width 38 height 21
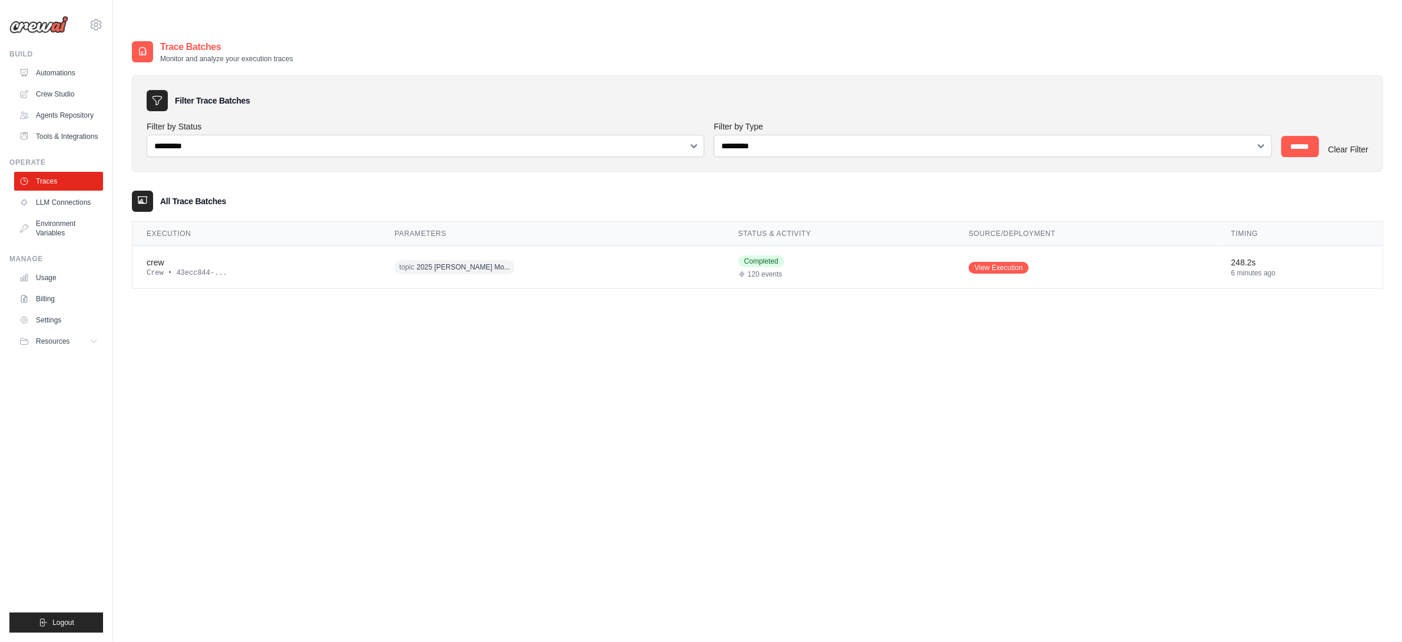
click at [1354, 145] on link "Clear Filter" at bounding box center [1348, 149] width 40 height 9
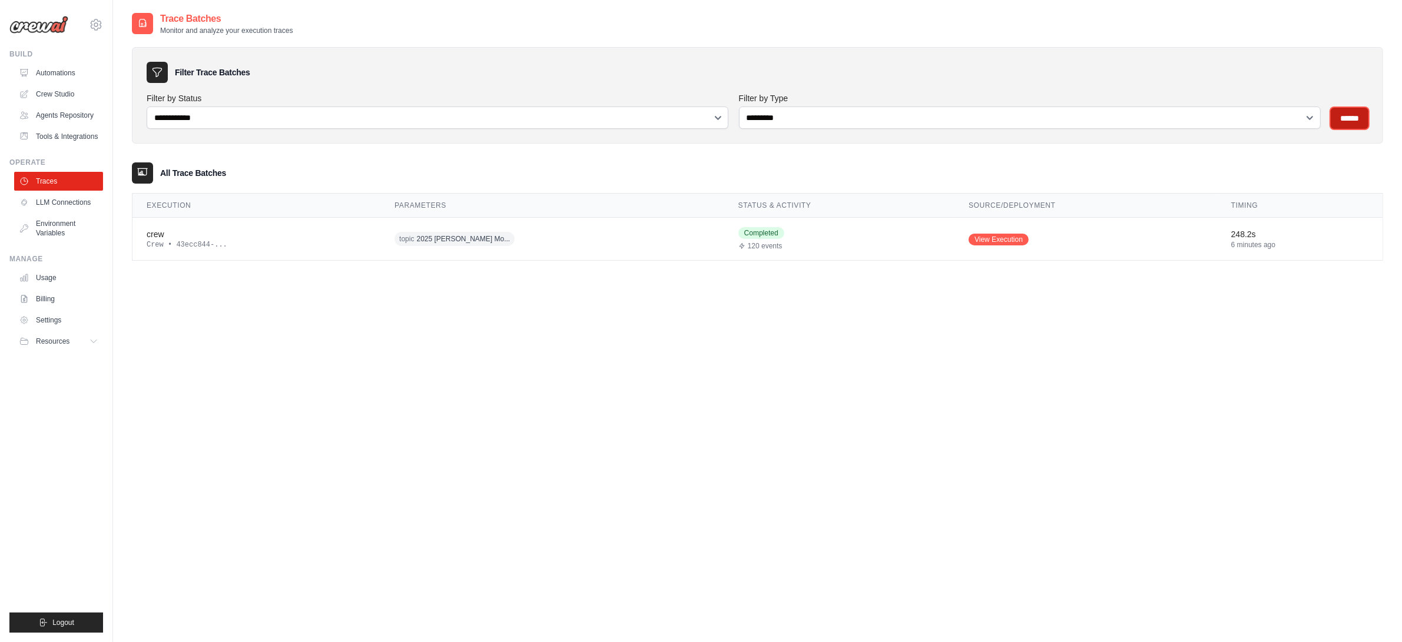
click at [1353, 121] on input "******" at bounding box center [1350, 118] width 38 height 21
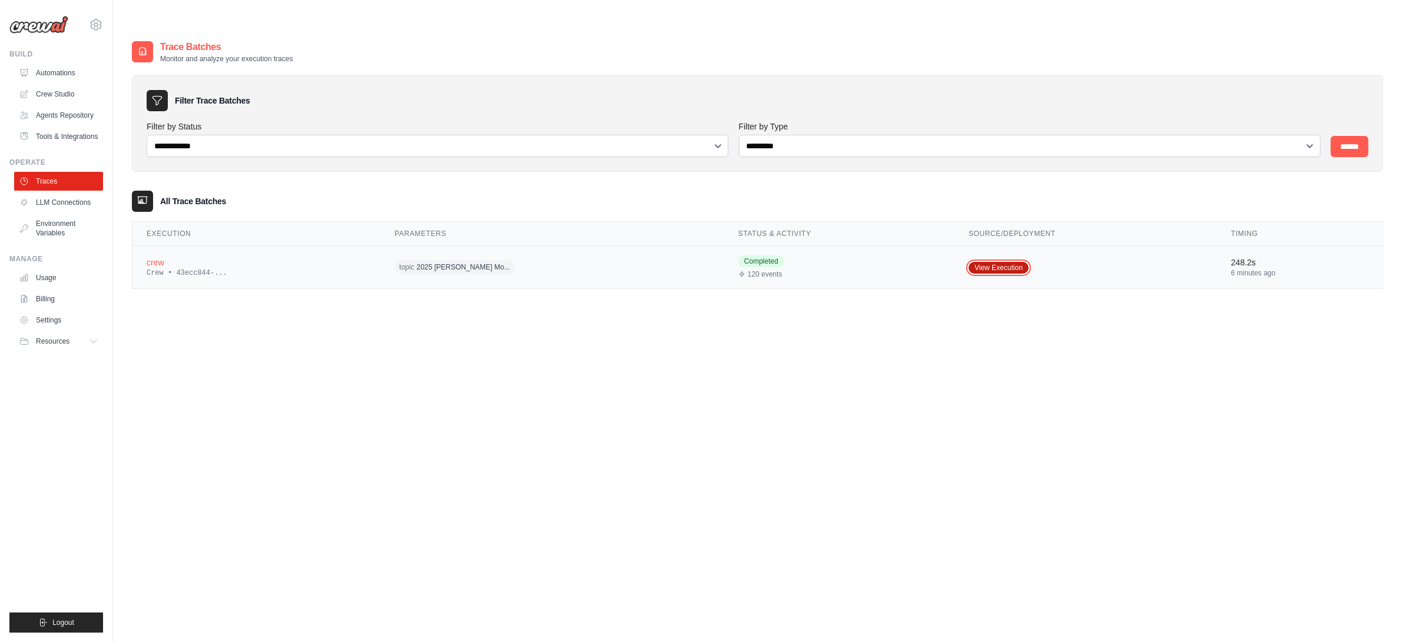
click at [975, 262] on link "View Execution" at bounding box center [999, 268] width 60 height 12
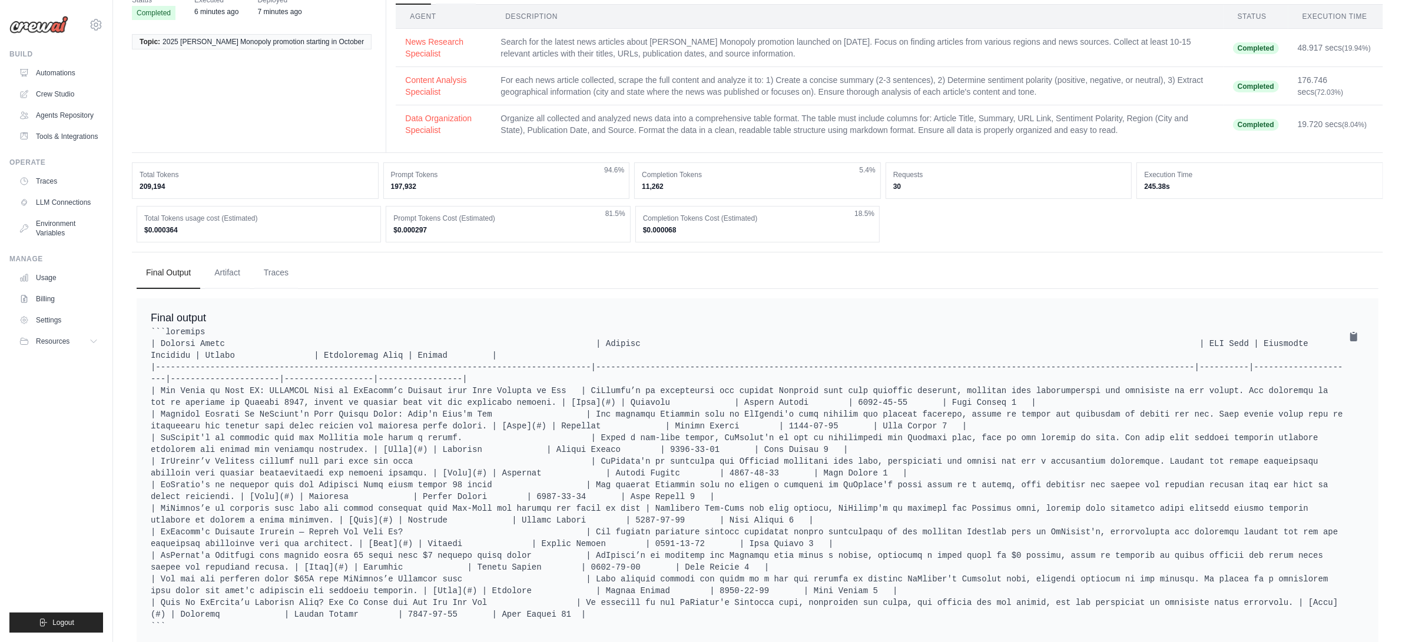
scroll to position [97, 0]
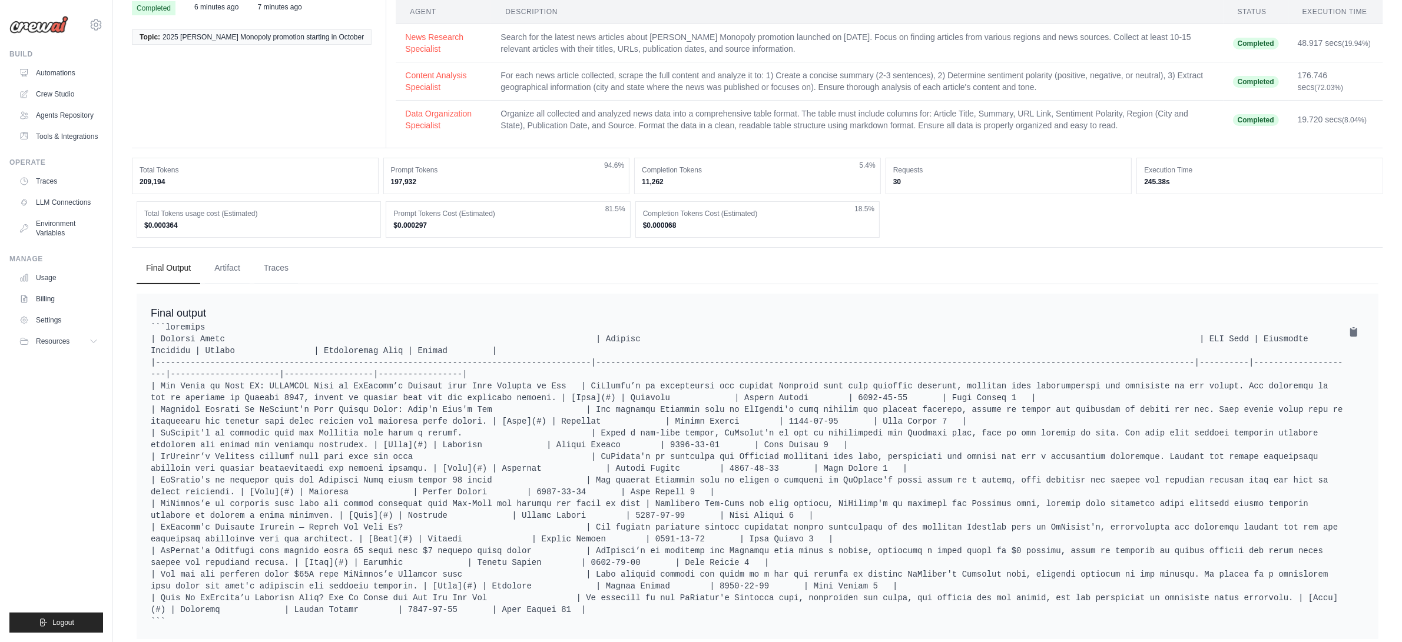
click at [1239, 322] on pre at bounding box center [758, 475] width 1214 height 306
click at [1354, 327] on icon at bounding box center [1353, 331] width 7 height 9
